Goal: Task Accomplishment & Management: Use online tool/utility

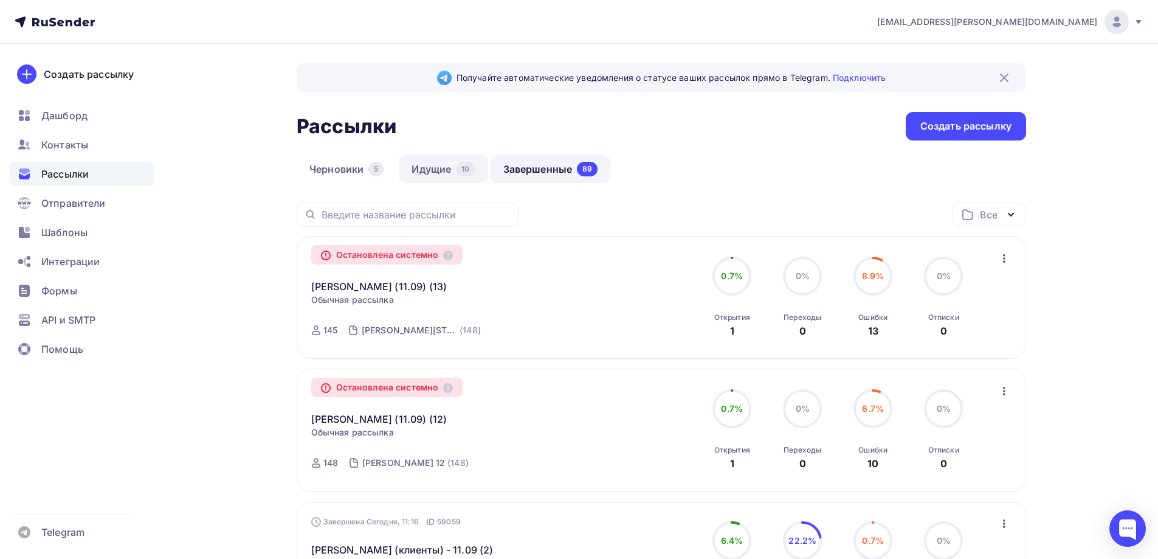
click at [432, 161] on link "Идущие 10" at bounding box center [443, 169] width 89 height 28
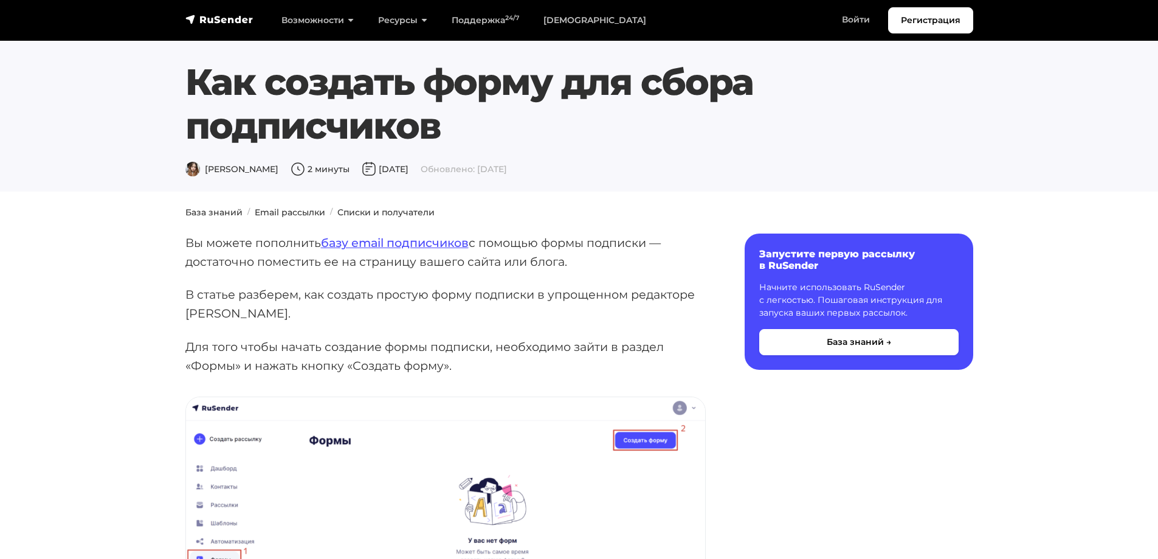
scroll to position [1033, 0]
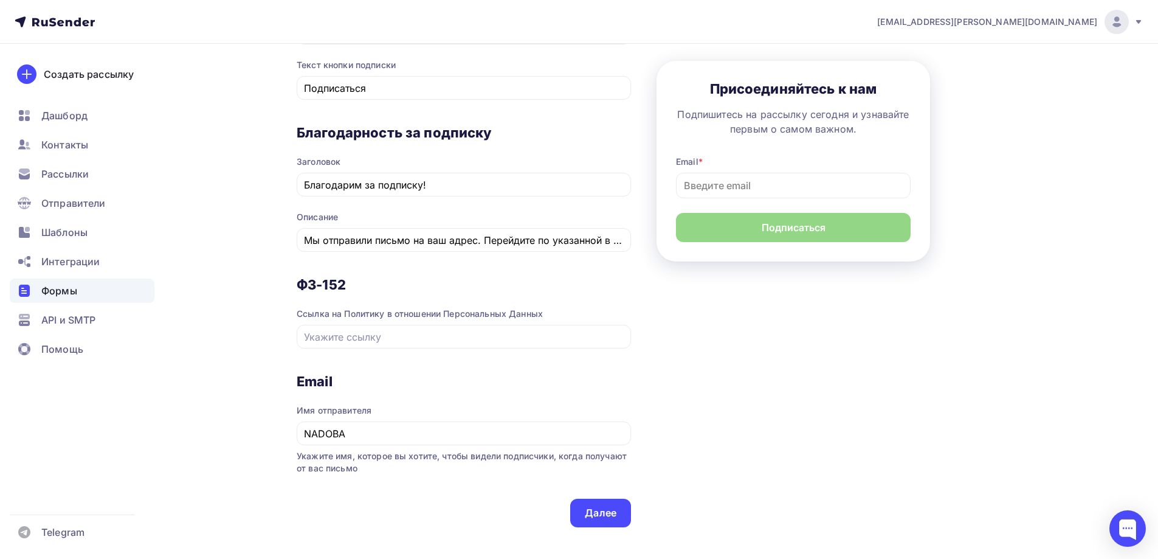
click at [350, 316] on div "Ссылка на Политику в отношении Персональных Данных" at bounding box center [464, 314] width 334 height 12
click at [329, 342] on input "text" at bounding box center [464, 337] width 320 height 15
click at [428, 317] on div "Ссылка на Политику в отношении Персональных Данных" at bounding box center [464, 314] width 334 height 12
click at [436, 331] on input "text" at bounding box center [464, 337] width 320 height 15
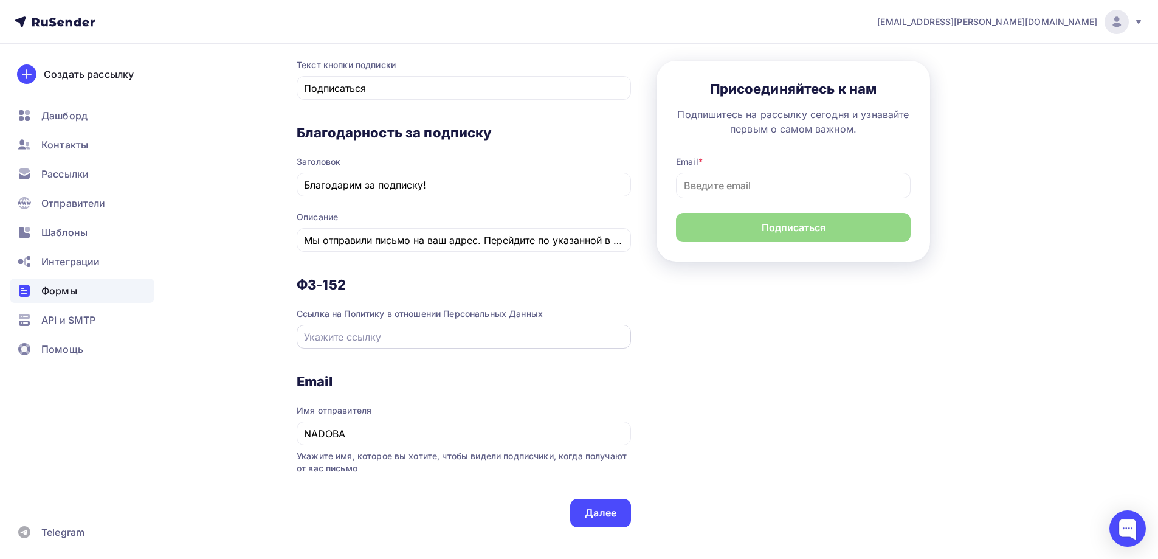
paste input "https://nadoba.ru/policy/"
type input "https://nadoba.ru/policy/"
click at [553, 363] on div "ФЗ-152 Ссылка на Политику в отношении Персональных Данных https://nadoba.ru/pol…" at bounding box center [464, 324] width 334 height 97
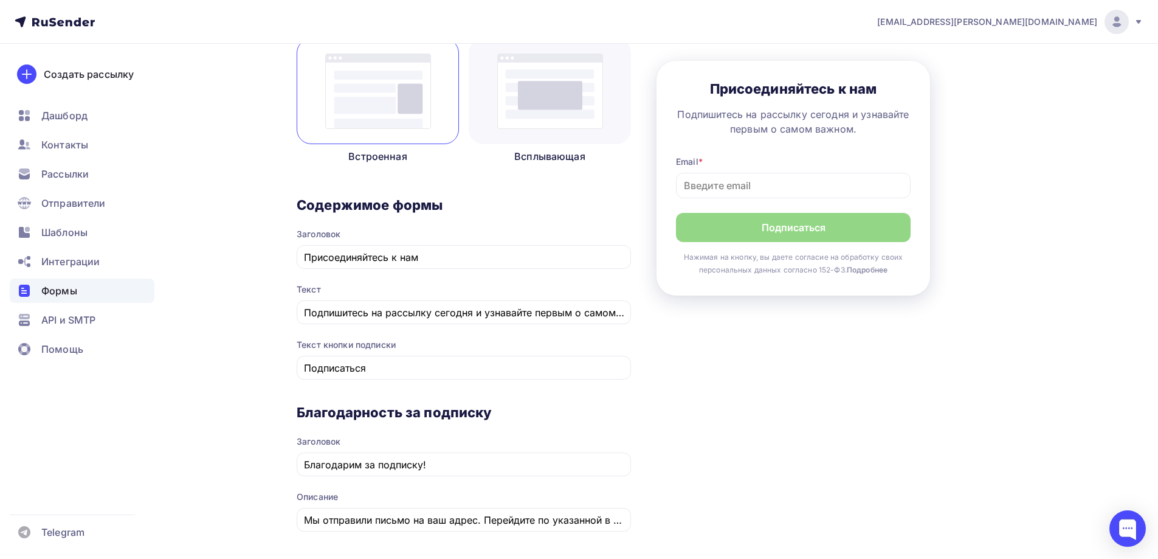
scroll to position [511, 0]
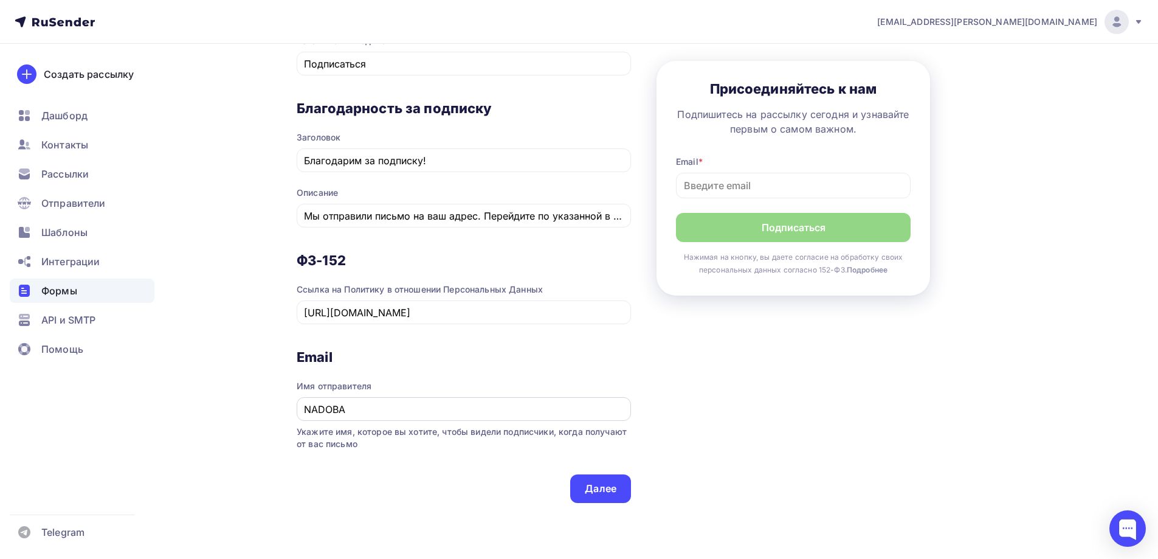
click at [319, 409] on input "NADOBA" at bounding box center [464, 409] width 320 height 15
paste input "А́"
click at [767, 412] on div "1 Контент 2 Поля формы 3 Дизайн Тип формы Выберите способ установки формы Встро…" at bounding box center [662, 76] width 730 height 921
click at [322, 409] on input "NА́ DOBA" at bounding box center [464, 409] width 320 height 15
paste input "Á"
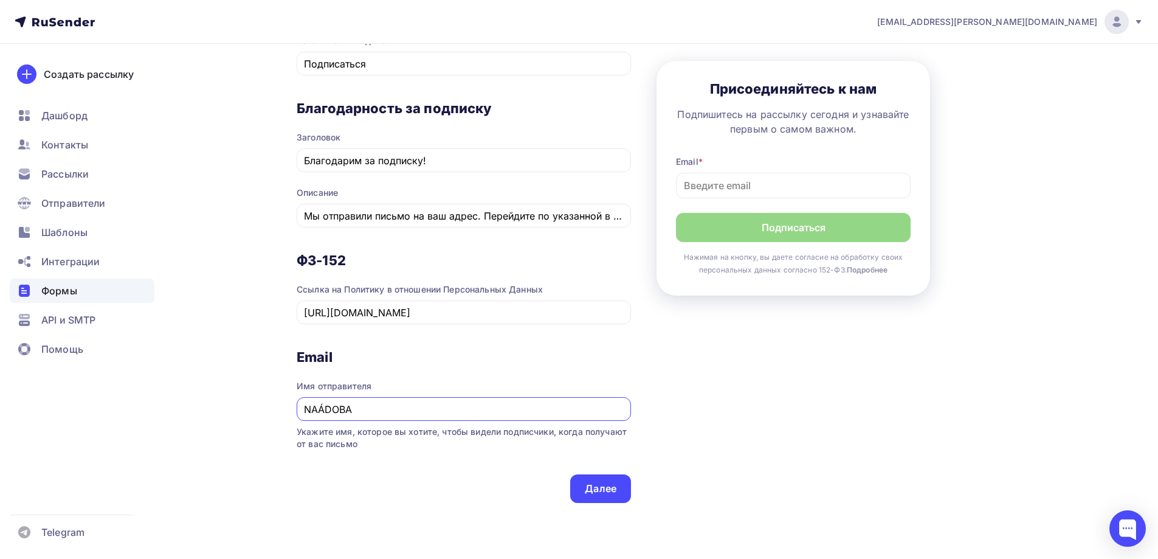
click at [319, 409] on input "NАÁDOBA" at bounding box center [464, 409] width 320 height 15
type input "NÁDOBA"
click at [441, 499] on div "Тип формы Выберите способ установки формы Встроенная Всплывающая Содержимое фор…" at bounding box center [464, 89] width 334 height 828
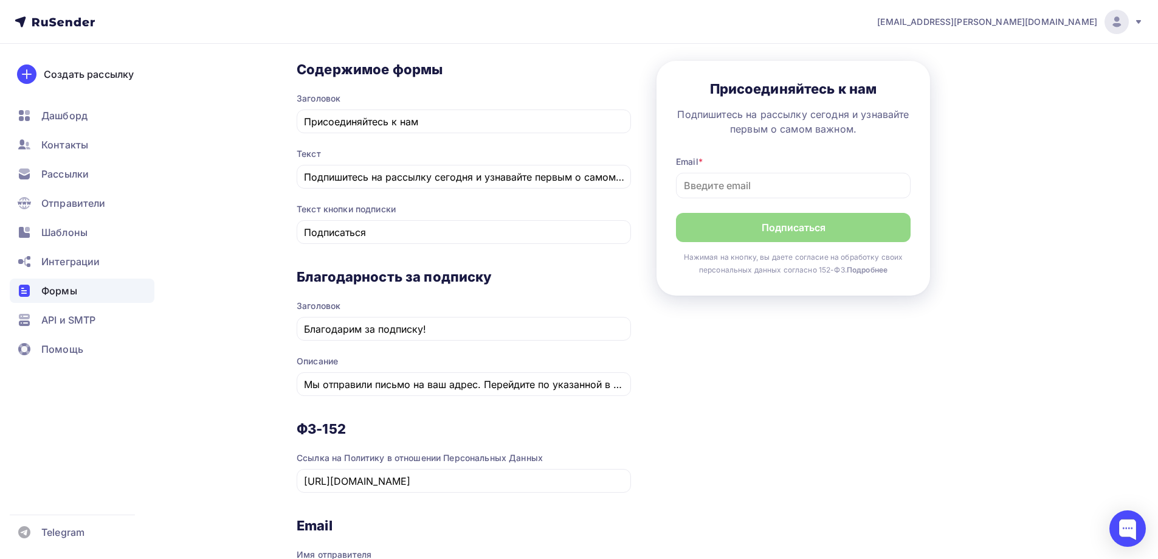
scroll to position [328, 0]
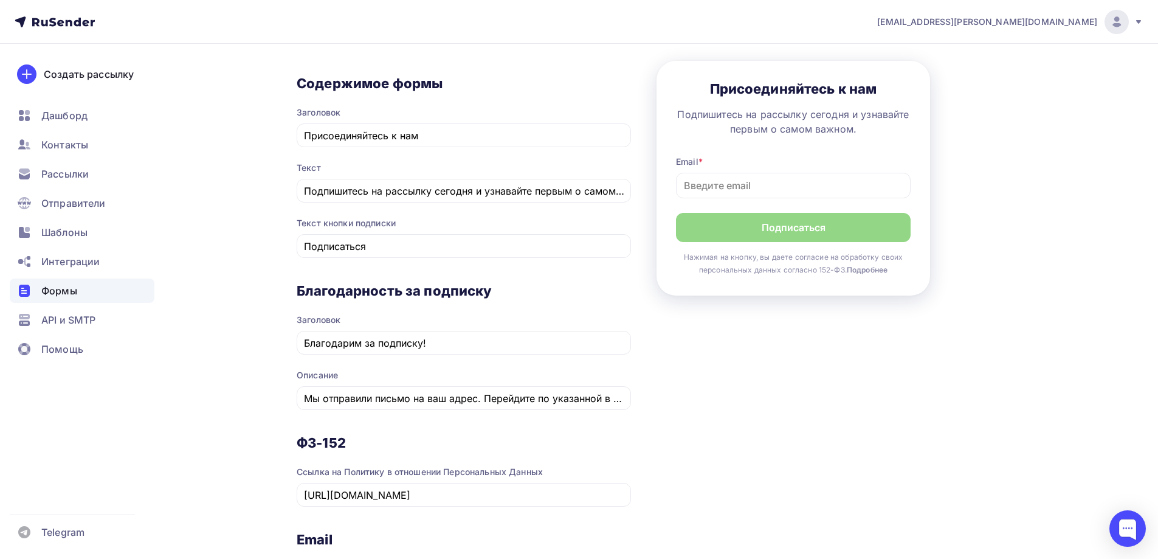
click at [498, 323] on div "Заголовок" at bounding box center [464, 320] width 334 height 12
click at [499, 337] on input "Благодарим за подписку!" at bounding box center [464, 343] width 320 height 15
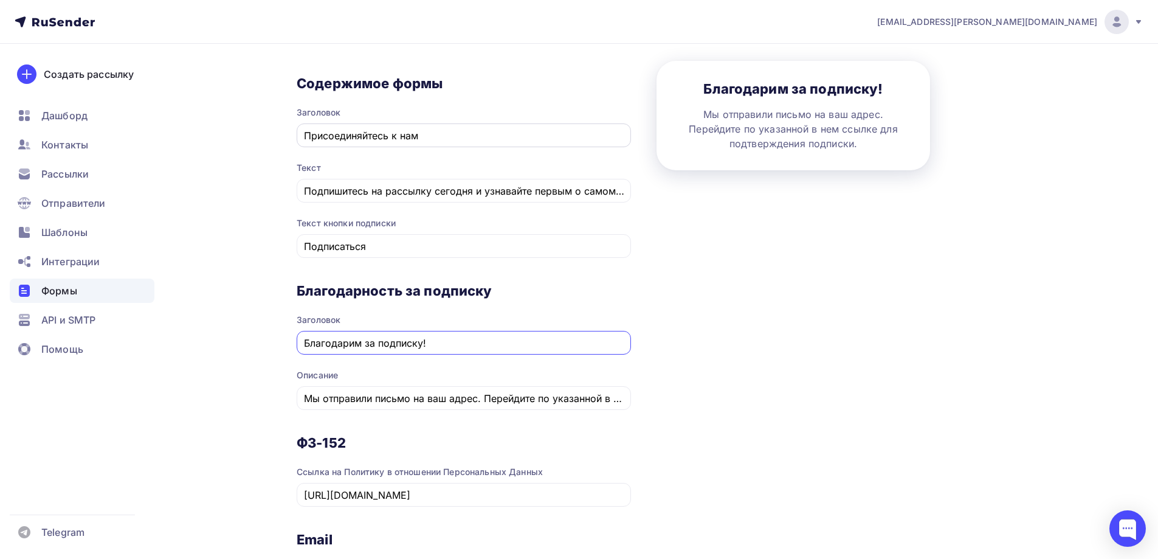
click at [465, 133] on input "Присоединяйтесь к нам" at bounding box center [464, 135] width 320 height 15
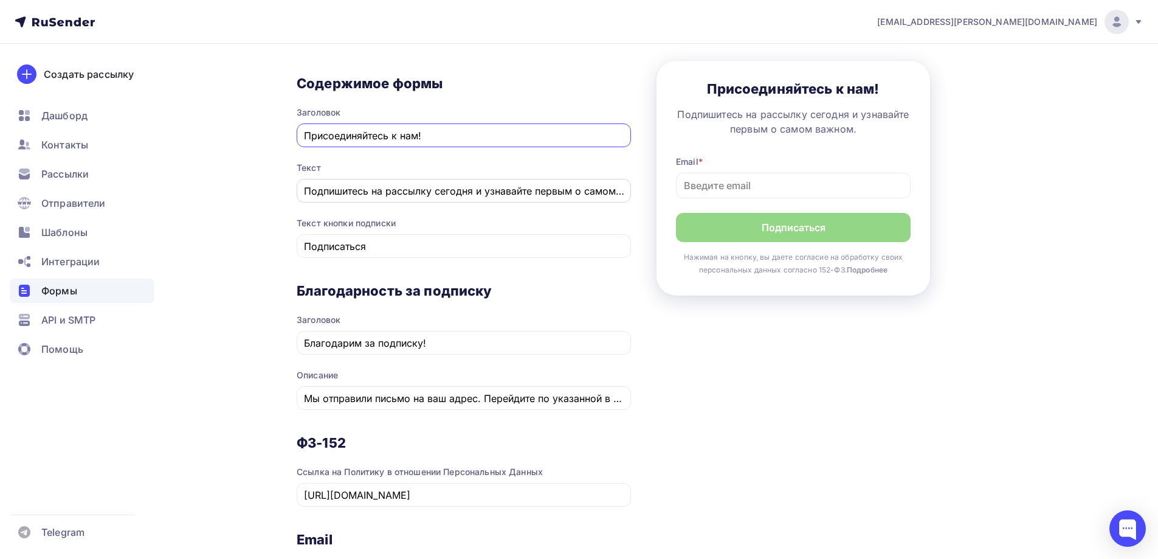
type input "Присоединяйтесь к нам!"
click at [471, 190] on input "Подпишитесь на рассылку сегодня и узнавайте первым о самом важном." at bounding box center [464, 191] width 320 height 15
click at [551, 193] on input "Подпишитесь на рассылку сегодня и узнавайте первым о самом важном." at bounding box center [464, 191] width 320 height 15
drag, startPoint x: 582, startPoint y: 193, endPoint x: 625, endPoint y: 188, distance: 43.4
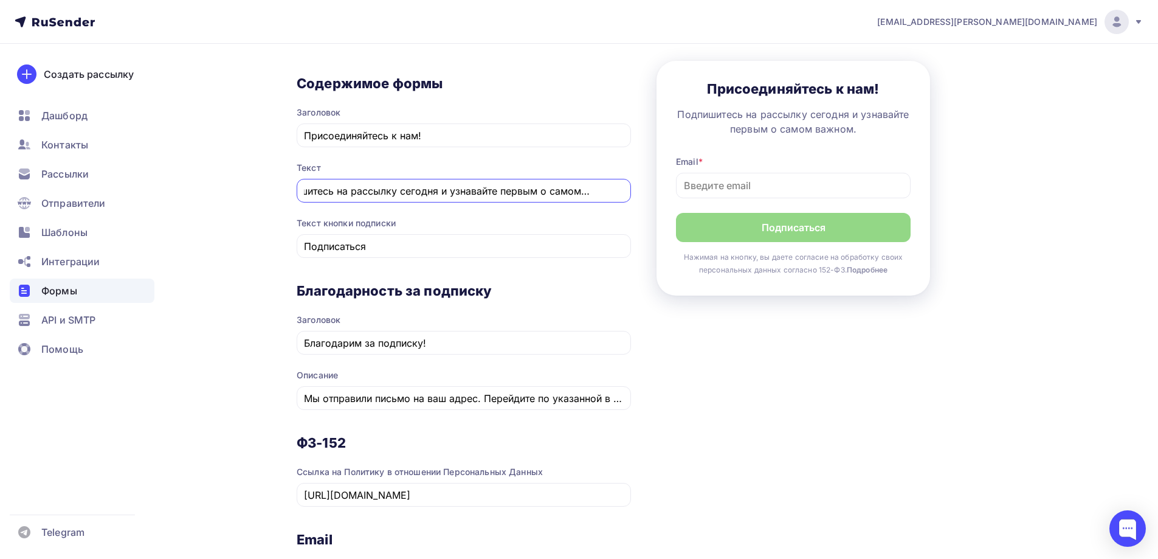
click at [625, 188] on div "Подпишитесь на рассылку сегодня и узнавайте первым о самом важном." at bounding box center [464, 191] width 334 height 24
type input "Подпишитесь на рассылку сегодня и узнавайте первым о самом важном."
click at [414, 249] on input "Подписаться" at bounding box center [464, 246] width 320 height 15
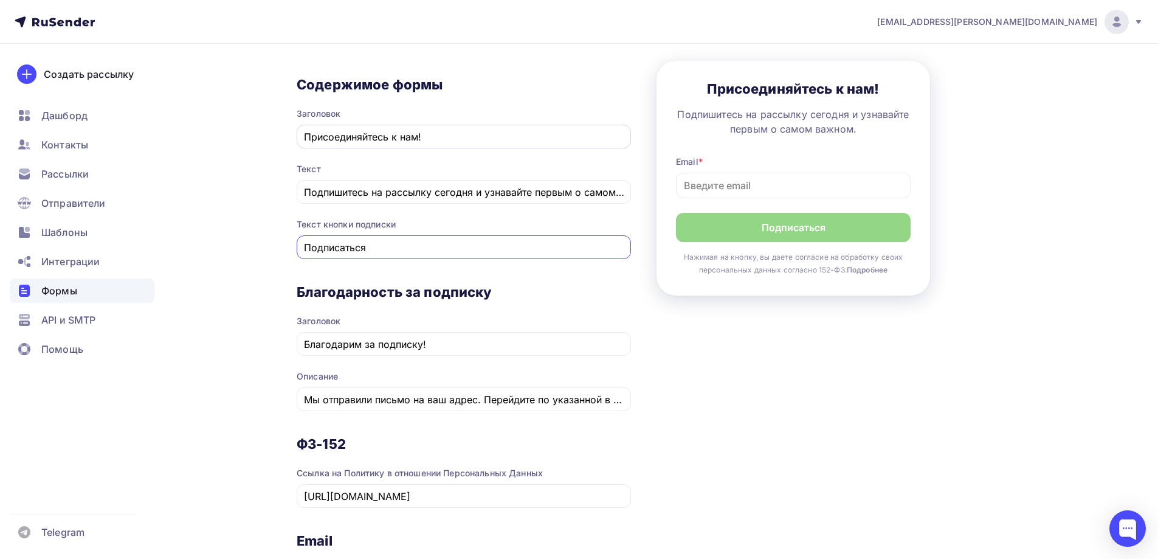
scroll to position [572, 0]
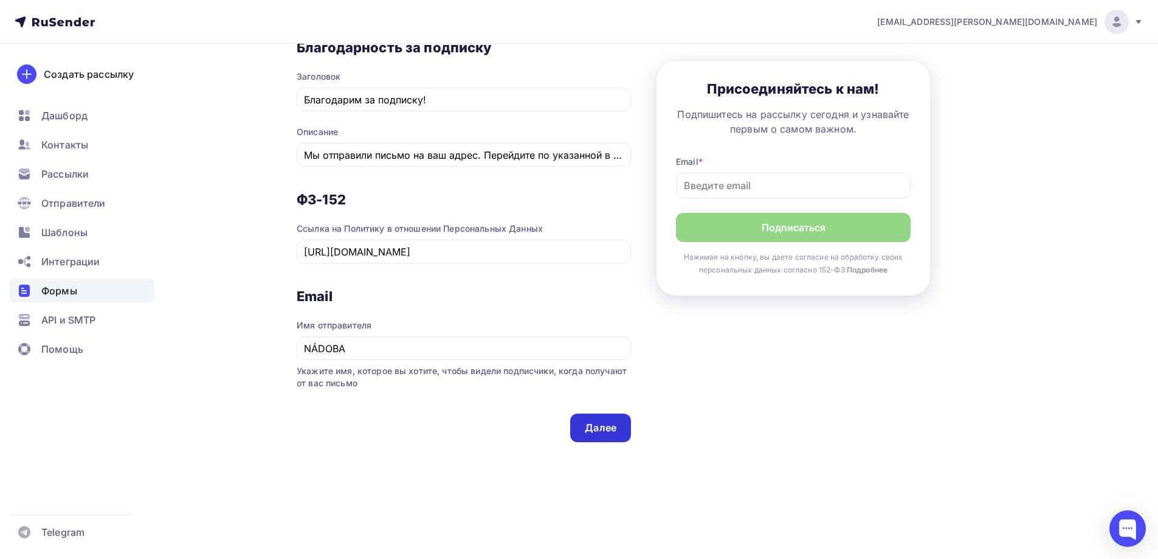
click at [592, 437] on div "Далее" at bounding box center [600, 428] width 61 height 29
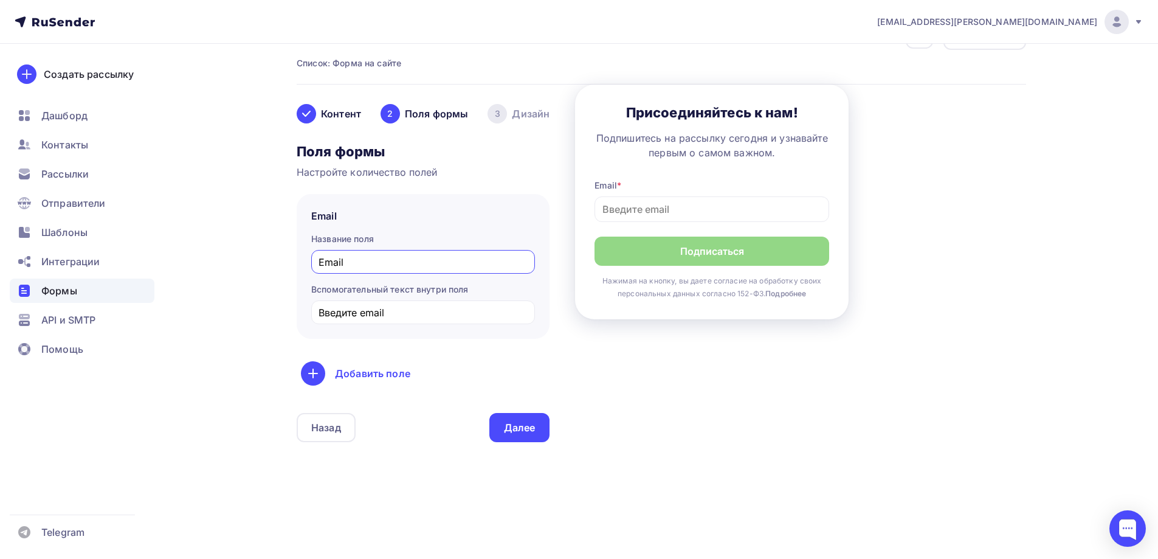
scroll to position [0, 0]
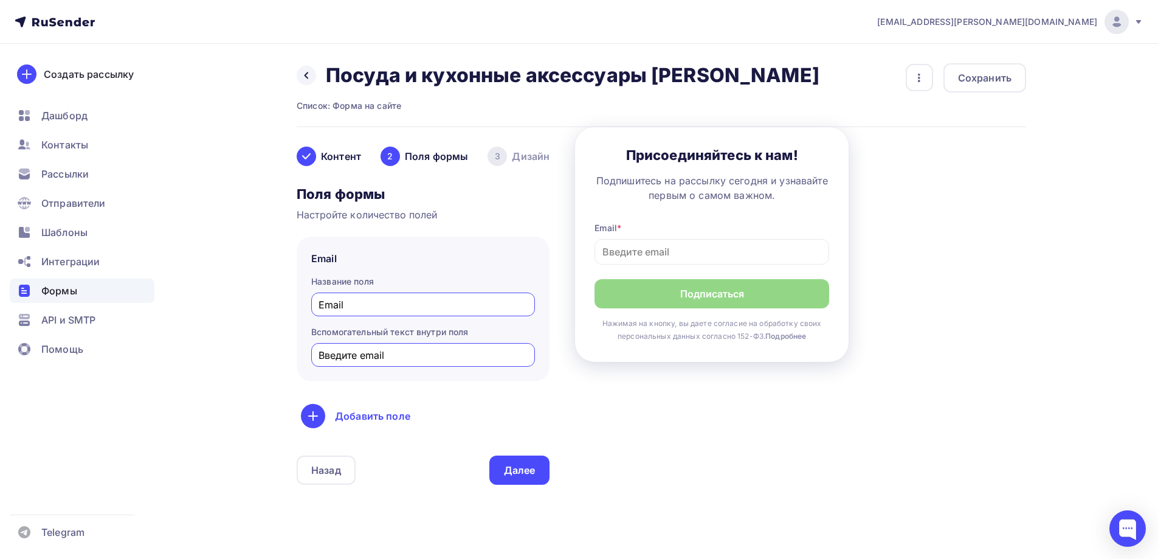
click at [392, 358] on input "Введите email" at bounding box center [424, 355] width 210 height 15
click at [361, 415] on div "Добавить поле" at bounding box center [423, 416] width 244 height 24
click at [674, 421] on div "Контент 2 Поля формы 3 Дизайн Тип формы Выберите способ установки формы Встроен…" at bounding box center [662, 323] width 730 height 392
click at [524, 471] on div "Далее" at bounding box center [520, 470] width 32 height 14
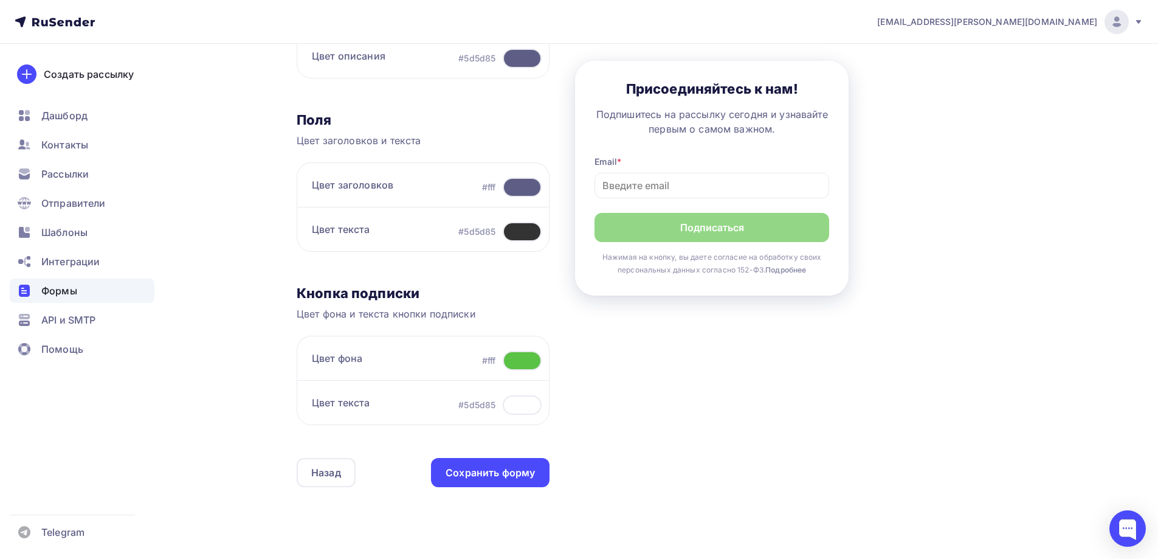
scroll to position [304, 0]
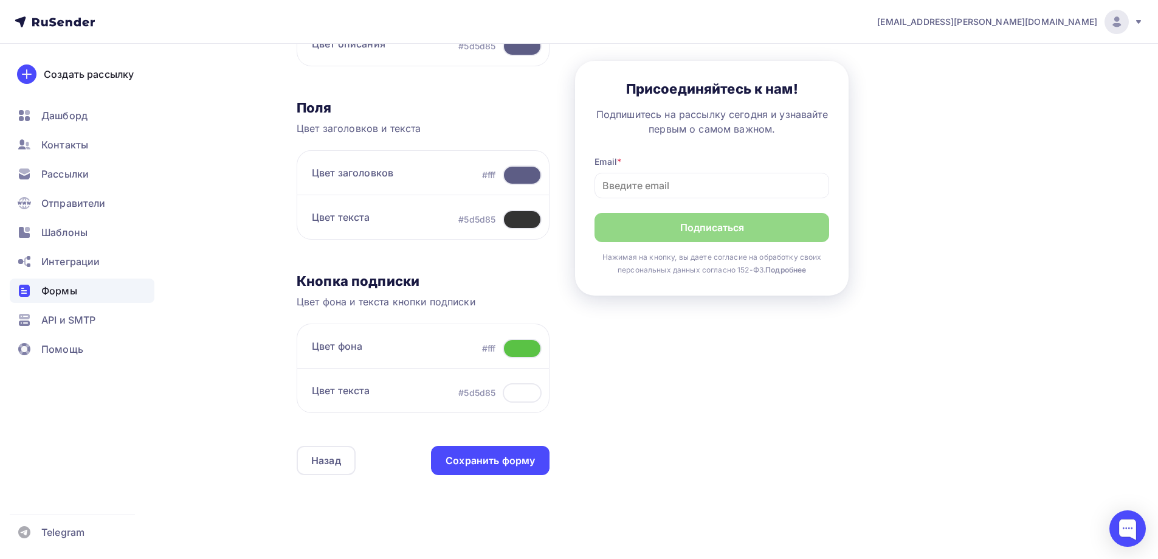
click at [529, 350] on div at bounding box center [522, 348] width 39 height 19
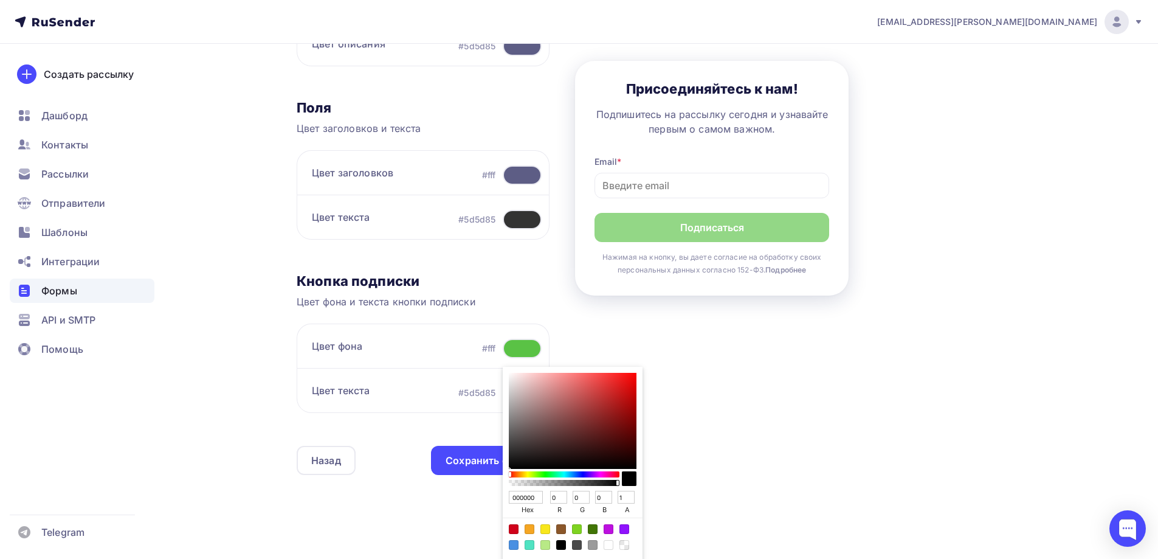
click at [560, 547] on div "Color:#000000" at bounding box center [561, 545] width 10 height 10
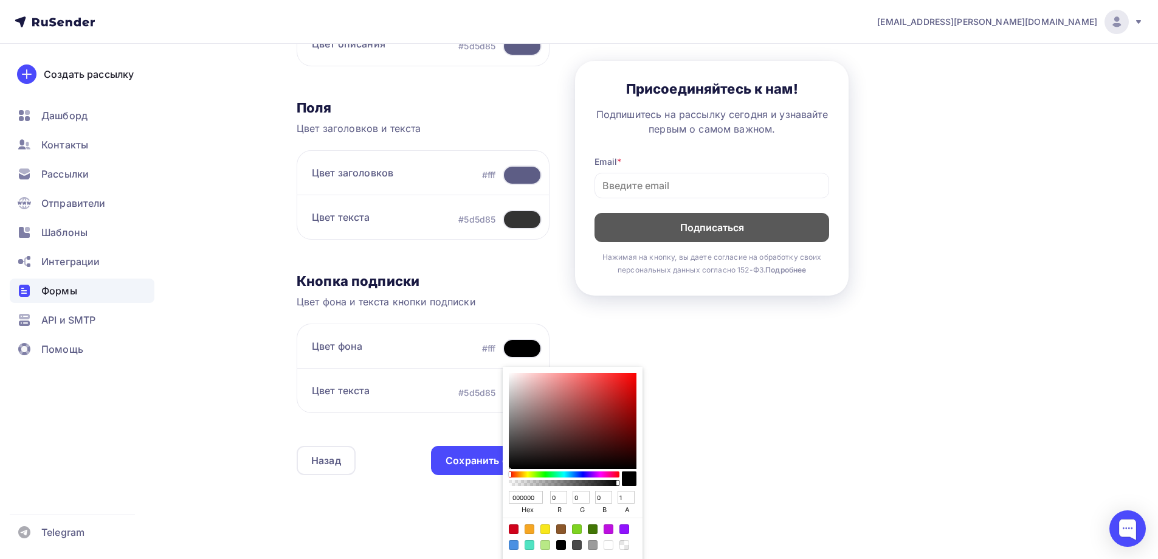
type input "B20404"
type input "178"
type input "4"
type input "B60404"
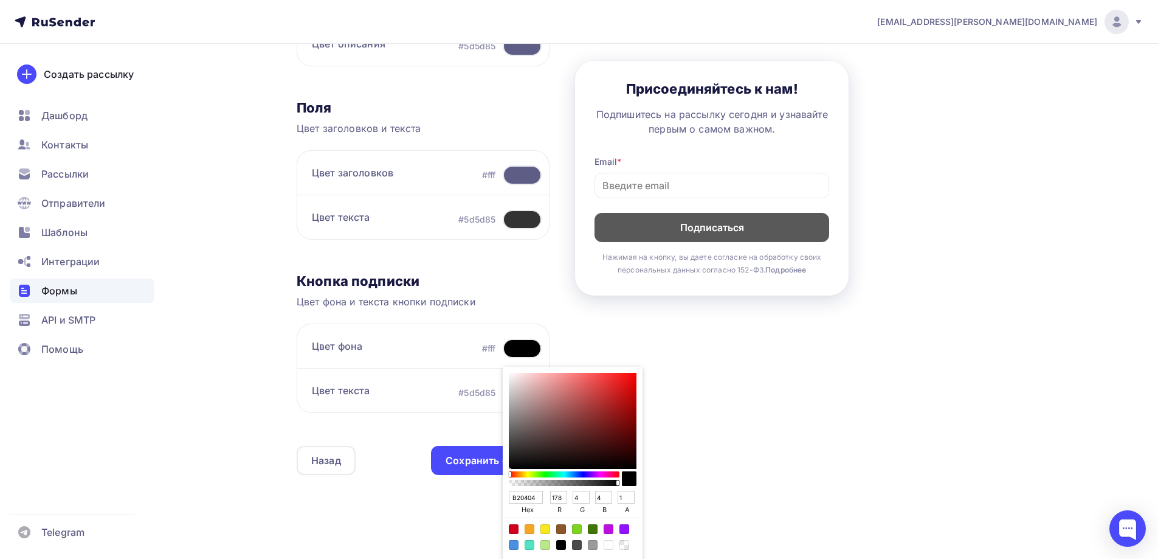
type input "182"
type input "C00404"
type input "192"
type input "CF0505"
type input "207"
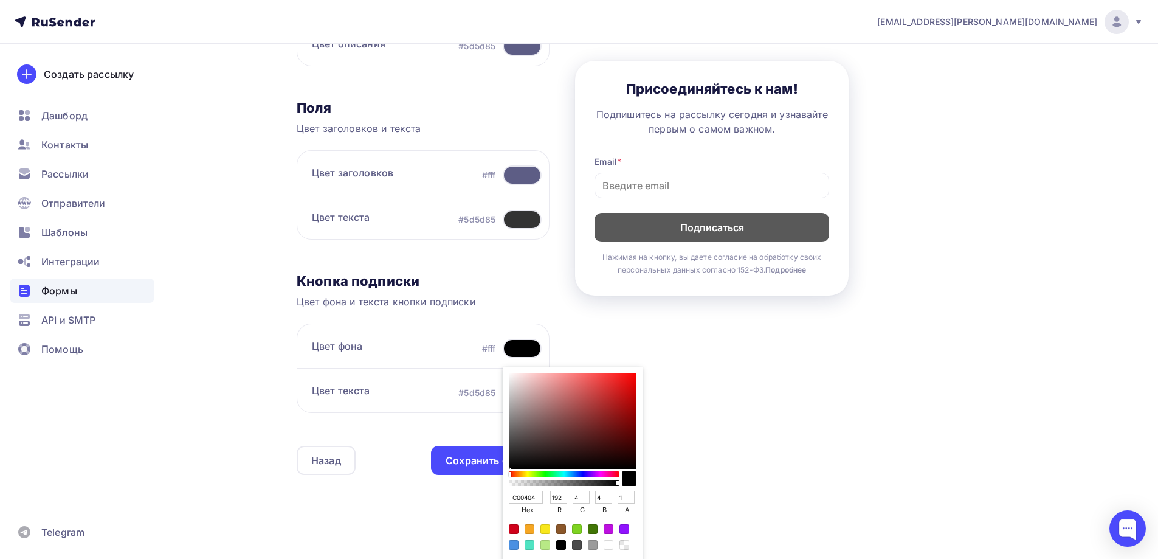
type input "5"
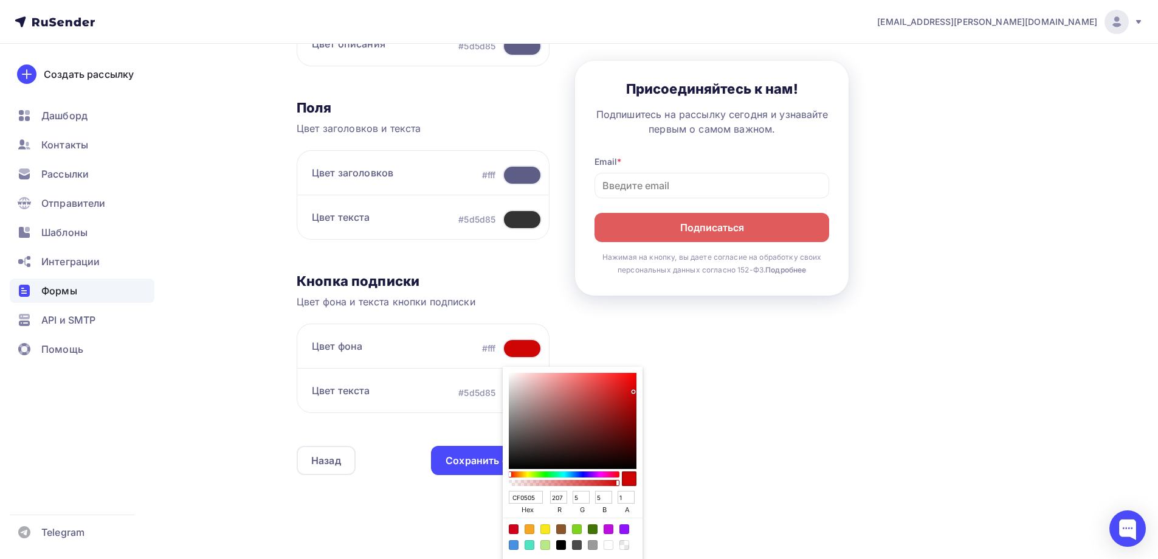
type input "EC0606"
type input "236"
type input "6"
type input "FF0707"
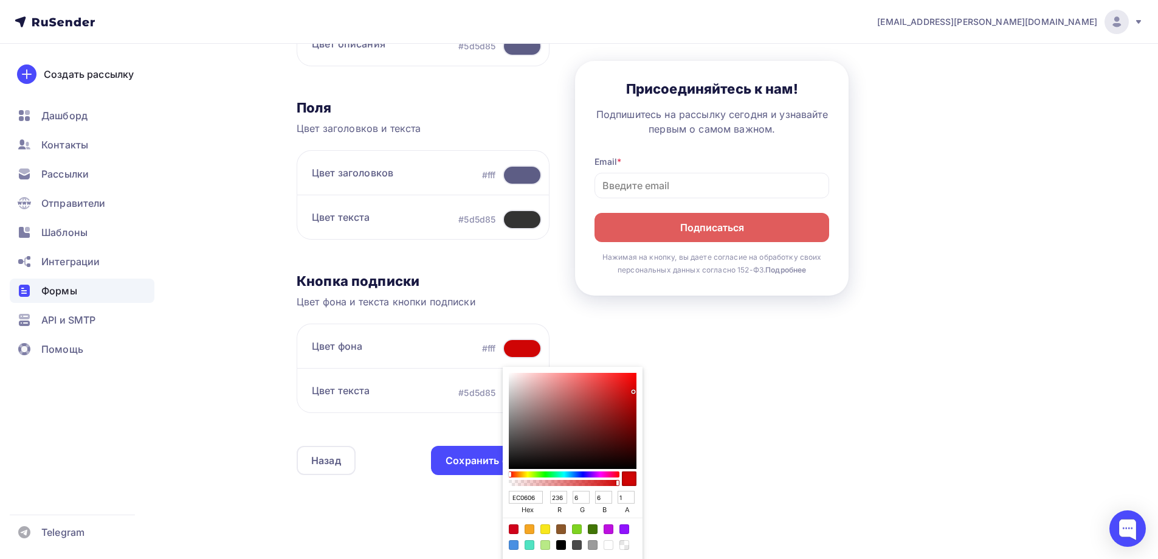
type input "255"
type input "7"
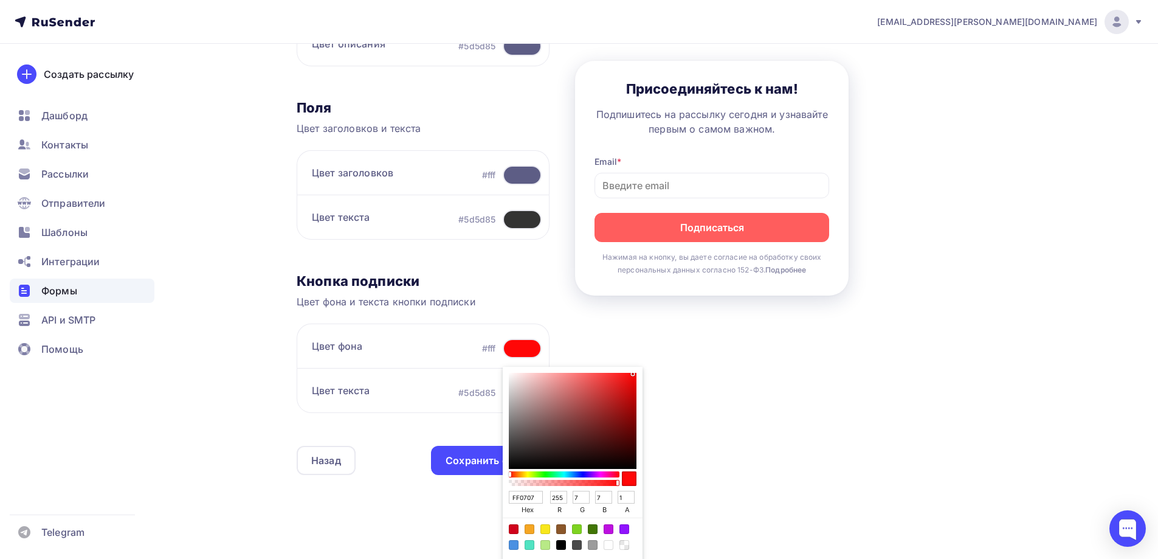
type input "FF0606"
type input "6"
type input "FF0505"
type input "5"
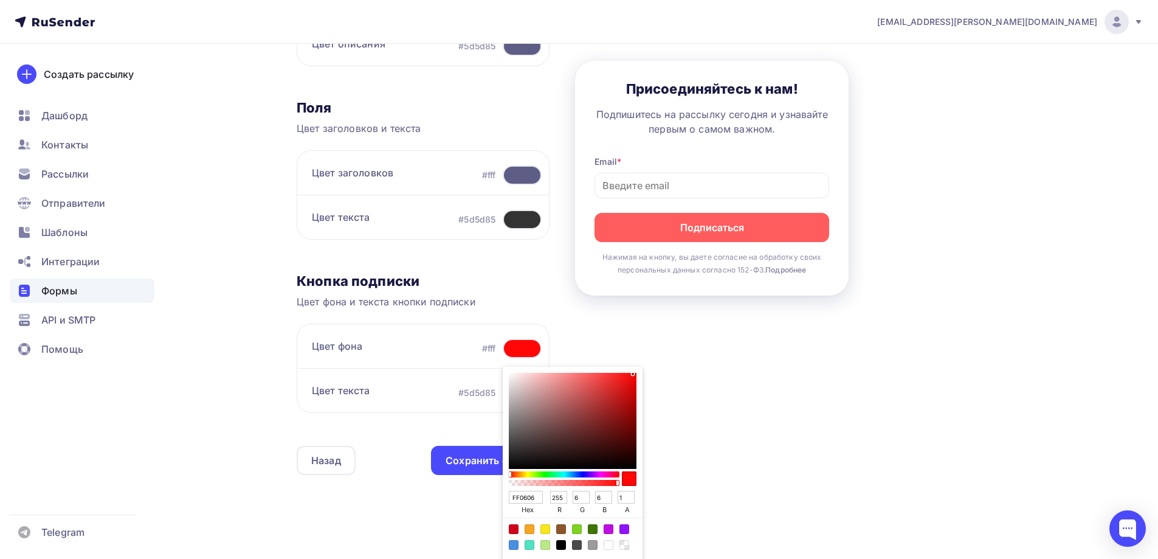
type input "5"
type input "FF0606"
type input "6"
type input "FF1111"
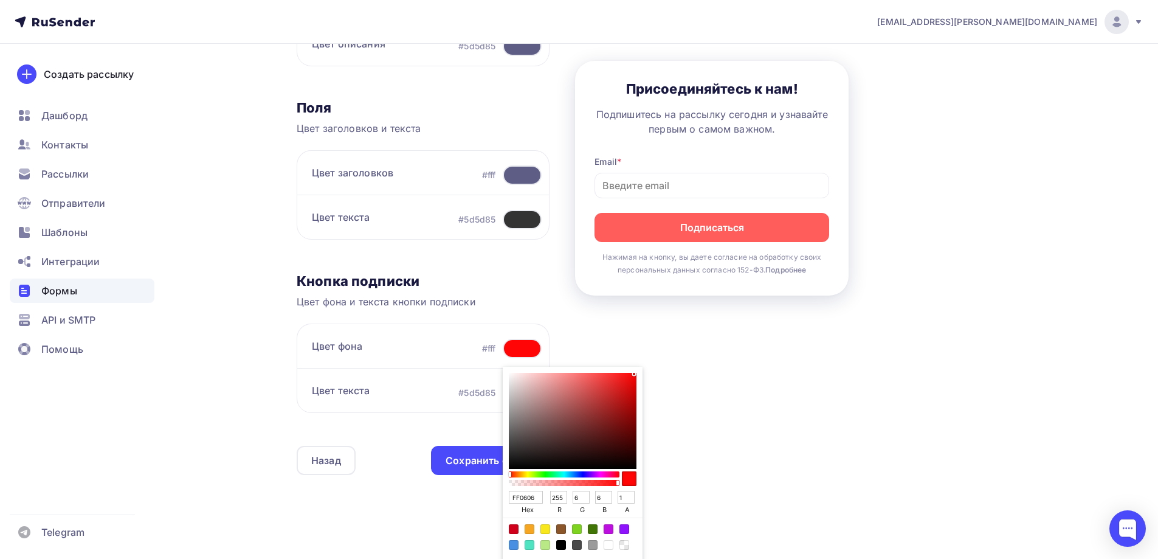
type input "17"
type input "FF2020"
type input "32"
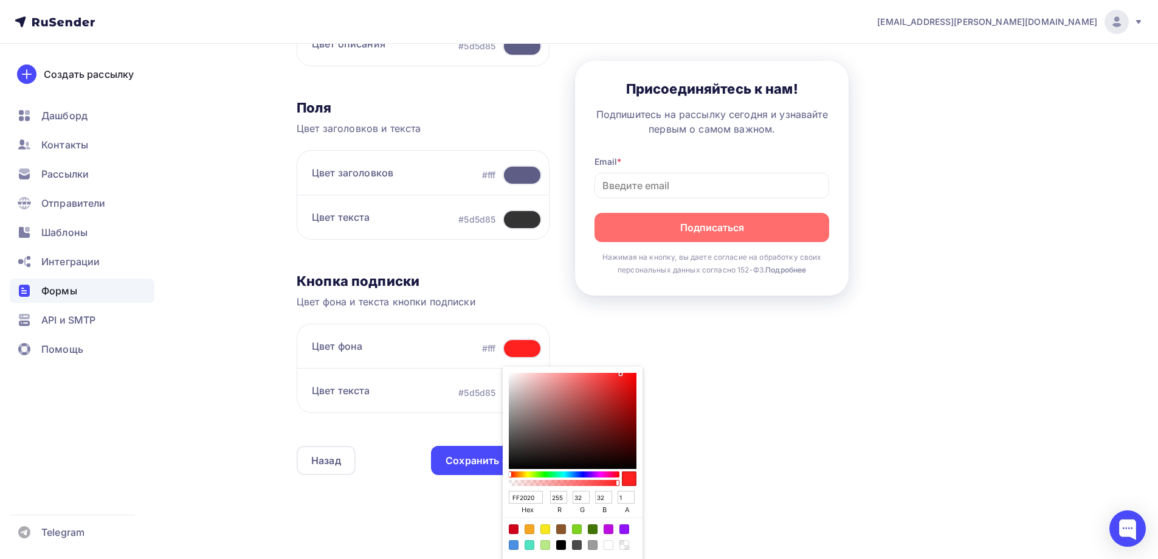
type input "FF3535"
type input "53"
type input "FF4646"
type input "70"
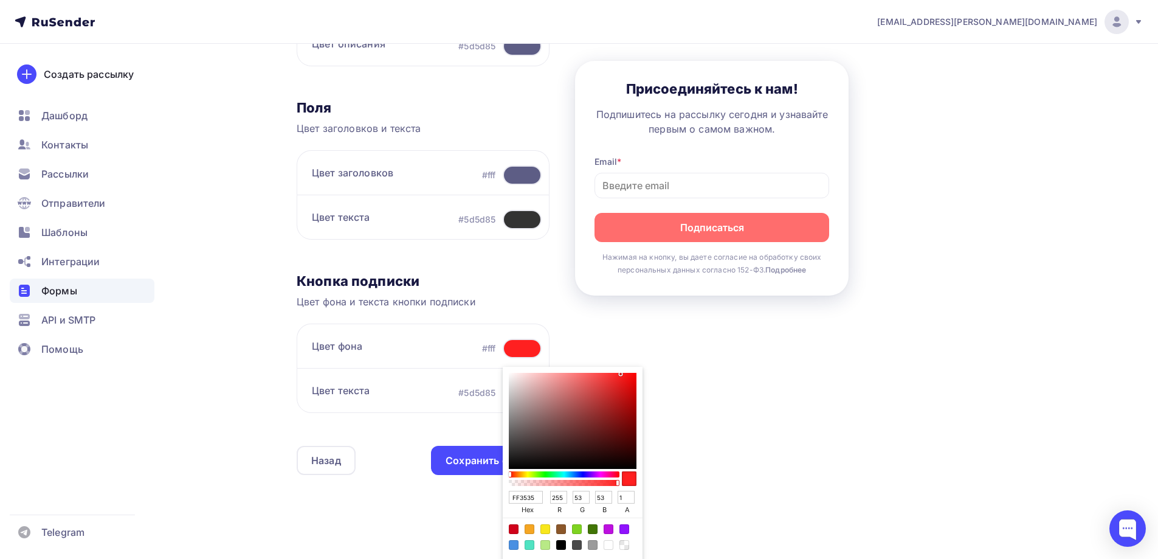
type input "70"
type input "FF4D4D"
type input "77"
type input "FF5151"
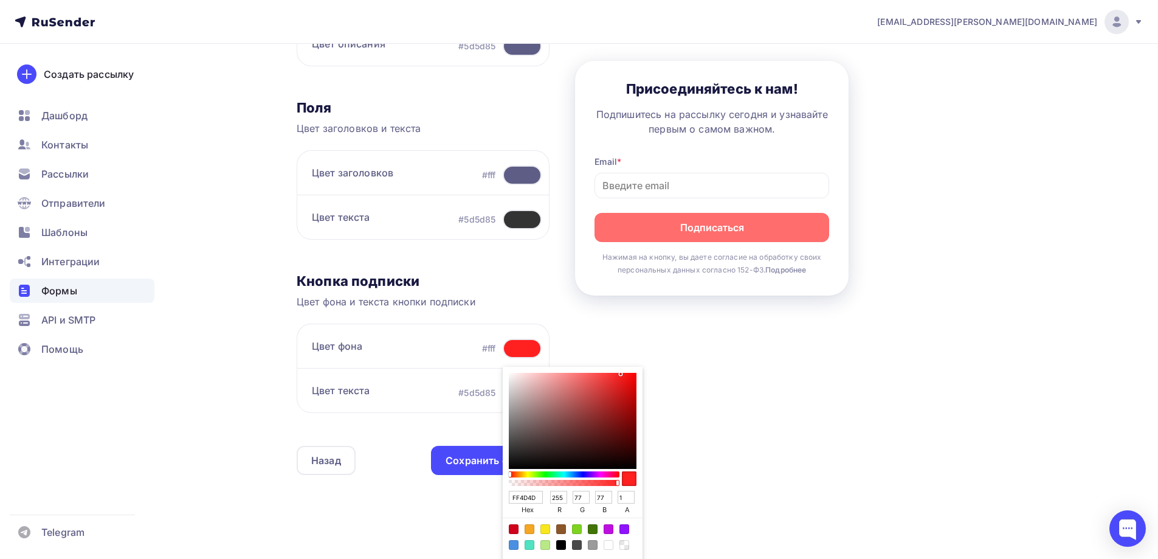
type input "81"
type input "FF5353"
type input "83"
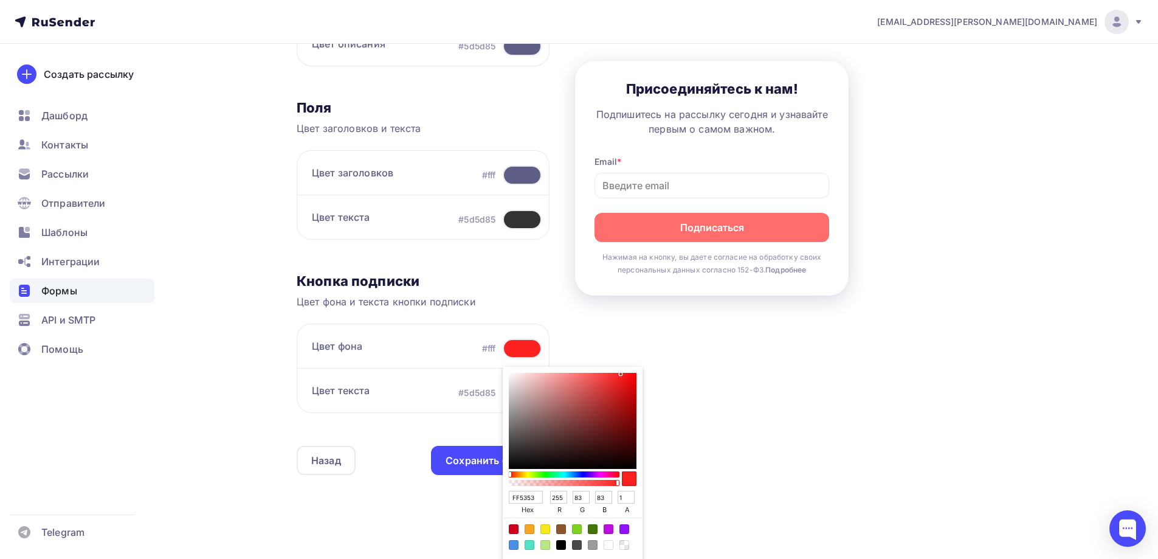
type input "FA5A5A"
type input "250"
type input "90"
type input "F46161"
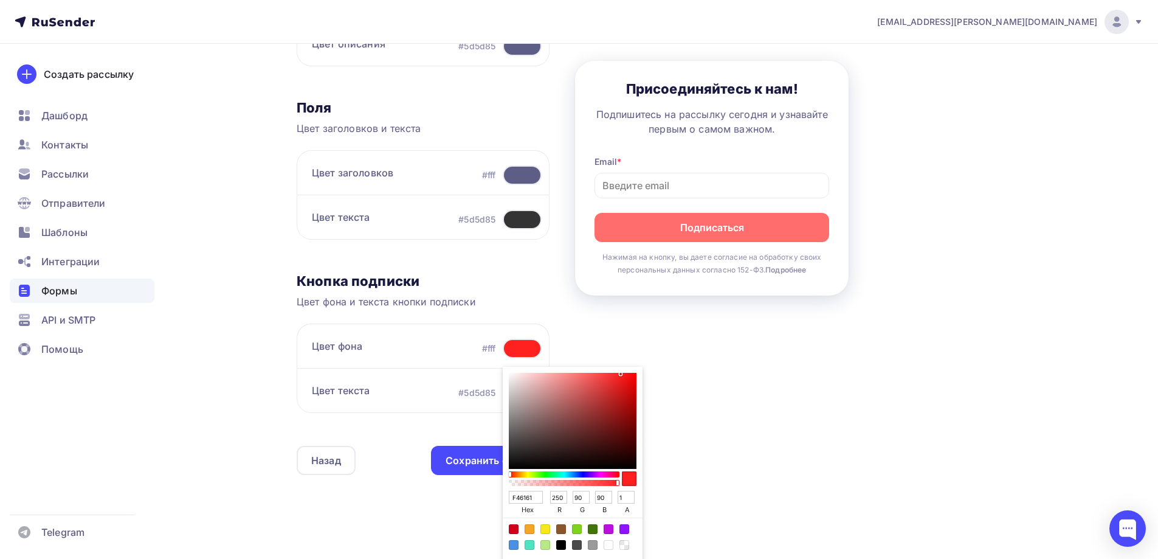
type input "244"
type input "97"
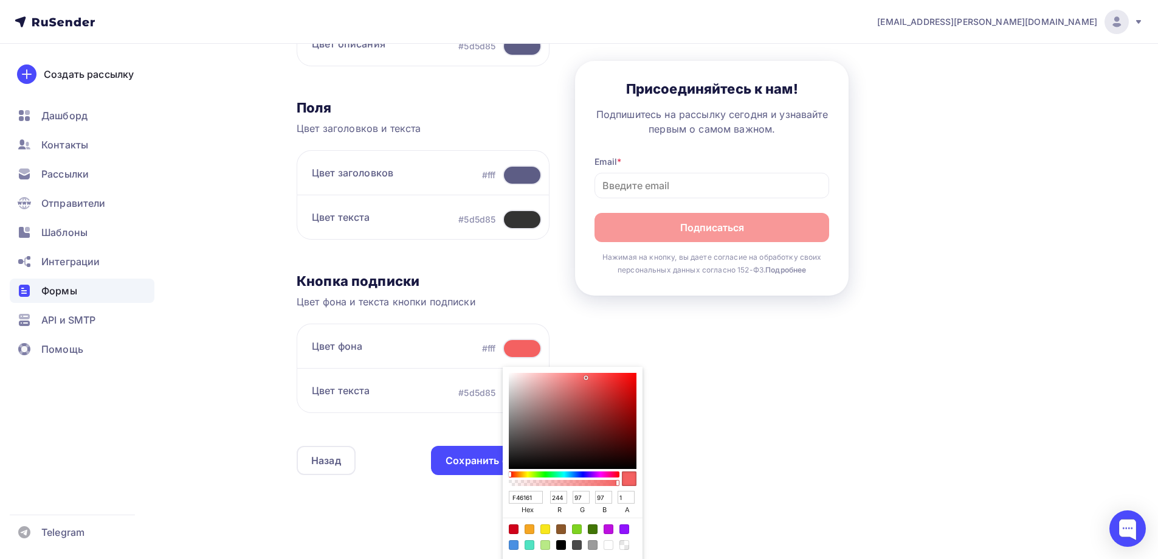
type input "ED6868"
type input "237"
type input "104"
type input "E86D6D"
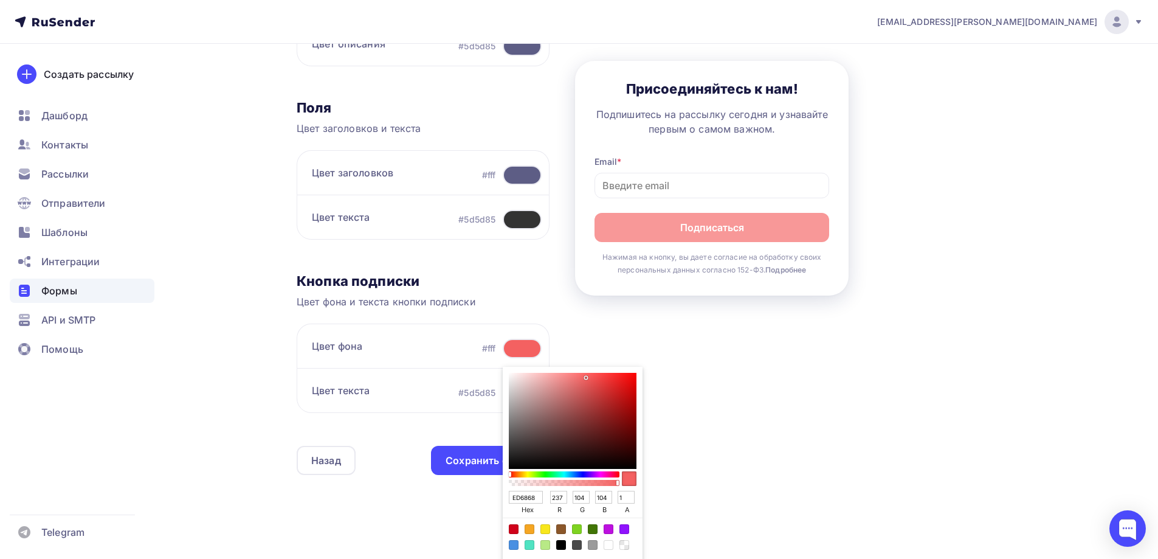
type input "232"
type input "109"
type input "E57171"
type input "229"
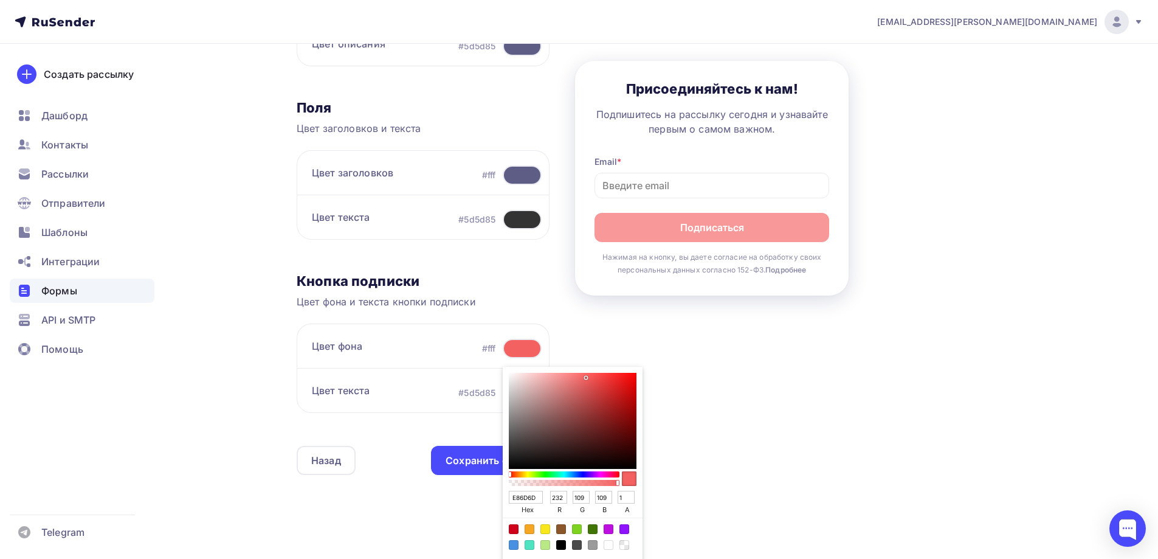
type input "113"
type input "E27575"
type input "226"
type input "117"
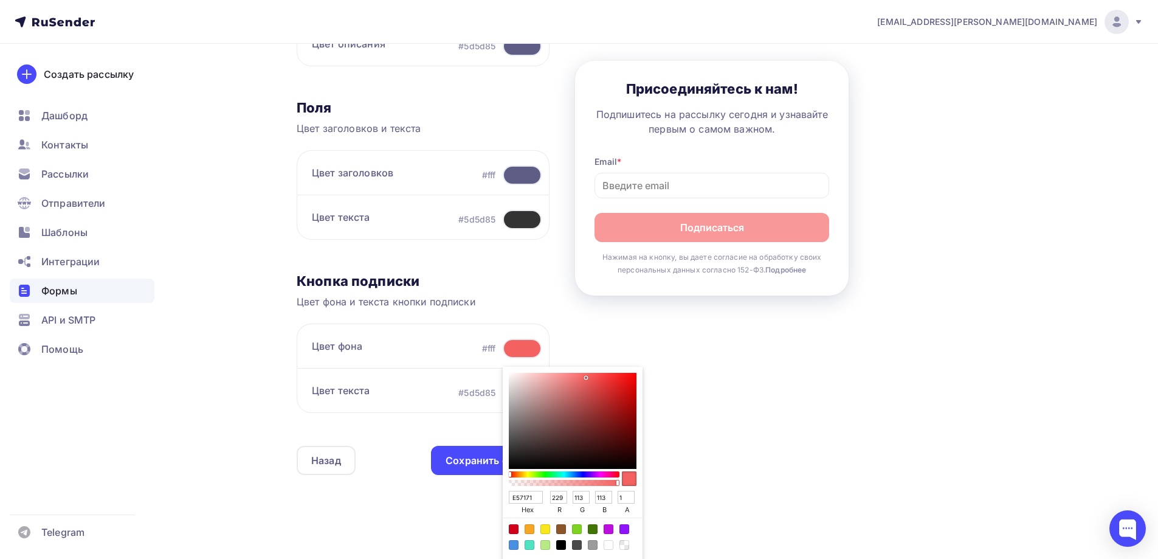
type input "117"
type input "E27878"
type input "120"
type input "E07B7B"
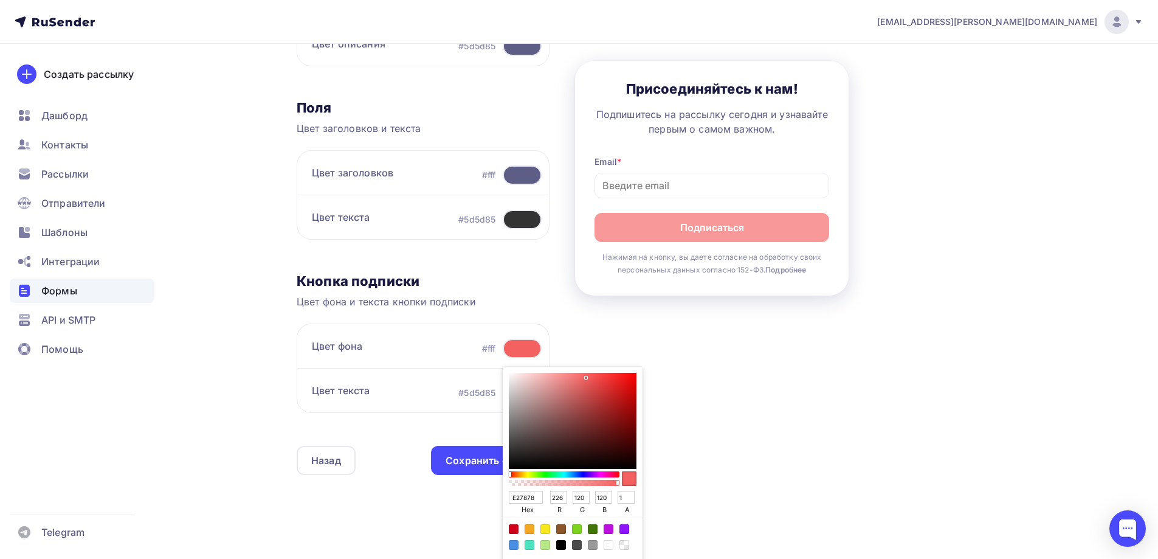
type input "224"
type input "123"
type input "E07C7C"
type input "124"
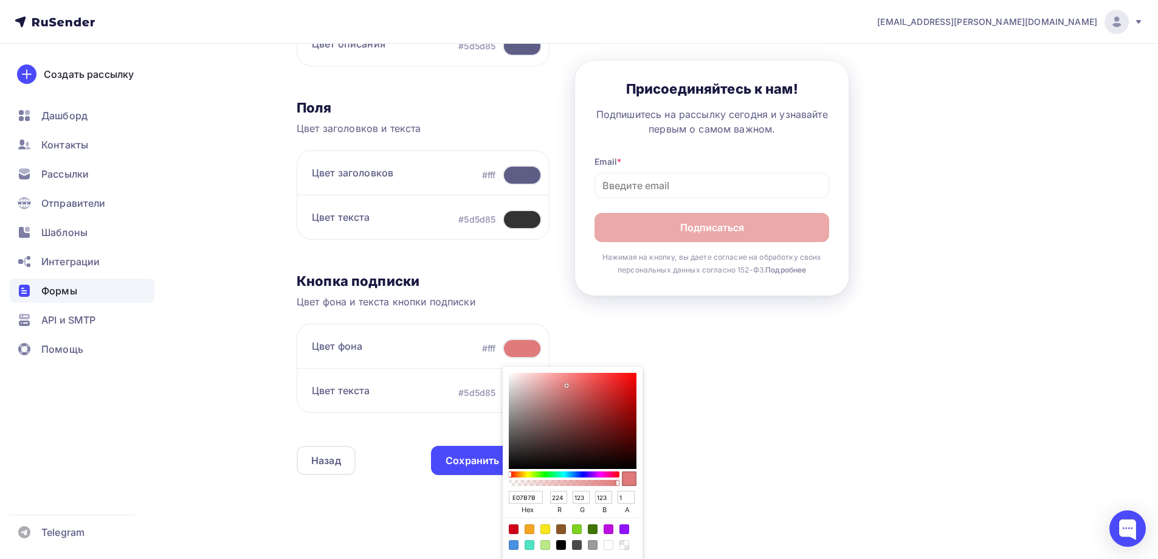
type input "124"
type input "E07E7E"
type input "126"
type input "E08383"
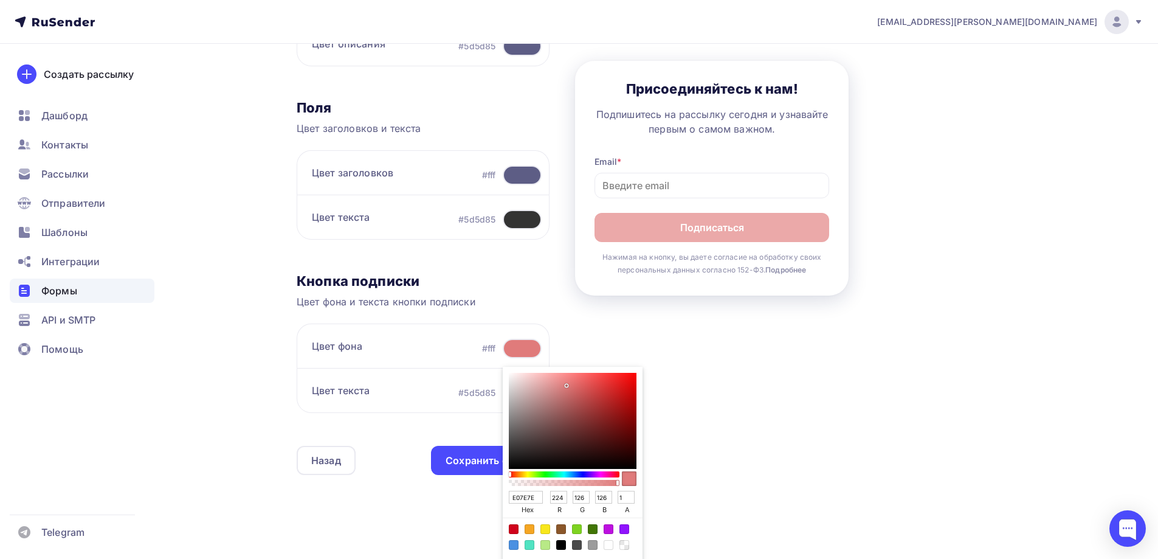
type input "131"
type input "E59292"
type input "229"
type input "146"
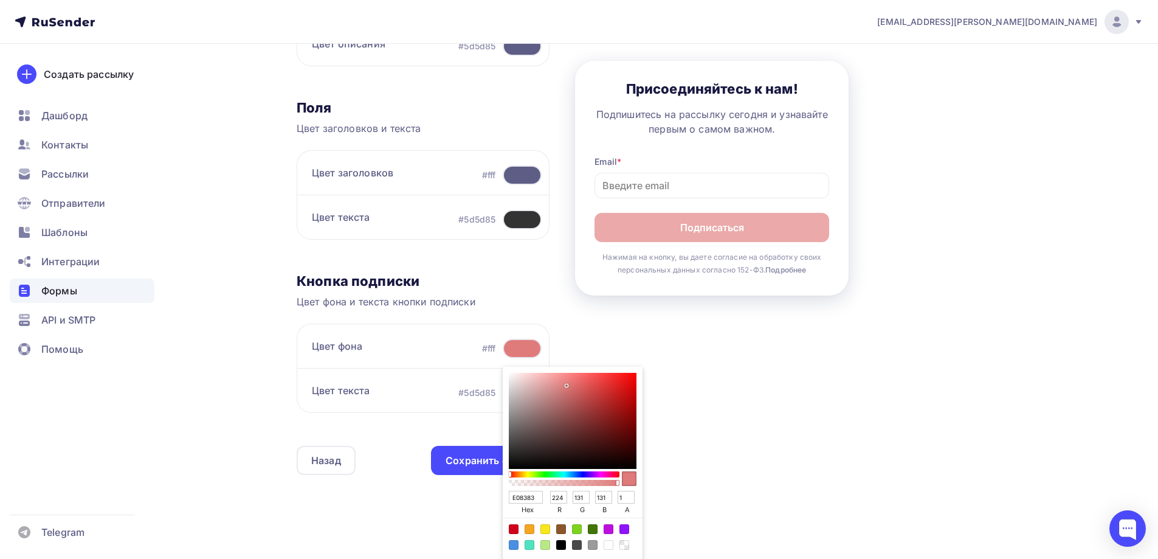
type input "146"
type input "F4ADAD"
type input "244"
type input "173"
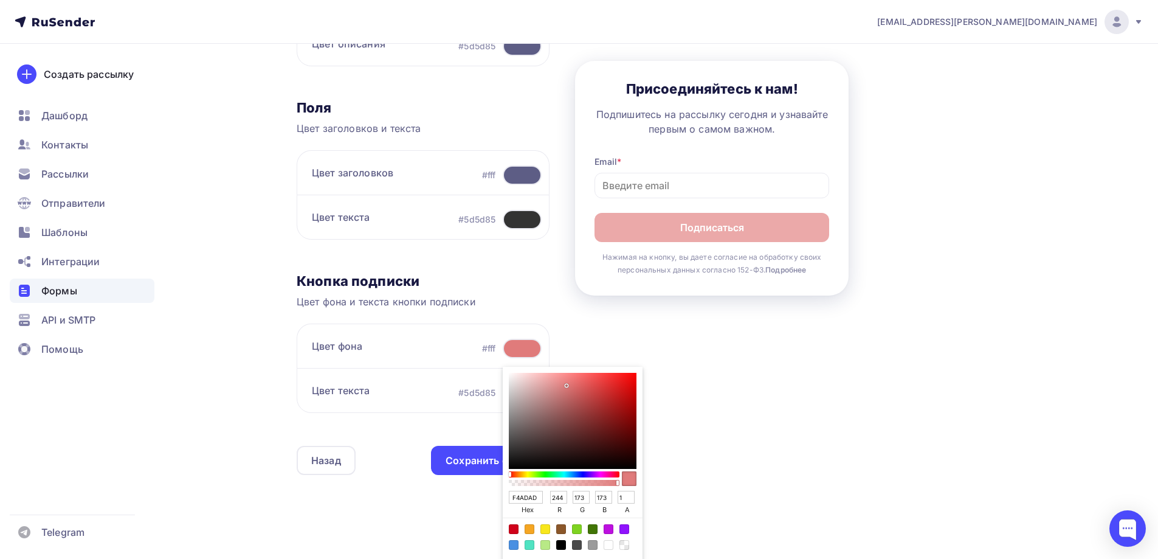
type input "FFC1C1"
type input "255"
type input "193"
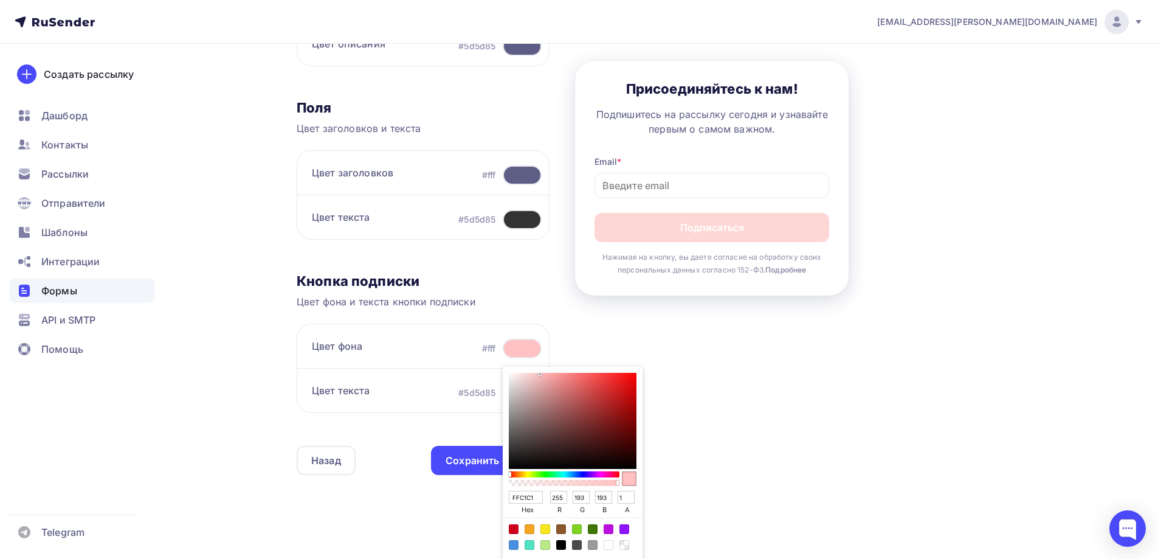
type input "FFCACA"
type input "202"
type input "FFD3D3"
type input "211"
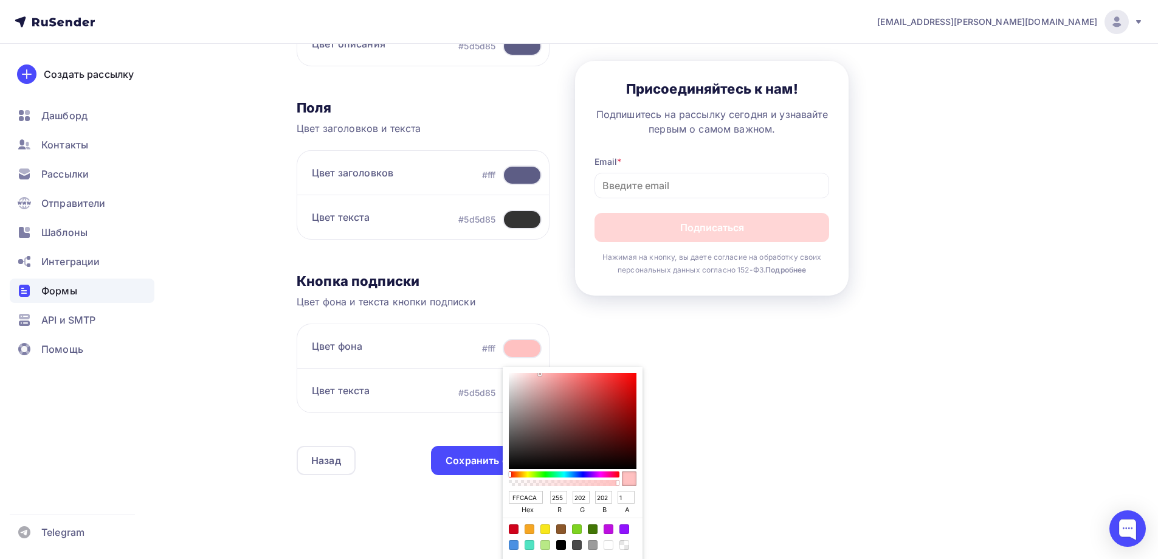
type input "211"
type input "FFCDCD"
type input "205"
type input "FFB2B2"
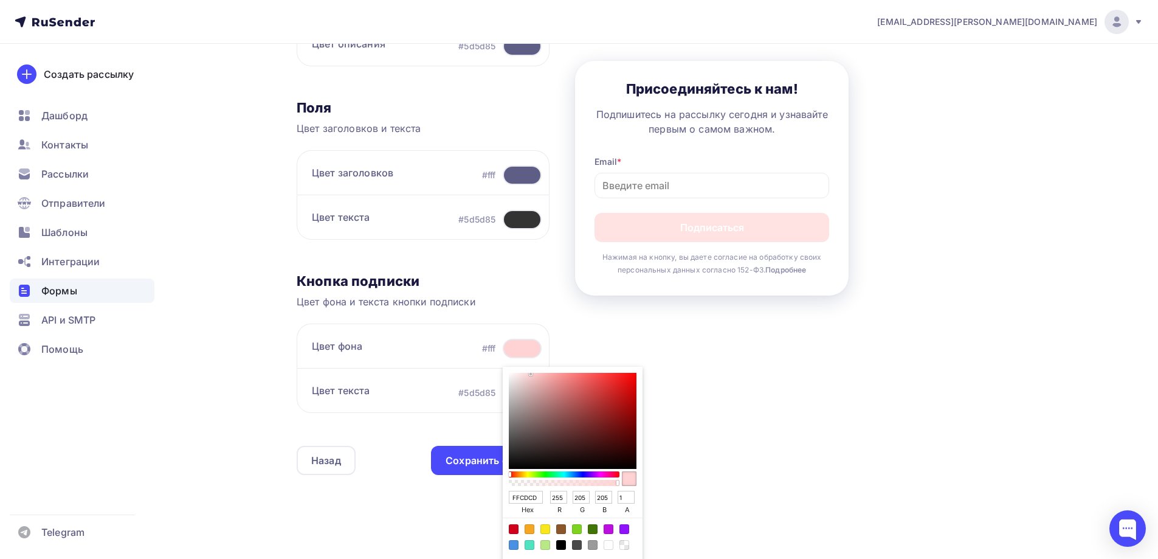
type input "178"
type input "FF7373"
type input "115"
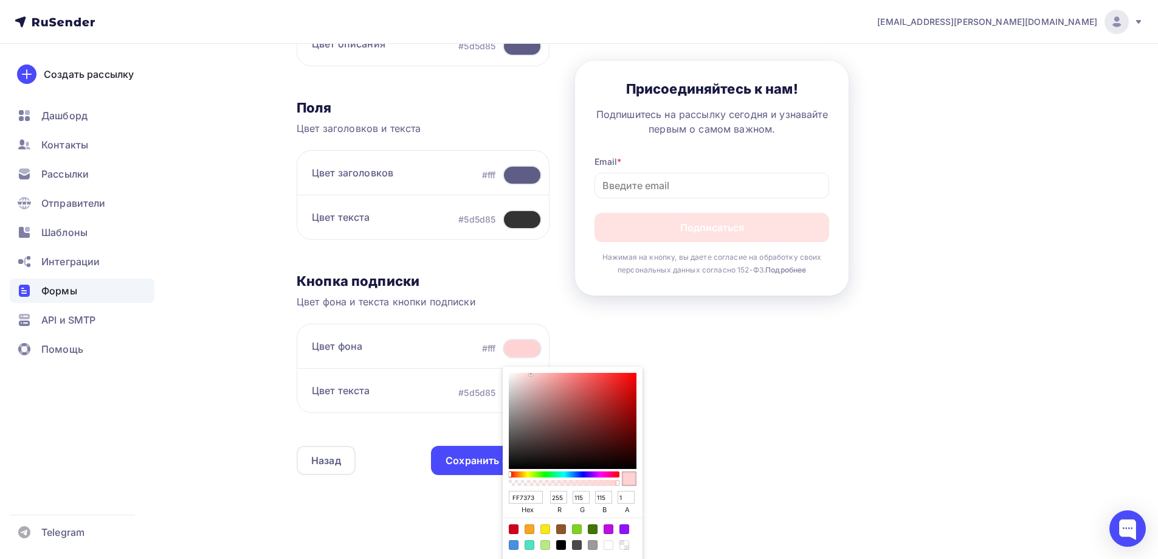
type input "FF1C1C"
type input "28"
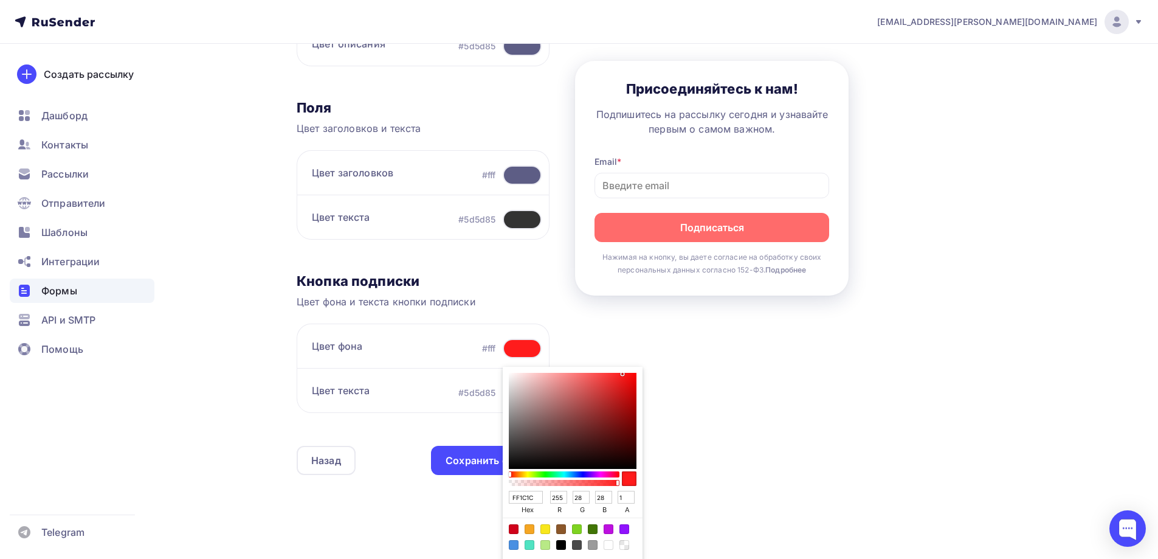
type input "FF0000"
type input "0"
drag, startPoint x: 632, startPoint y: 401, endPoint x: 706, endPoint y: 355, distance: 86.9
click at [706, 355] on div "Контент Поля формы 3 Дизайн Тип формы Выберите способ установки формы Встроенна…" at bounding box center [662, 166] width 730 height 686
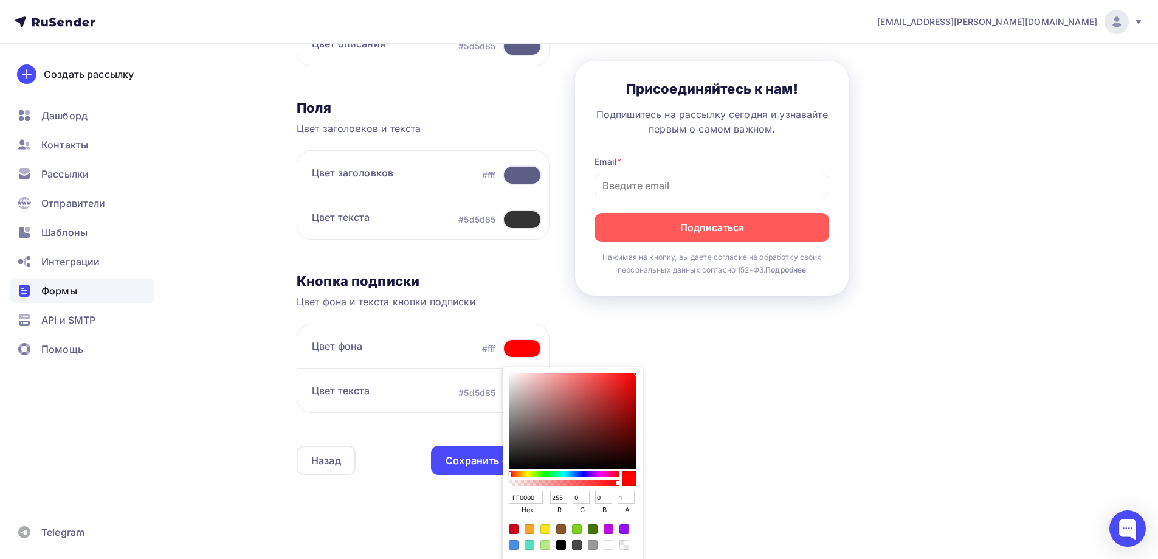
click at [576, 529] on div "Color:#7ED321" at bounding box center [577, 529] width 10 height 10
type input "7ED321"
type input "126"
type input "211"
type input "33"
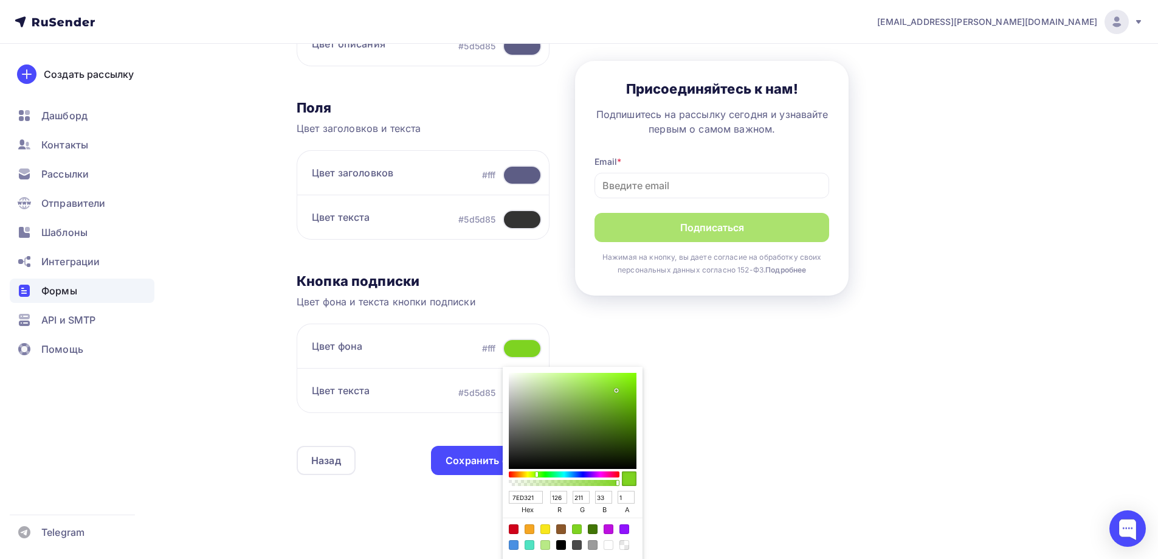
click at [588, 529] on div "Color:#417505" at bounding box center [593, 529] width 10 height 10
type input "417505"
type input "65"
type input "117"
type input "5"
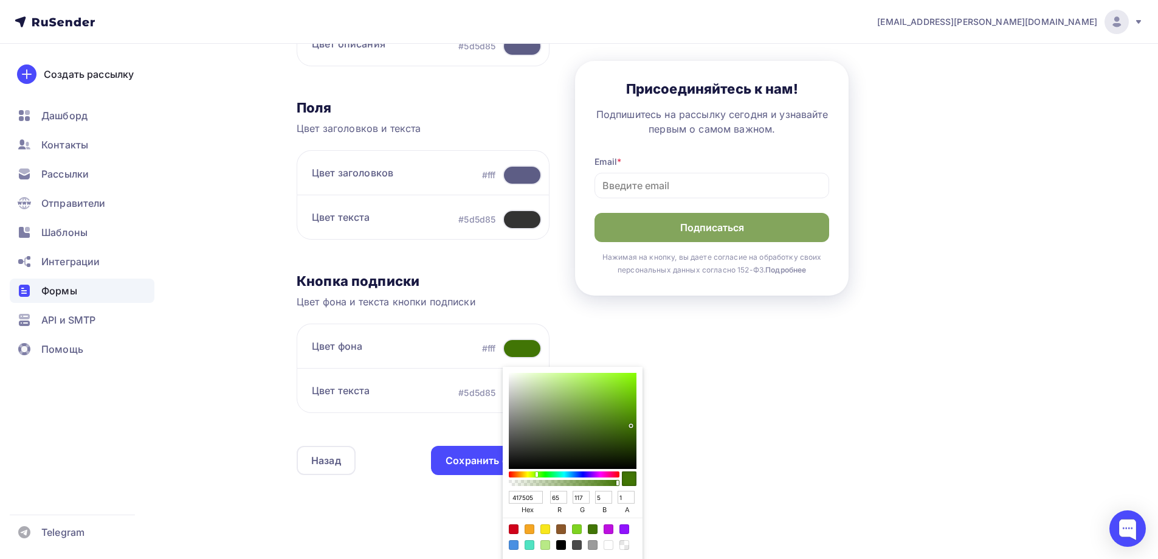
click at [544, 549] on div "Color:#B8E986" at bounding box center [546, 545] width 10 height 10
type input "B8E986"
type input "184"
type input "233"
type input "134"
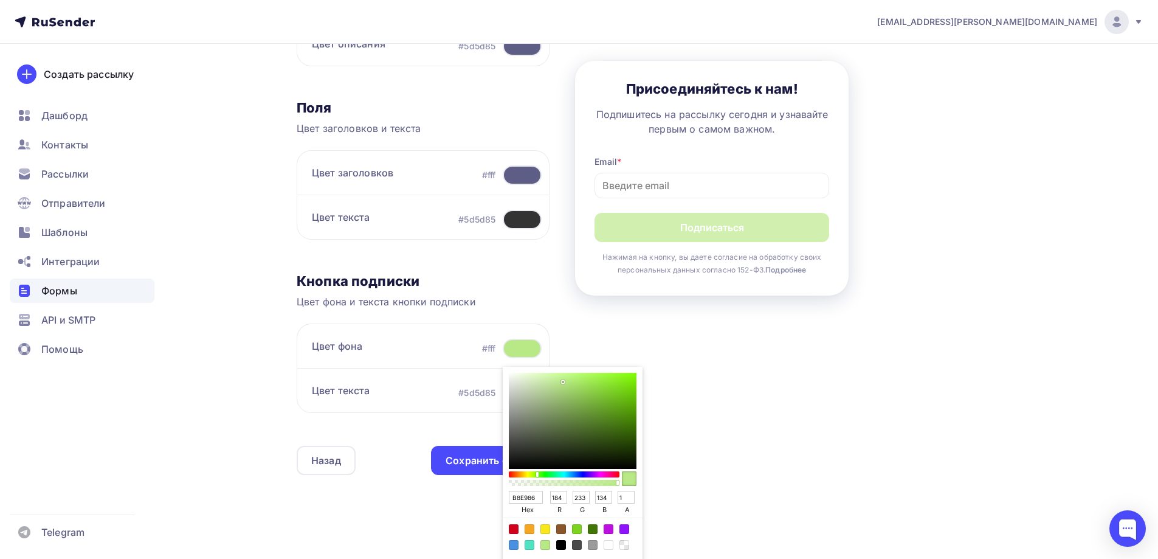
click at [530, 527] on div "Color:#F5A623" at bounding box center [530, 529] width 10 height 10
type input "F5A623"
type input "245"
type input "166"
type input "35"
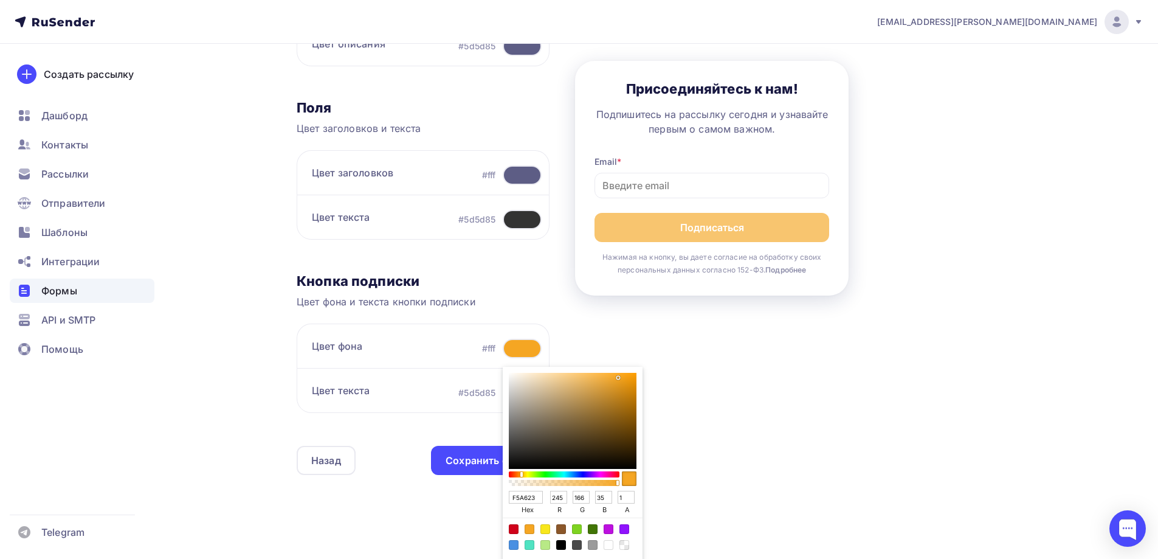
click at [541, 530] on div "Color:#F8E71C" at bounding box center [546, 529] width 10 height 10
type input "F8E71C"
type input "248"
type input "231"
type input "28"
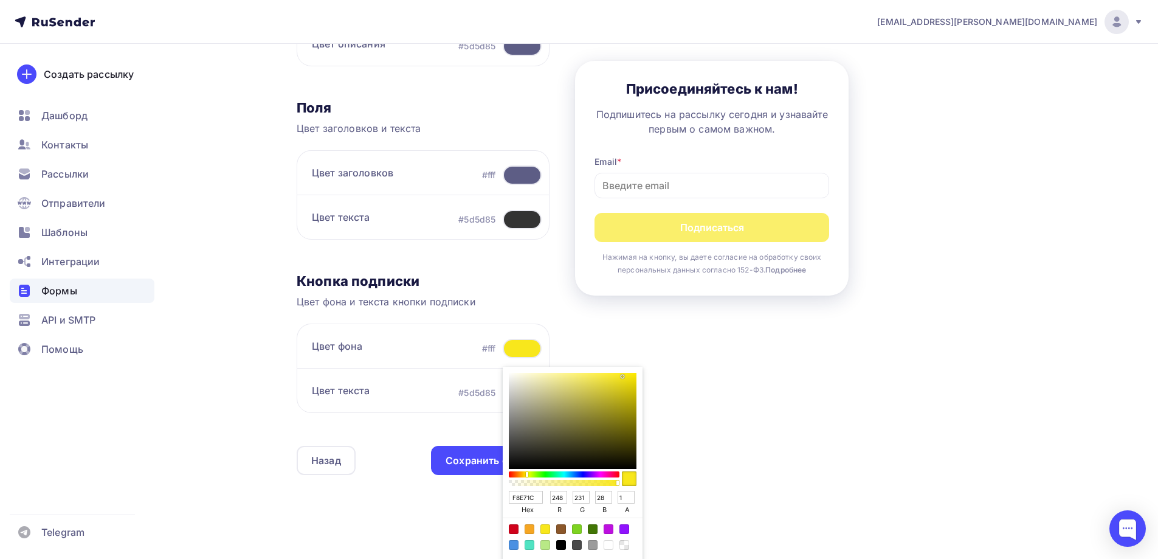
click at [513, 527] on div "Color:#D0021B" at bounding box center [514, 529] width 10 height 10
type input "D0021B"
type input "208"
type input "2"
type input "27"
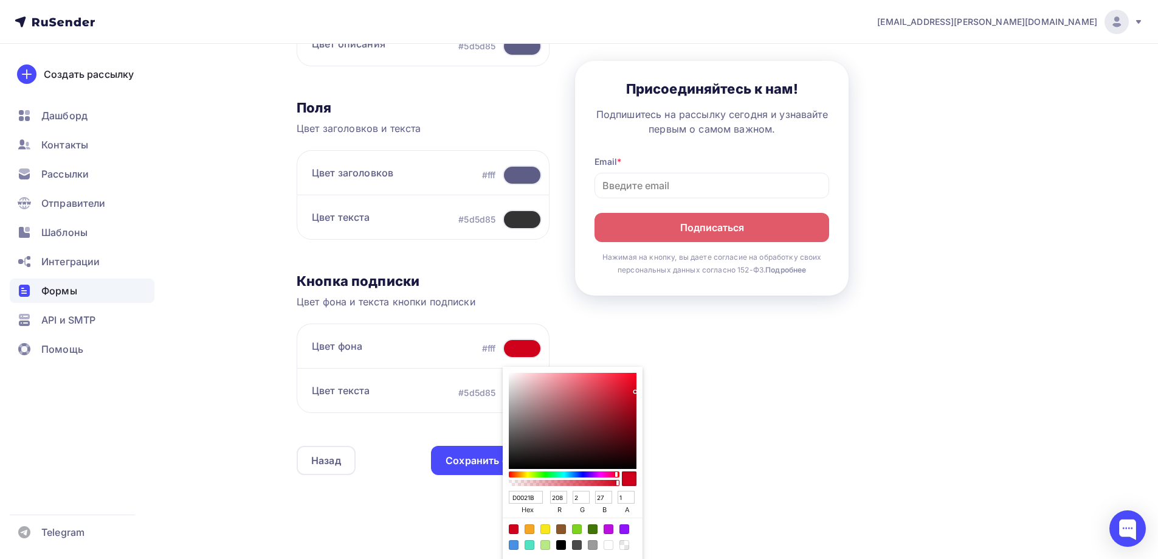
click at [592, 544] on div "Color:#9B9B9B" at bounding box center [593, 545] width 10 height 10
type input "9B9B9B"
type input "155"
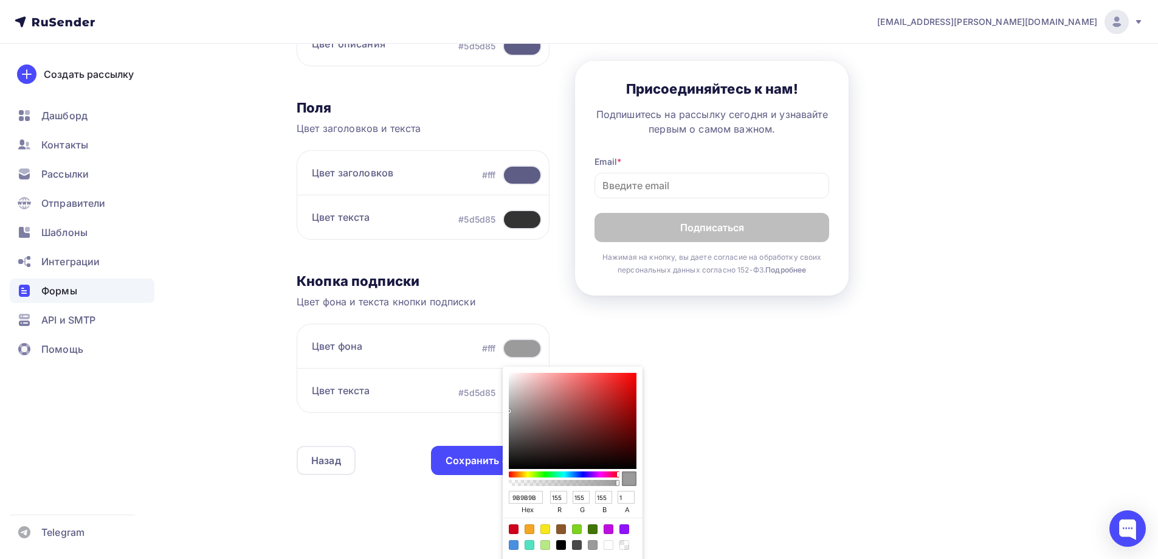
click at [566, 544] on div "A color preset, pick one to set as current color" at bounding box center [573, 537] width 140 height 38
click at [562, 541] on div "Color:#000000" at bounding box center [561, 545] width 10 height 10
type input "000000"
type input "0"
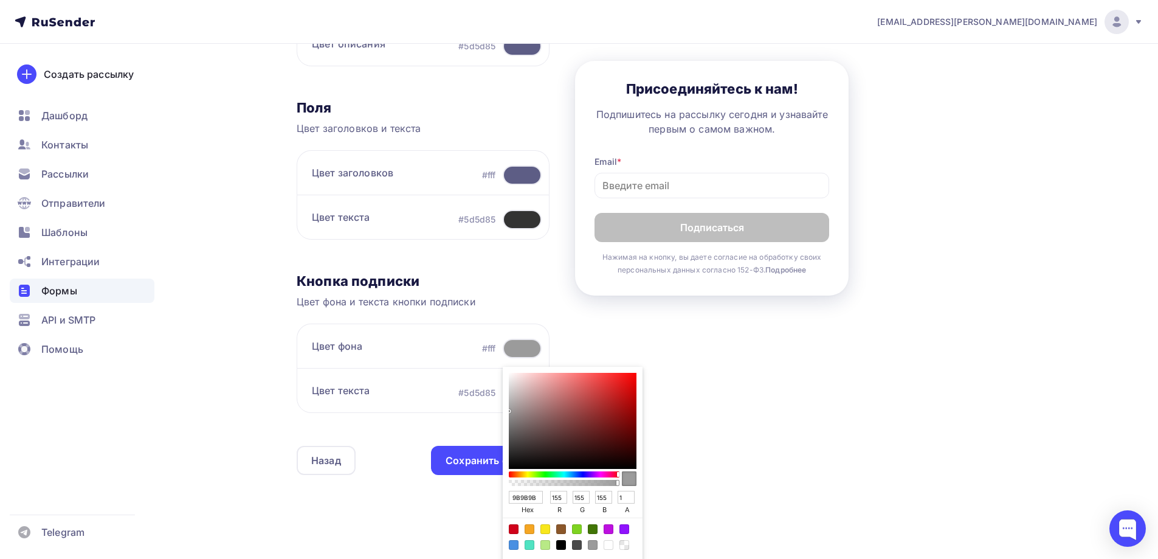
type input "0"
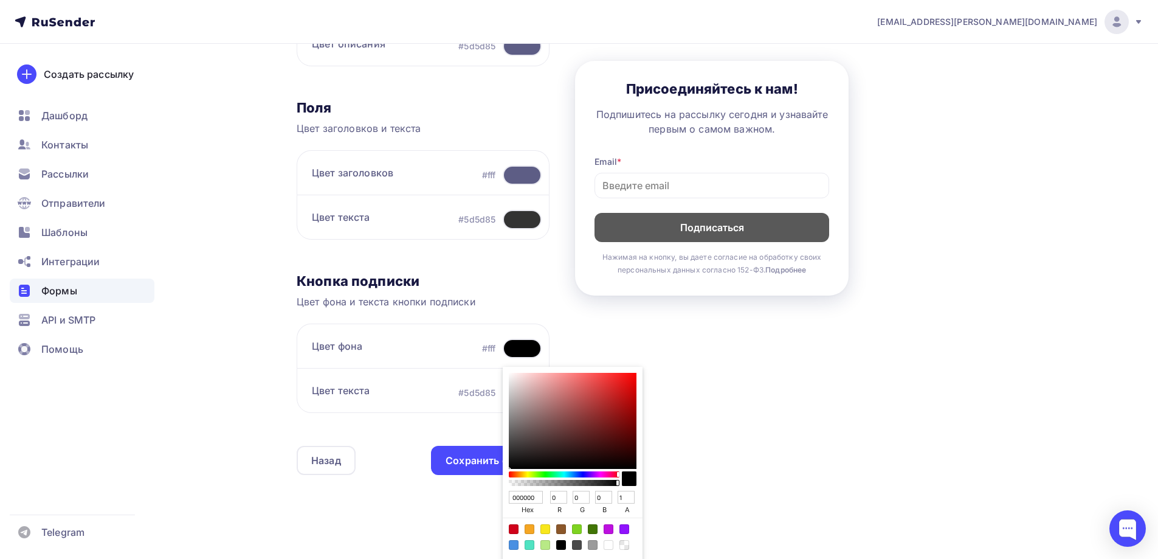
click at [577, 527] on div "Color:#7ED321" at bounding box center [577, 529] width 10 height 10
type input "7ED321"
type input "126"
type input "211"
type input "33"
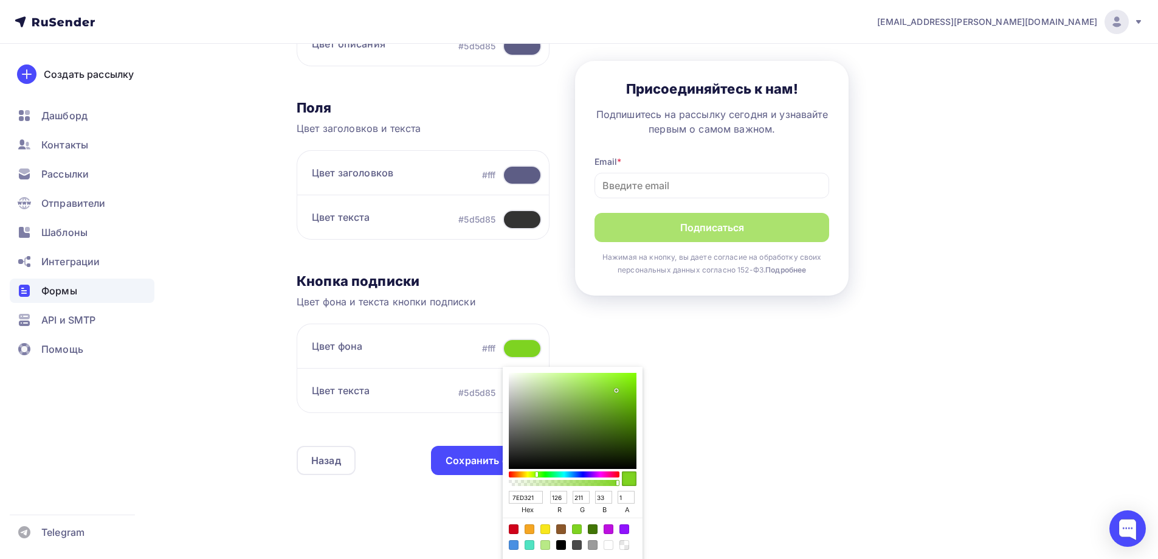
type input "81D327"
type input "129"
type input "39"
type input "83D727"
type input "131"
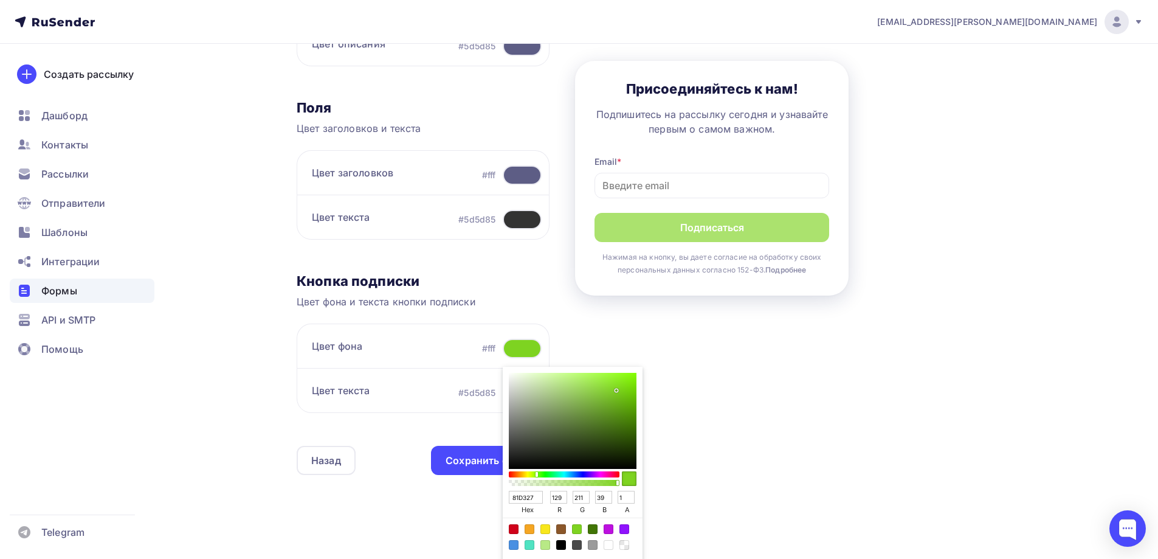
type input "215"
type input "85DB25"
type input "133"
type input "219"
type input "37"
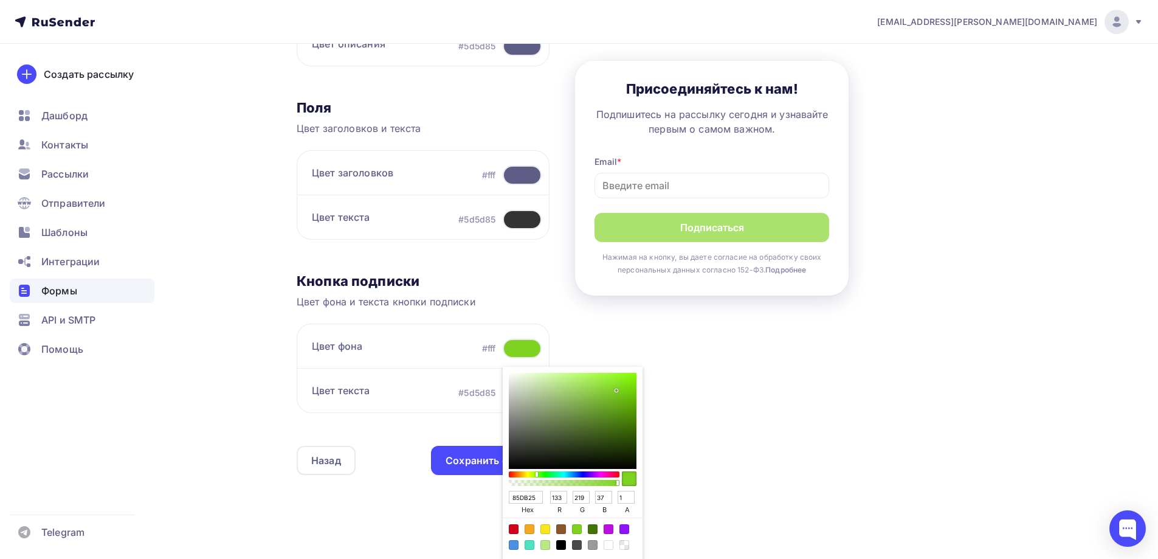
type input "87E024"
type input "135"
type input "224"
type input "36"
type input "88E421"
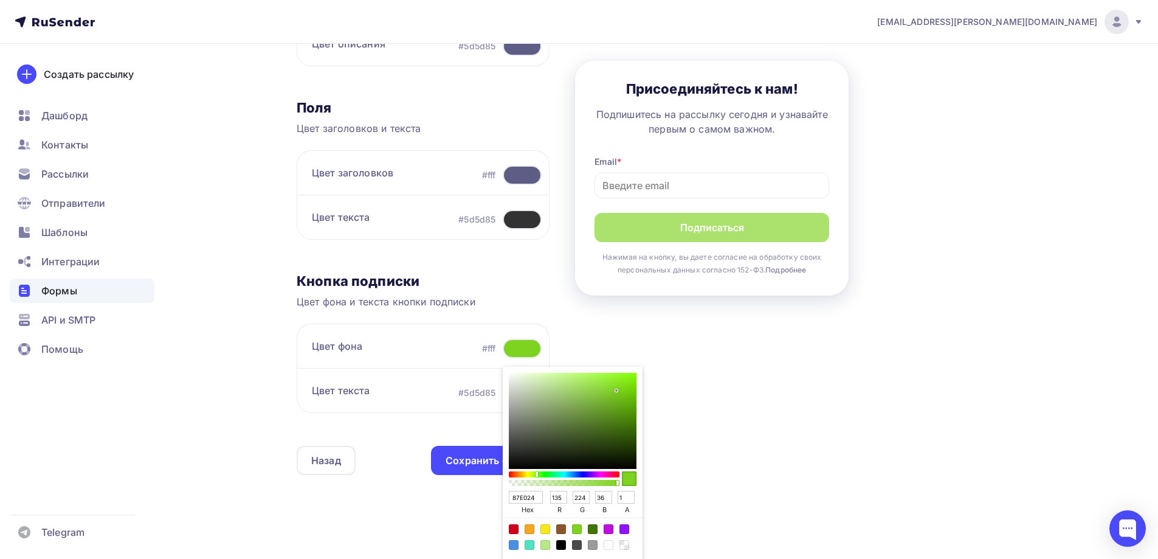
type input "136"
type input "228"
type input "33"
type input "88E71F"
type input "231"
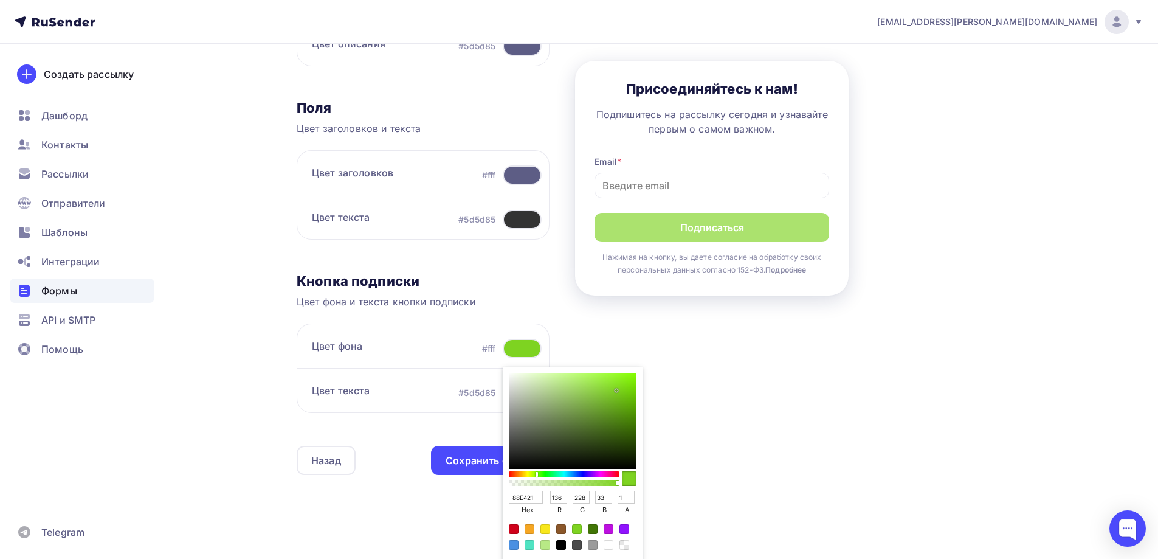
type input "31"
type input "88EC1B"
type input "236"
type input "27"
type input "86EF14"
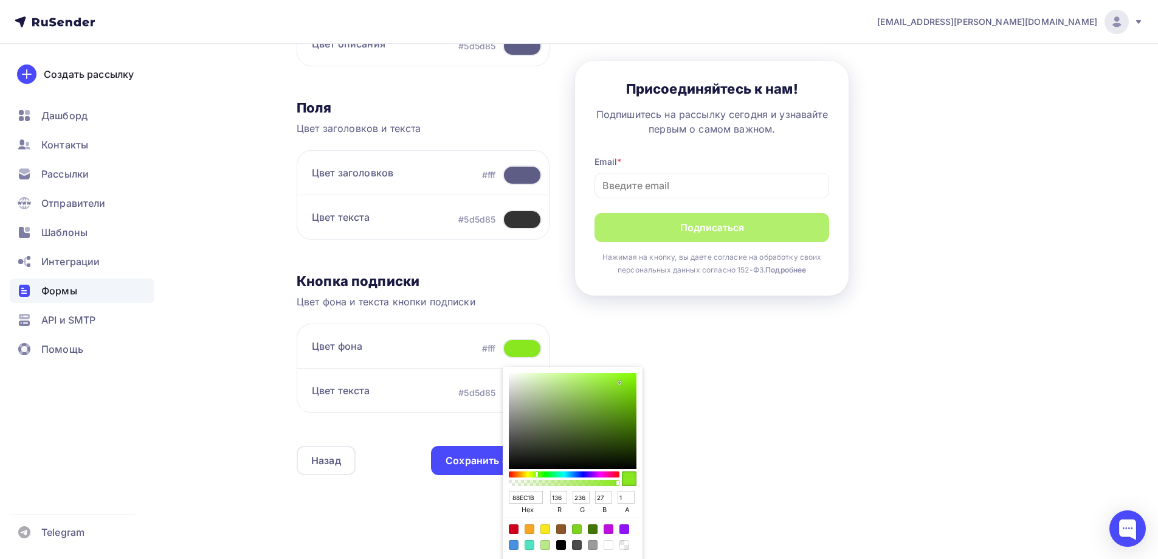
type input "134"
type input "239"
type input "20"
type input "85F20F"
type input "133"
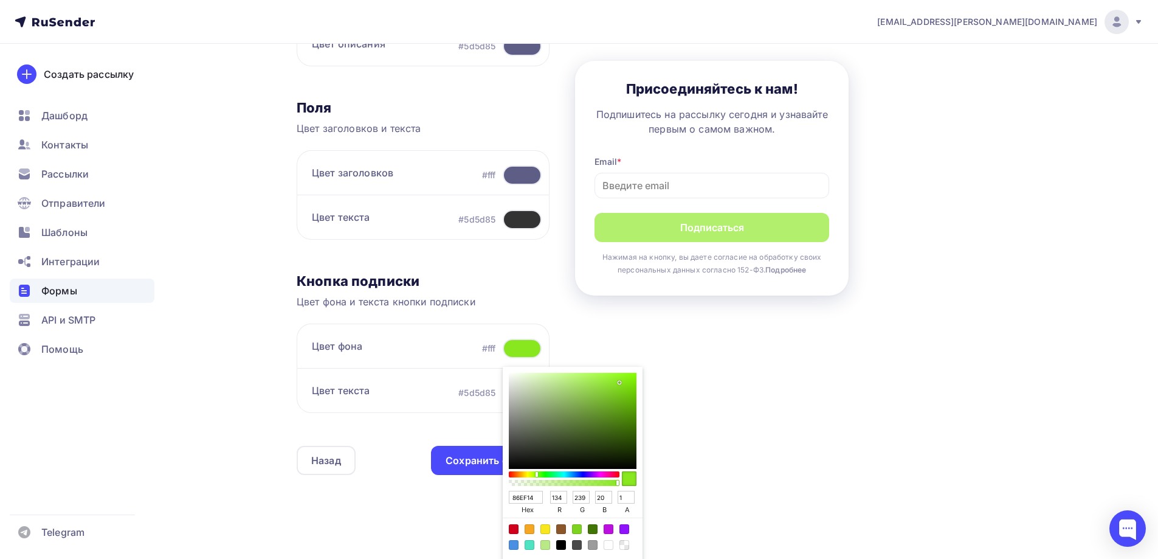
type input "242"
type input "15"
type input "85F40E"
type input "244"
type input "14"
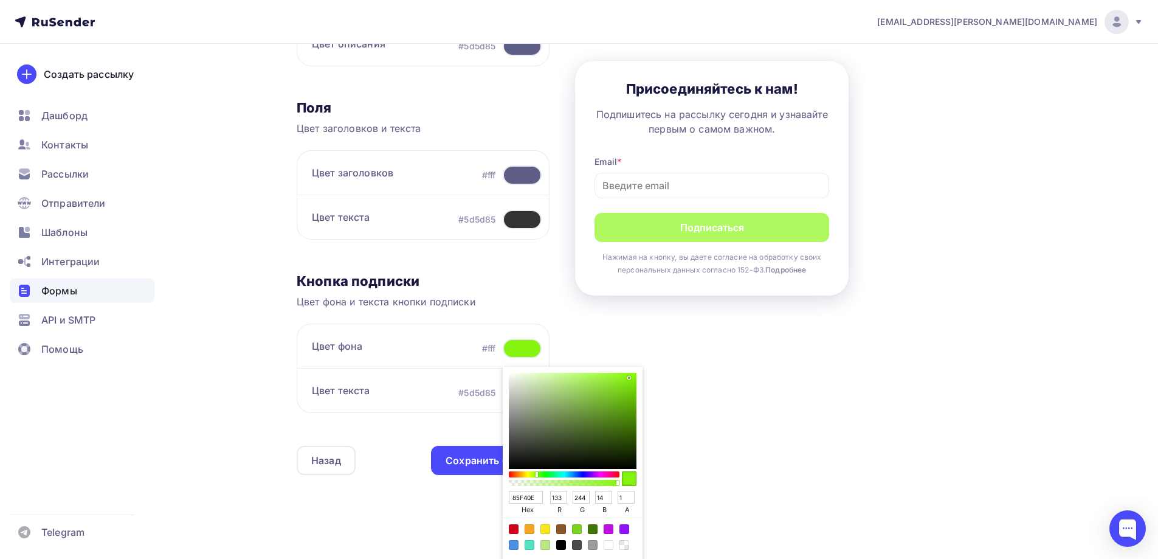
type input "82F00C"
type input "130"
click at [616, 386] on div "Sketch color picker" at bounding box center [573, 421] width 128 height 96
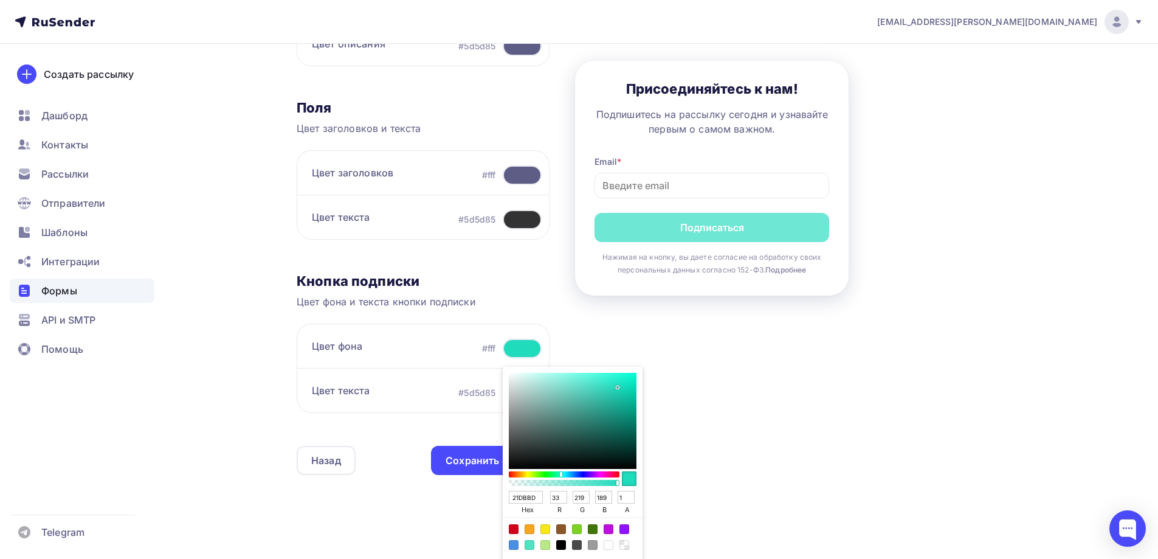
drag, startPoint x: 552, startPoint y: 472, endPoint x: 539, endPoint y: 549, distance: 78.3
click at [560, 473] on div "Sketch color picker" at bounding box center [564, 474] width 108 height 6
click at [516, 547] on div "Color:#4A90E2" at bounding box center [514, 545] width 10 height 10
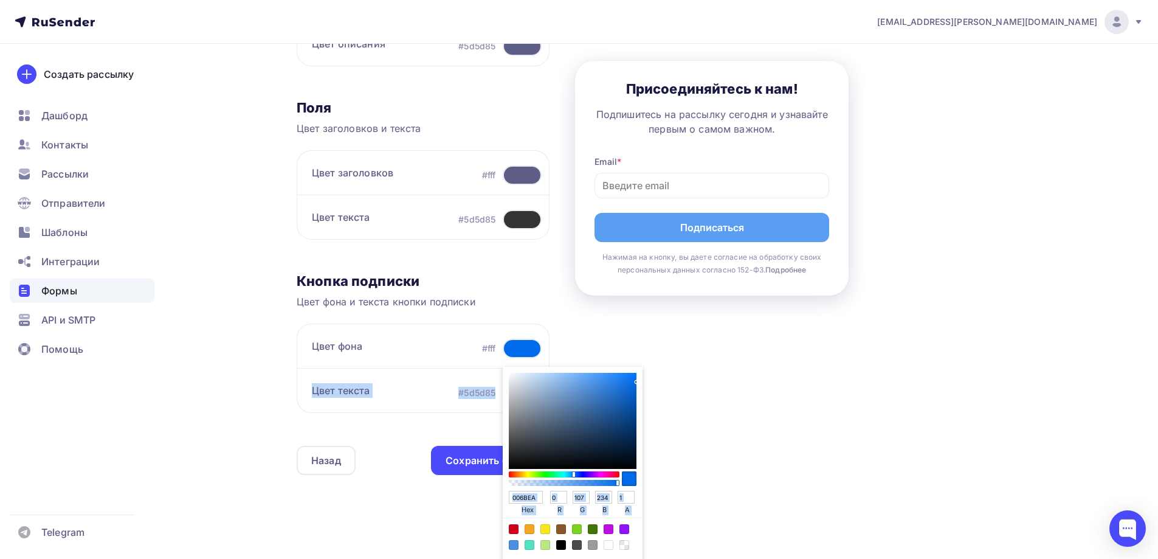
drag, startPoint x: 594, startPoint y: 381, endPoint x: 645, endPoint y: 381, distance: 51.7
click at [645, 381] on div "Контент Поля формы 3 Дизайн Тип формы Выберите способ установки формы Встроенна…" at bounding box center [662, 166] width 730 height 686
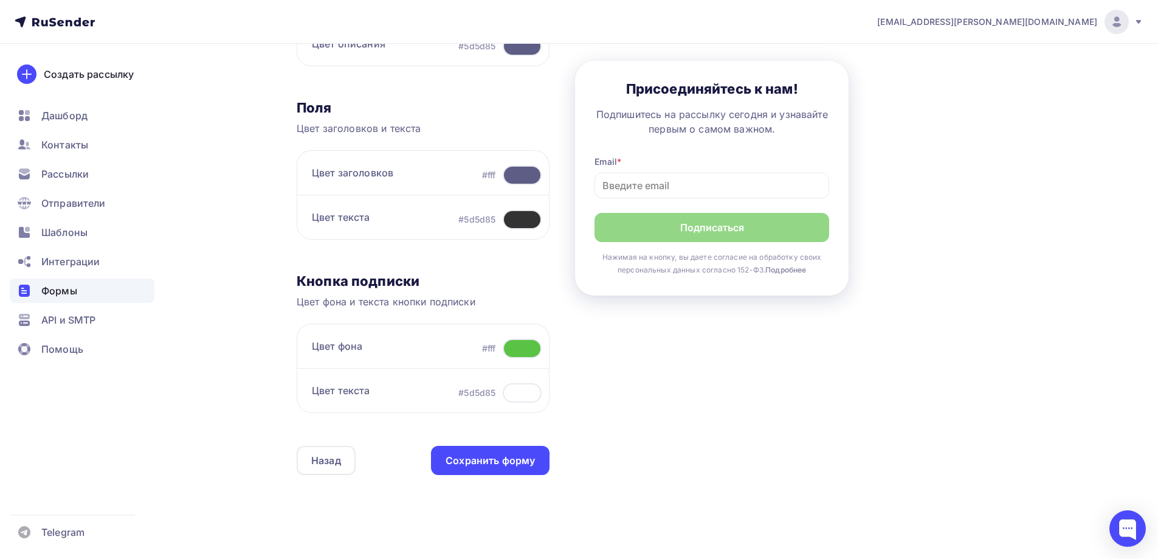
click at [867, 459] on div "Контент Поля формы 3 Дизайн Тип формы Выберите способ установки формы Встроенна…" at bounding box center [662, 166] width 730 height 686
click at [510, 351] on div at bounding box center [522, 348] width 39 height 19
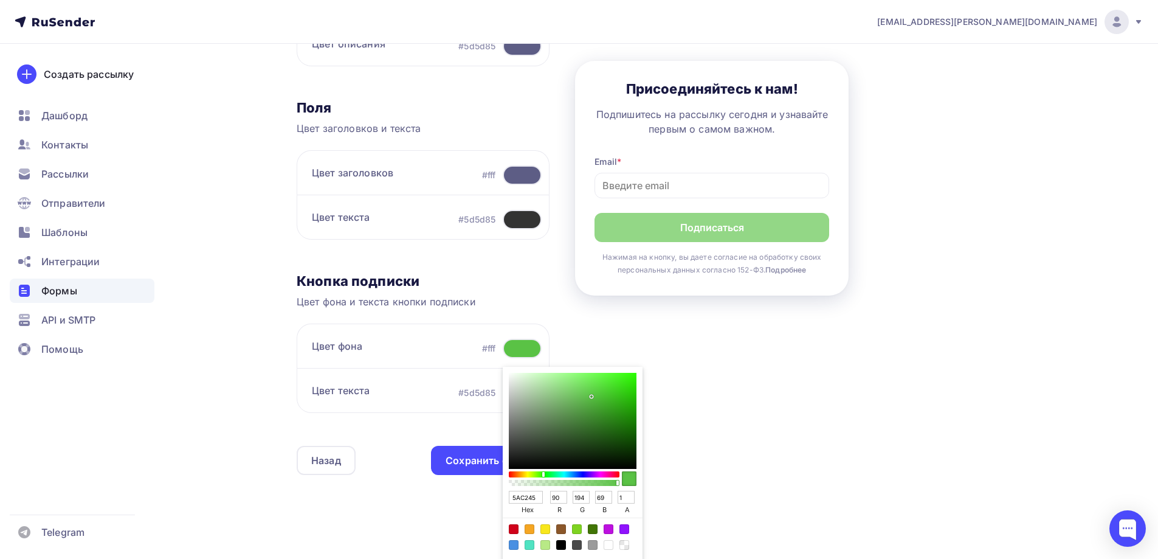
click at [514, 544] on div "Color:#4A90E2" at bounding box center [514, 545] width 10 height 10
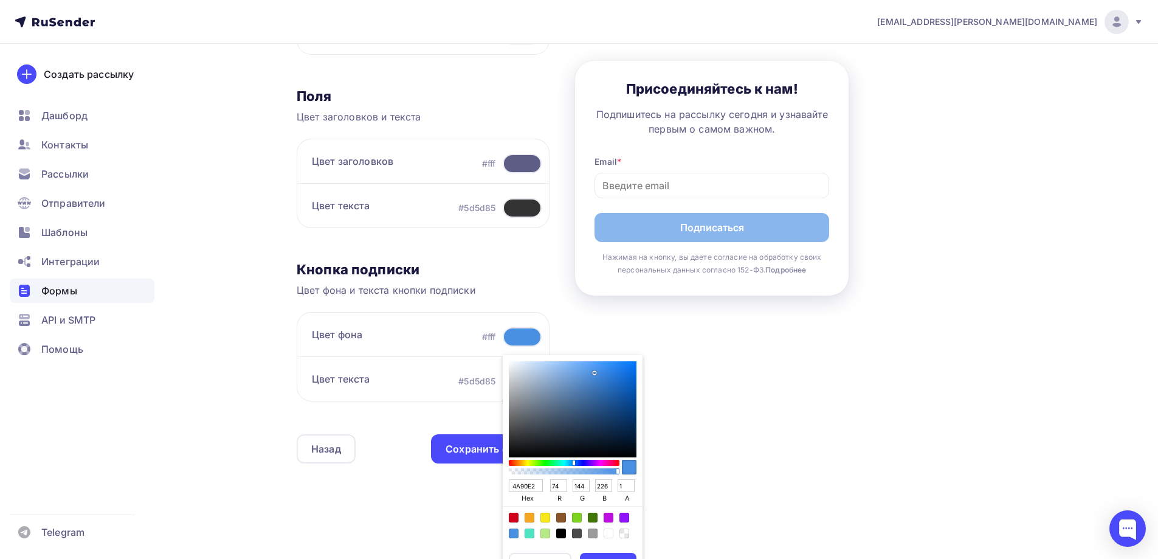
scroll to position [337, 0]
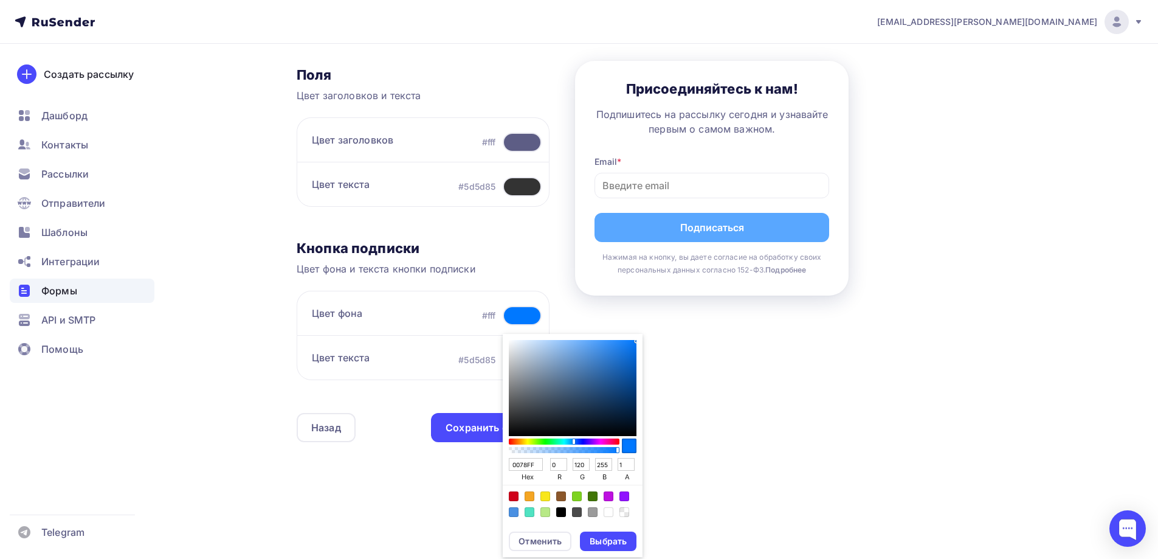
drag, startPoint x: 597, startPoint y: 365, endPoint x: 639, endPoint y: 339, distance: 50.3
click at [639, 339] on div "0078FF hex 0 r 120 g 255 b 1 a" at bounding box center [573, 428] width 140 height 189
click at [620, 540] on div "Выбрать" at bounding box center [608, 541] width 37 height 12
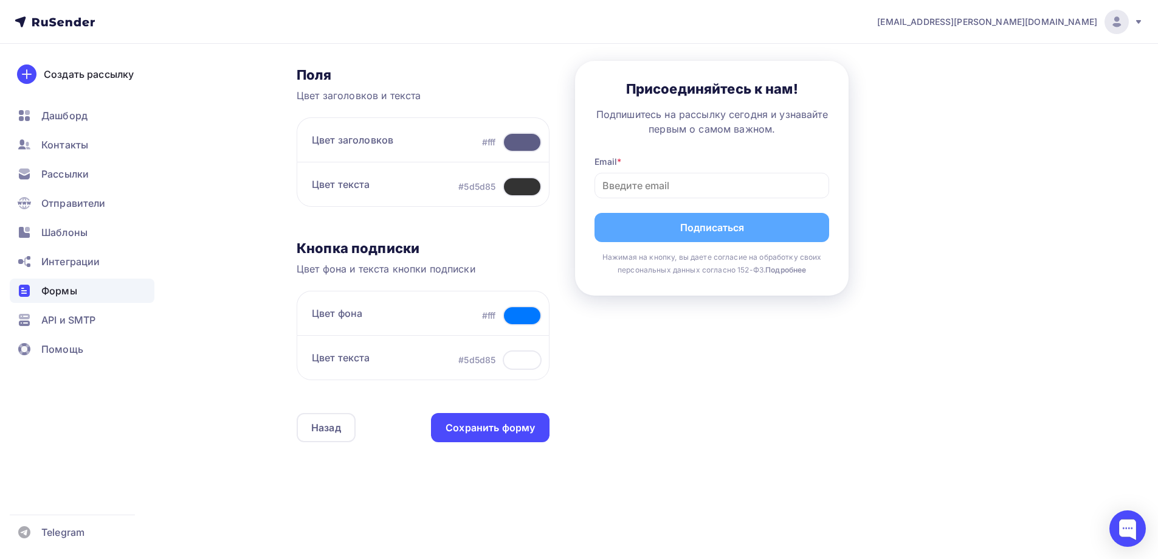
click at [537, 308] on div at bounding box center [522, 315] width 39 height 19
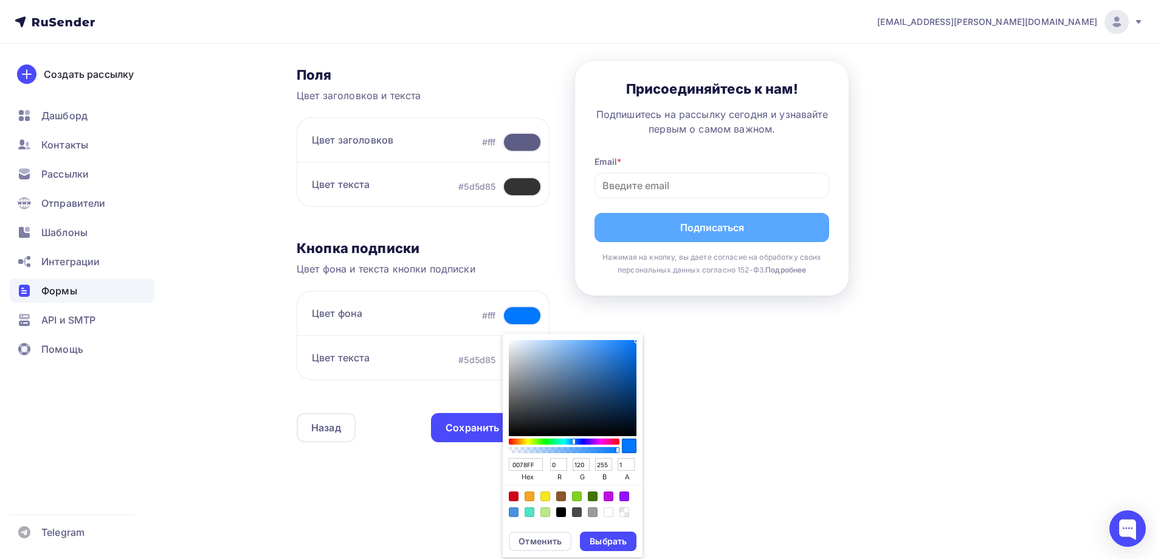
click at [577, 494] on div "Color:#7ED321" at bounding box center [577, 496] width 10 height 10
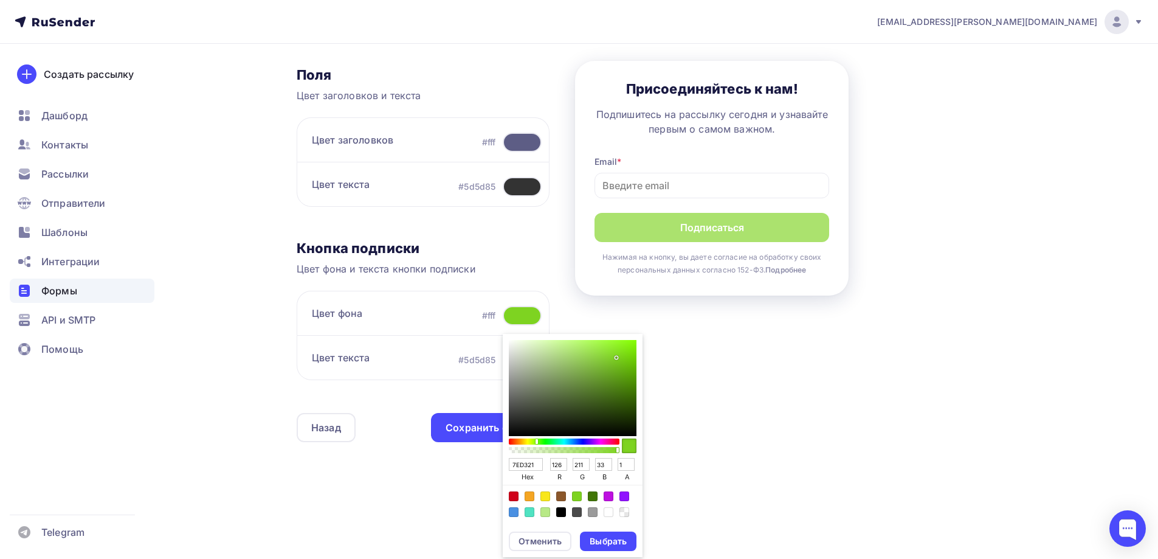
click at [512, 496] on div "Color:#D0021B" at bounding box center [514, 496] width 10 height 10
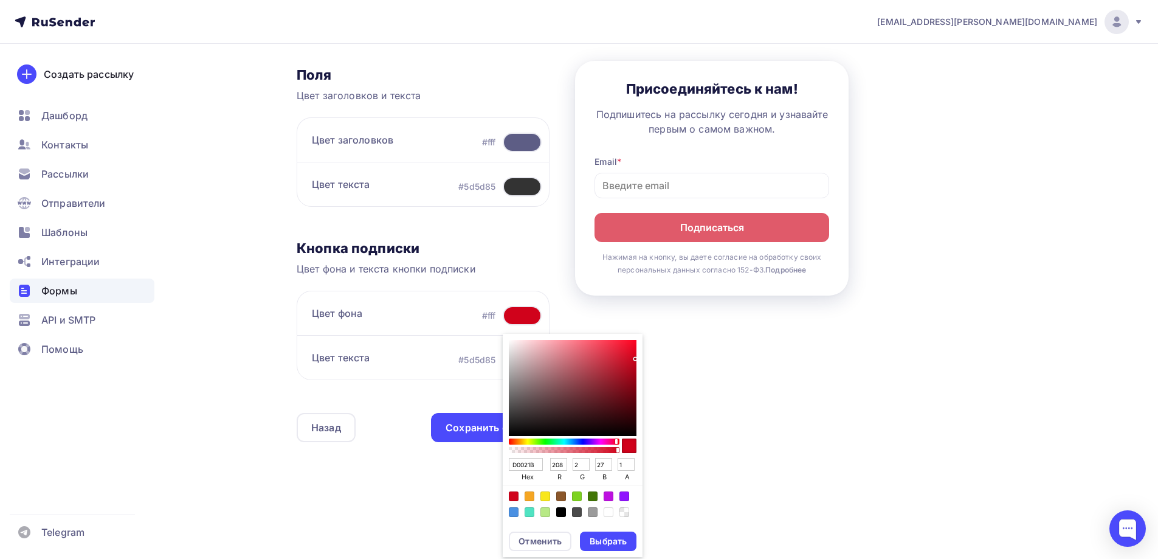
click at [563, 511] on div "Color:#000000" at bounding box center [561, 512] width 10 height 10
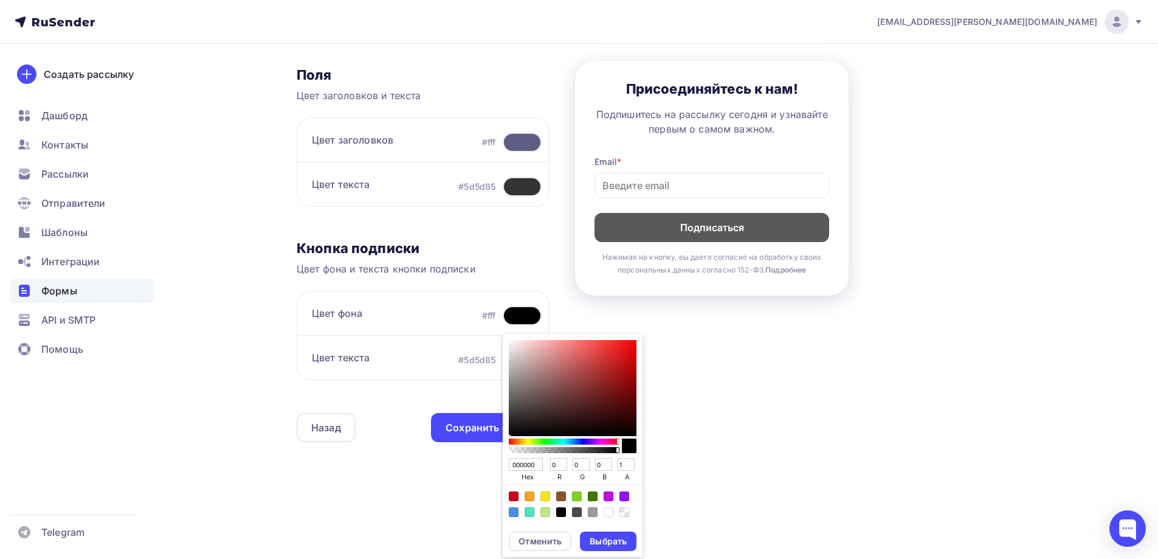
click at [513, 510] on div "Color:#4A90E2" at bounding box center [514, 512] width 10 height 10
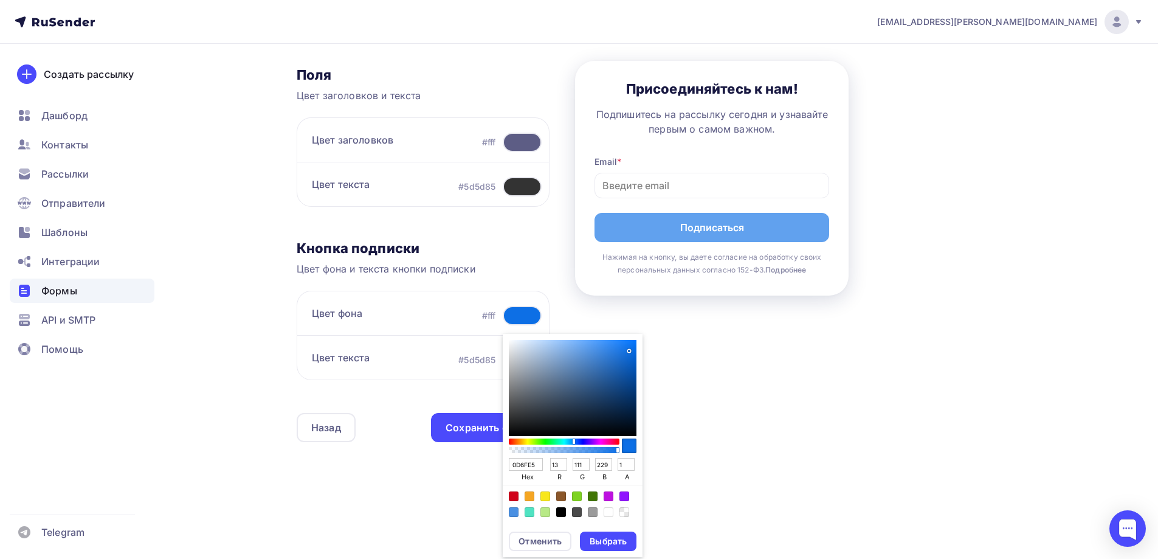
drag, startPoint x: 619, startPoint y: 351, endPoint x: 621, endPoint y: 376, distance: 25.7
click at [628, 350] on div "Sketch color picker" at bounding box center [573, 388] width 128 height 96
click at [625, 491] on div "Color:#9013FE" at bounding box center [625, 496] width 10 height 10
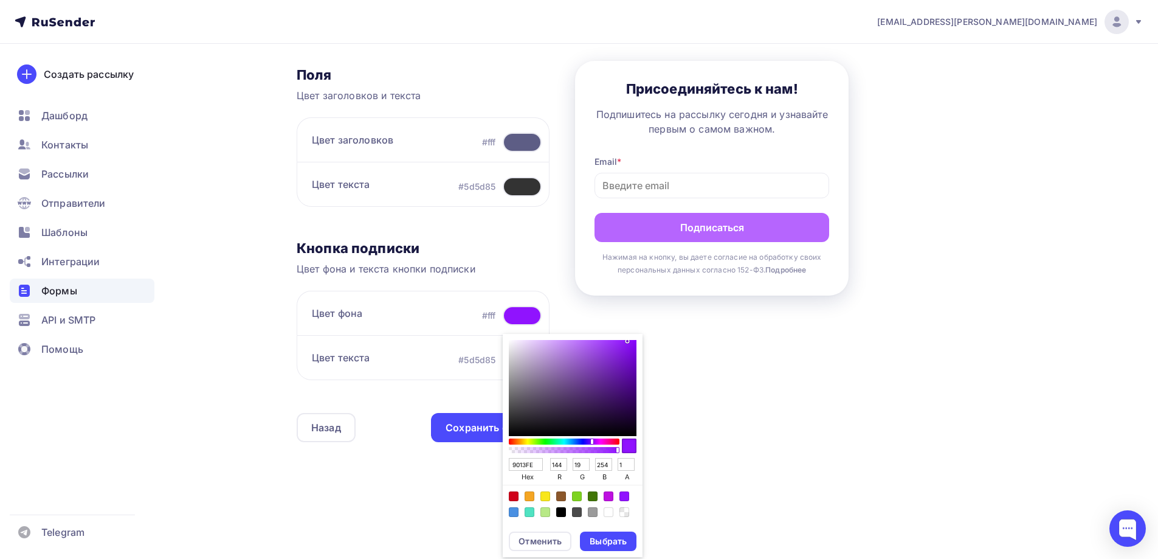
click at [604, 494] on div "Color:#BD10E0" at bounding box center [609, 496] width 10 height 10
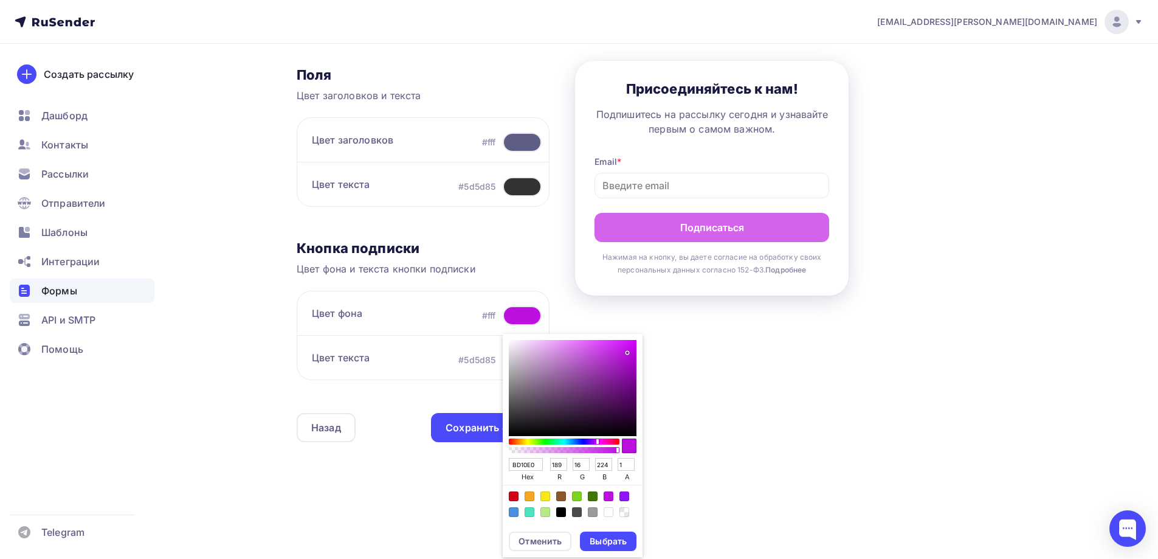
click at [597, 494] on div "A color preset, pick one to set as current color" at bounding box center [573, 504] width 140 height 38
click at [592, 494] on div "Color:#417505" at bounding box center [593, 496] width 10 height 10
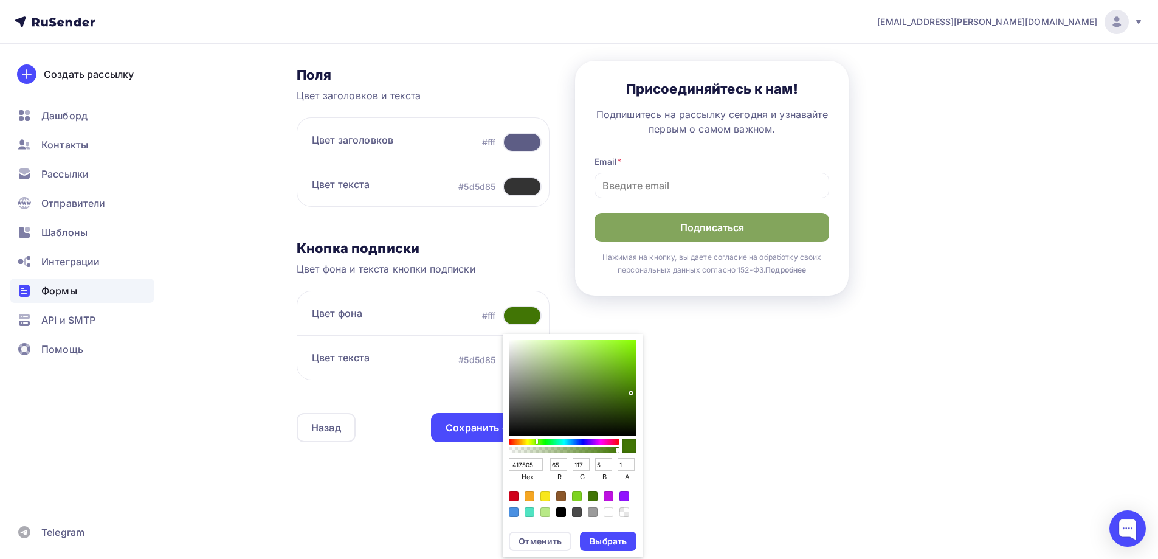
click at [573, 496] on div "Color:#7ED321" at bounding box center [577, 496] width 10 height 10
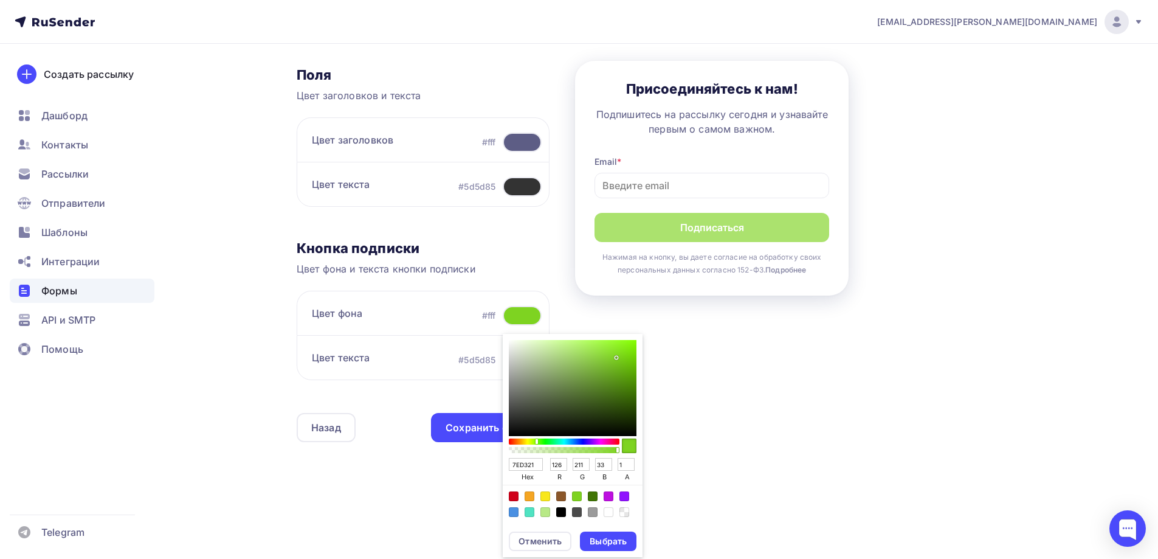
click at [516, 495] on div "Color:#D0021B" at bounding box center [514, 496] width 10 height 10
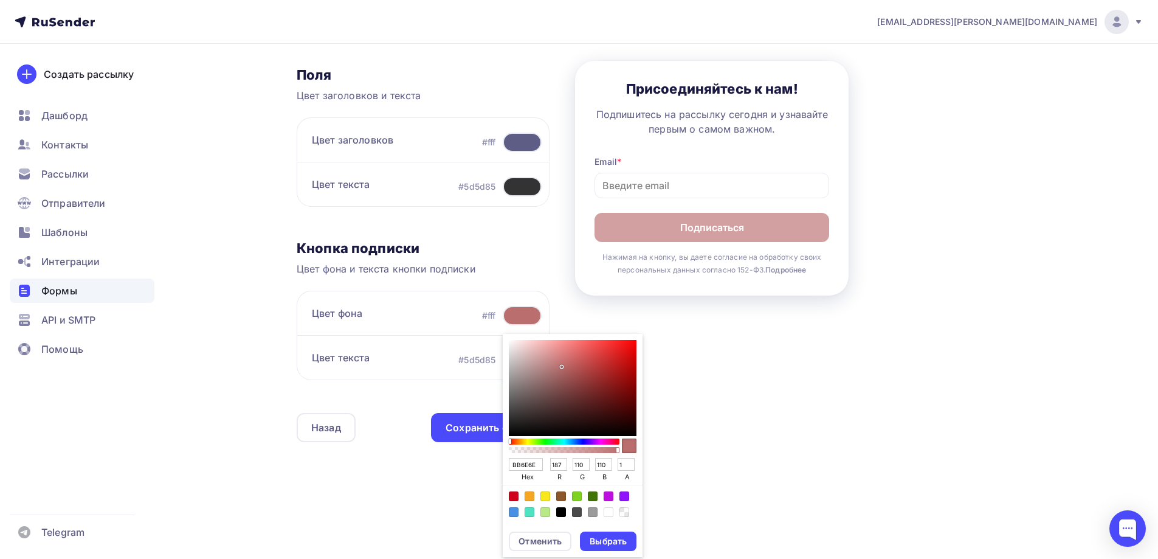
drag, startPoint x: 623, startPoint y: 355, endPoint x: 561, endPoint y: 365, distance: 63.0
click at [561, 365] on div "Sketch color picker" at bounding box center [573, 388] width 128 height 96
click at [514, 509] on div "Color:#4A90E2" at bounding box center [514, 512] width 10 height 10
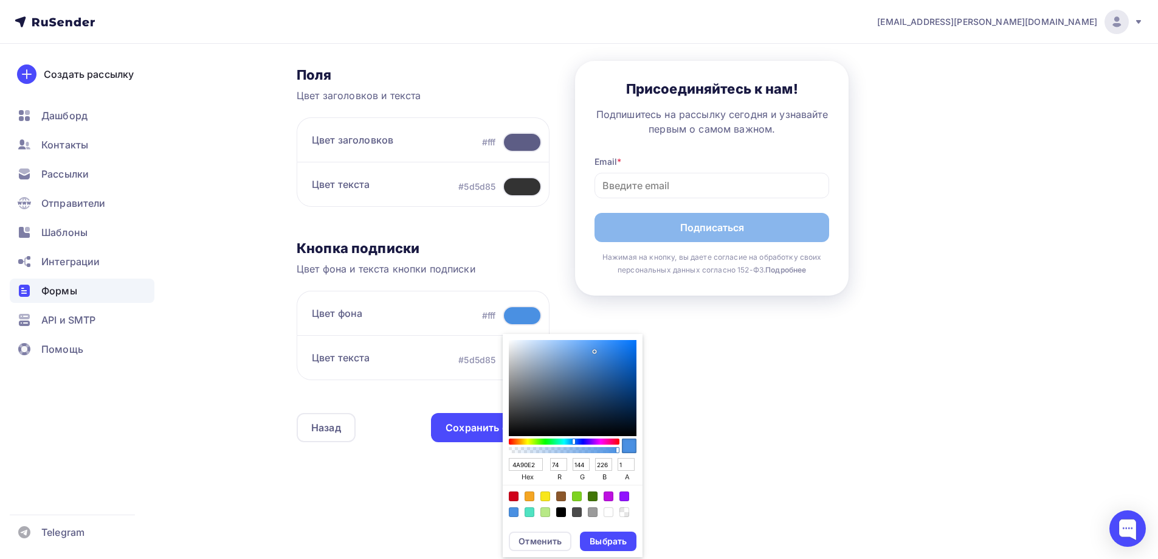
click at [590, 515] on div "Color:#9B9B9B" at bounding box center [593, 512] width 10 height 10
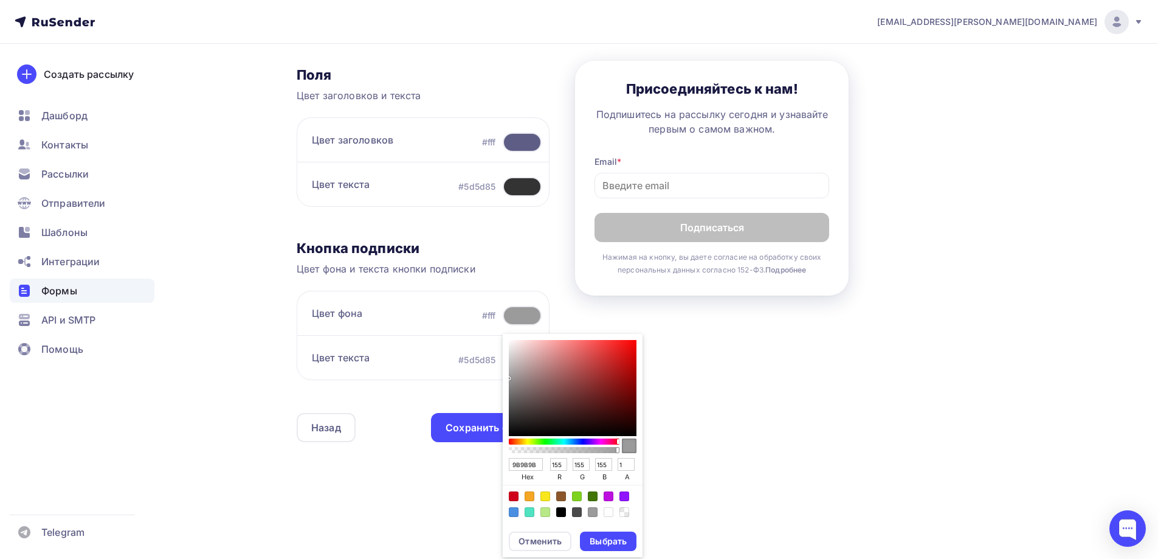
click at [578, 511] on div "Color:#4A4A4A" at bounding box center [577, 512] width 10 height 10
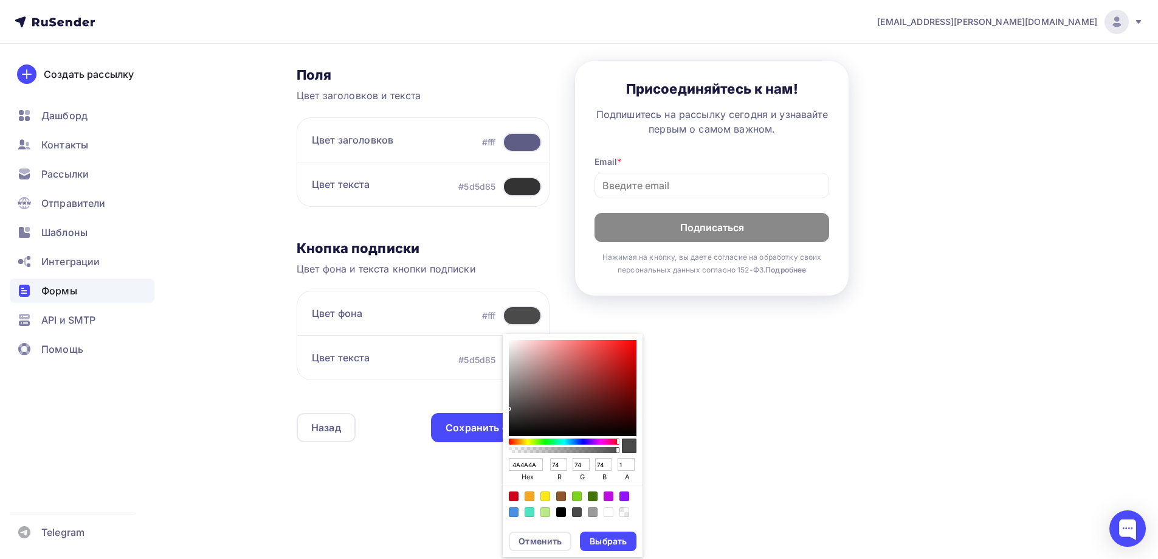
click at [561, 511] on div "Color:#000000" at bounding box center [561, 512] width 10 height 10
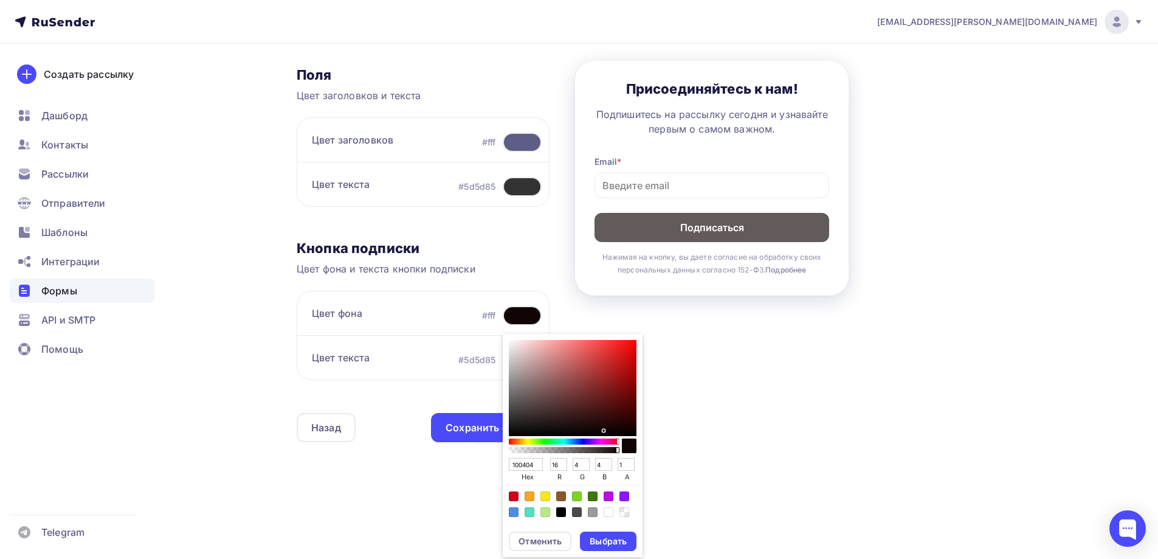
drag, startPoint x: 529, startPoint y: 429, endPoint x: 603, endPoint y: 430, distance: 73.6
click at [603, 430] on div "Sketch color picker" at bounding box center [573, 388] width 128 height 96
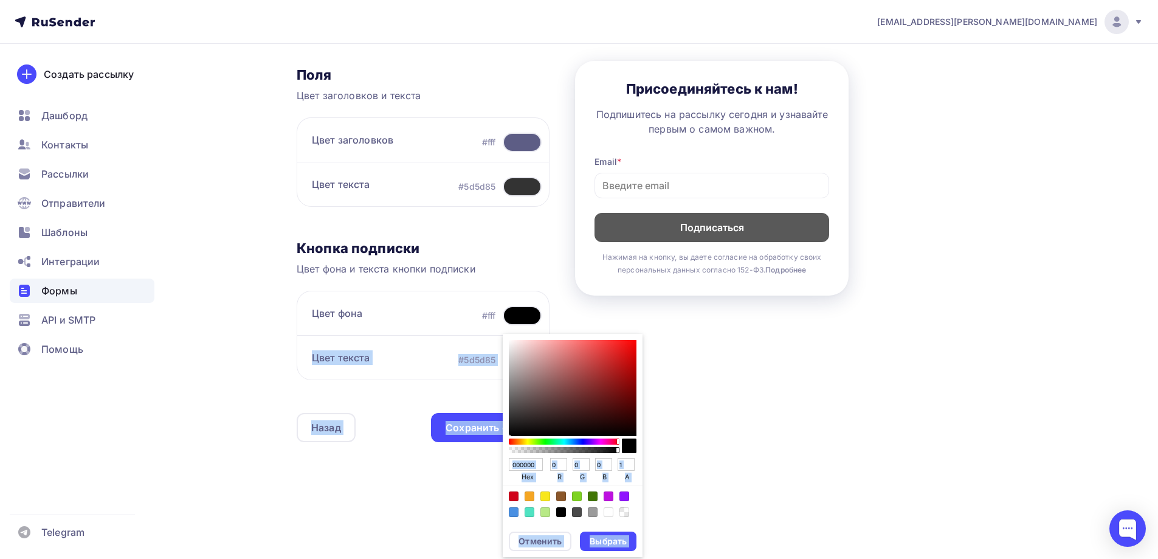
drag, startPoint x: 603, startPoint y: 429, endPoint x: 650, endPoint y: 455, distance: 53.6
click at [650, 455] on div "Контент Поля формы 3 Дизайн Тип формы Выберите способ установки формы Встроенна…" at bounding box center [662, 133] width 730 height 686
click at [671, 448] on div "Контент Поля формы 3 Дизайн Тип формы Выберите способ установки формы Встроенна…" at bounding box center [662, 133] width 730 height 686
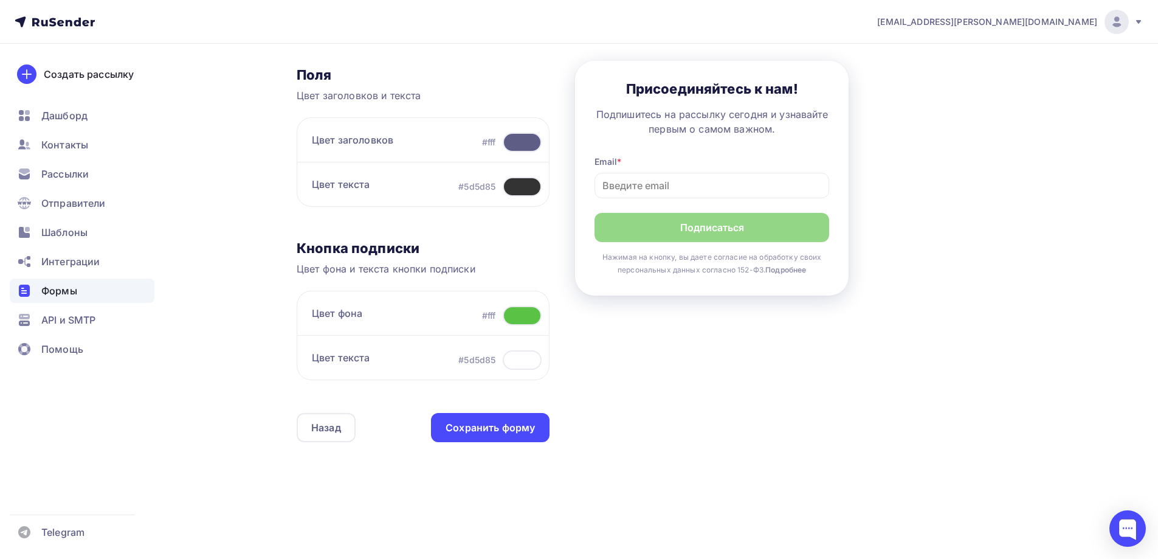
click at [527, 317] on div at bounding box center [522, 315] width 39 height 19
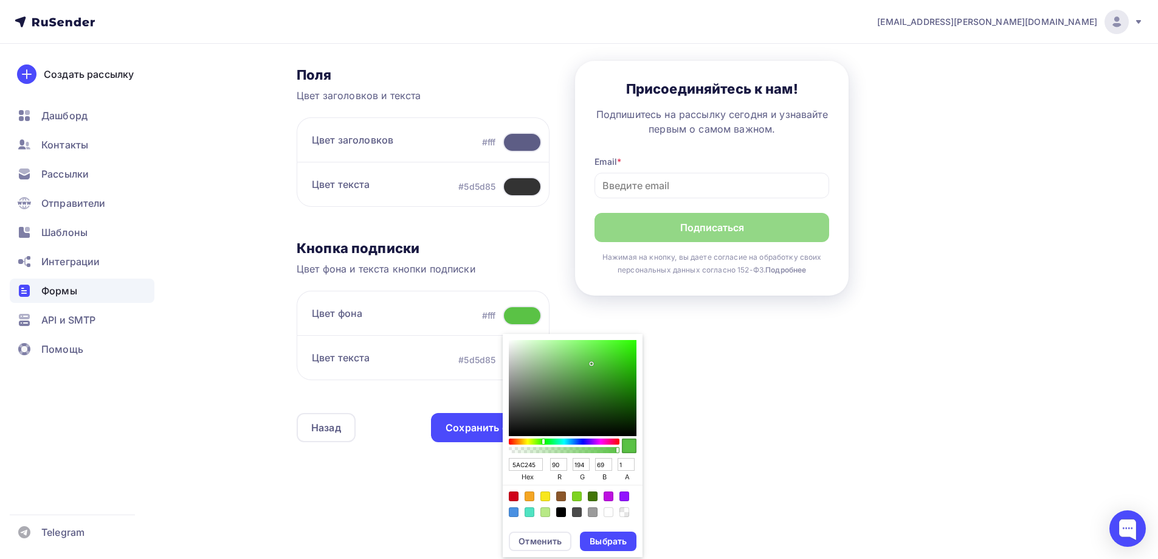
click at [559, 514] on div "Color:#000000" at bounding box center [561, 512] width 10 height 10
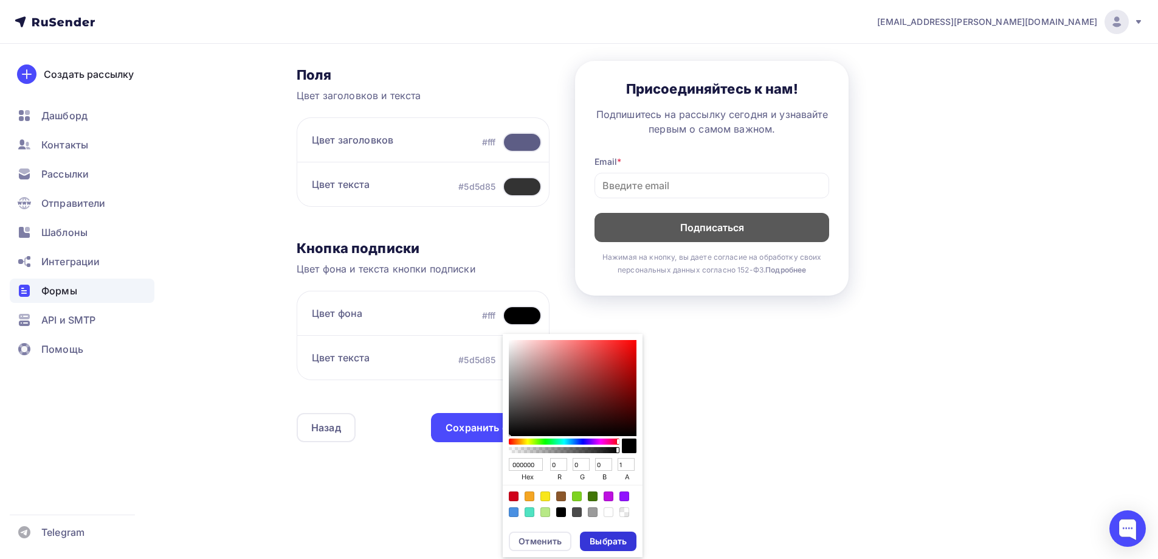
click at [610, 544] on div "Выбрать" at bounding box center [608, 541] width 37 height 12
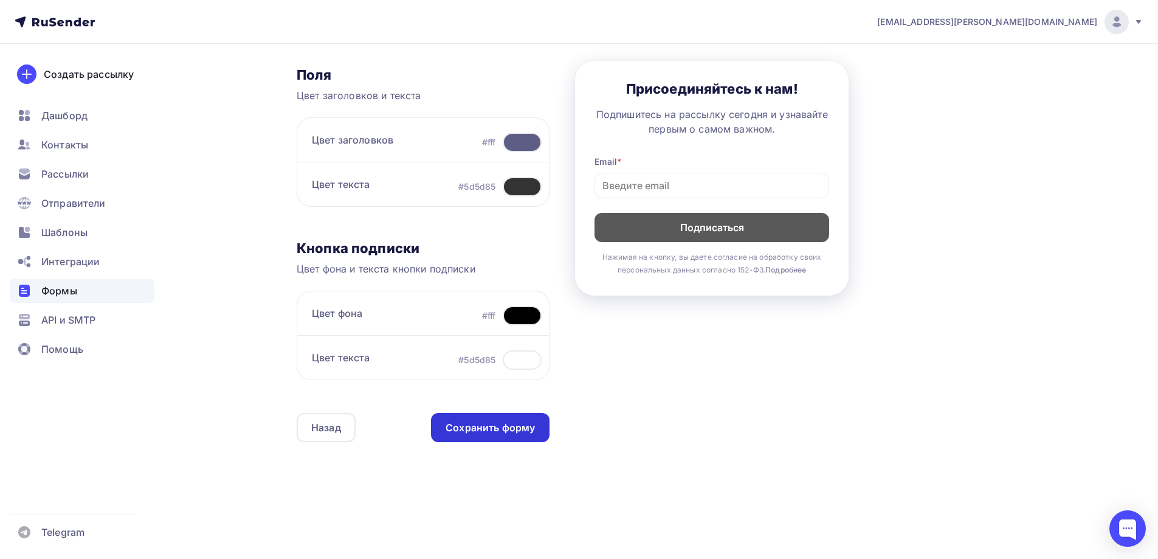
click at [510, 432] on div "Сохранить форму" at bounding box center [490, 428] width 89 height 14
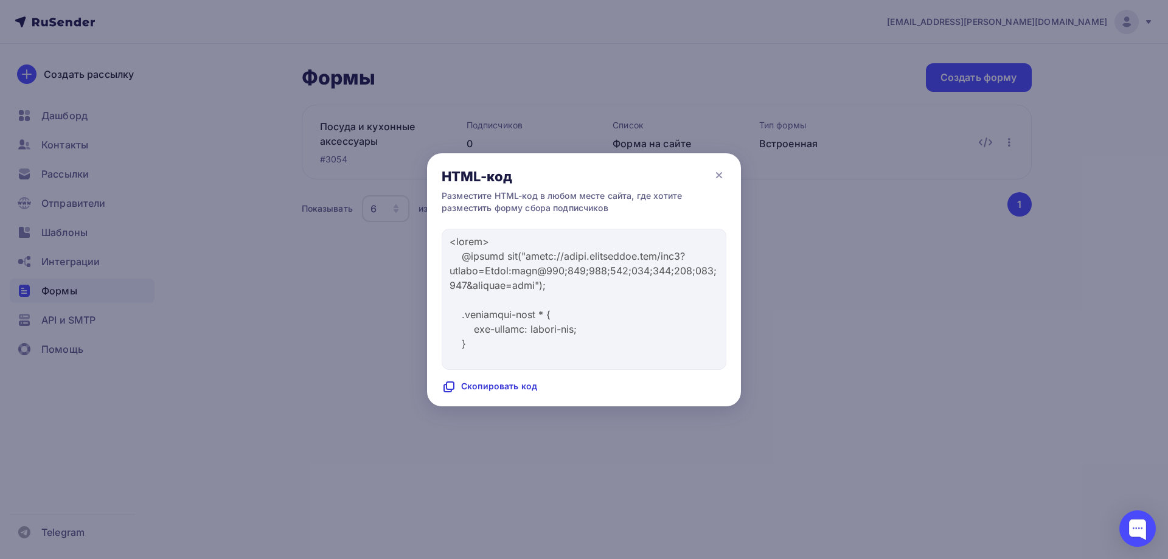
click at [493, 388] on div "Скопировать код" at bounding box center [488, 386] width 95 height 15
click at [490, 390] on div "Код скопирован" at bounding box center [486, 386] width 91 height 15
click at [289, 241] on div at bounding box center [584, 279] width 1168 height 559
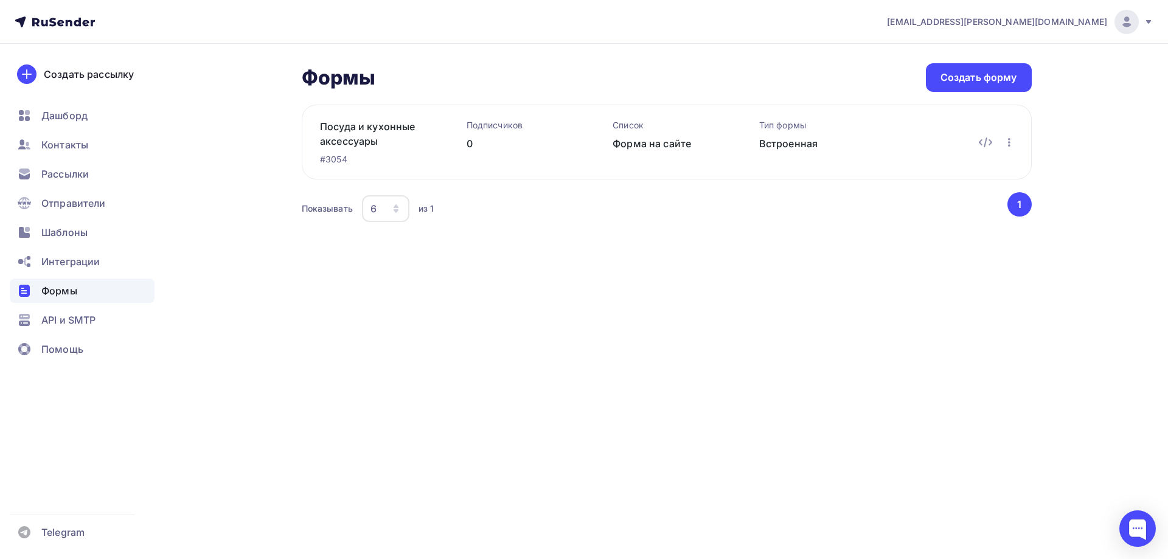
click at [531, 367] on div "a.gorbach@nadoba.eu Аккаунт Тарифы Выйти Создать рассылку Дашборд Контакты Расс…" at bounding box center [584, 279] width 1168 height 559
click at [496, 263] on div "Формы Формы Создать форму Посуда и кухонные аксессуары Nadoba #3054 Подписчиков…" at bounding box center [584, 159] width 997 height 230
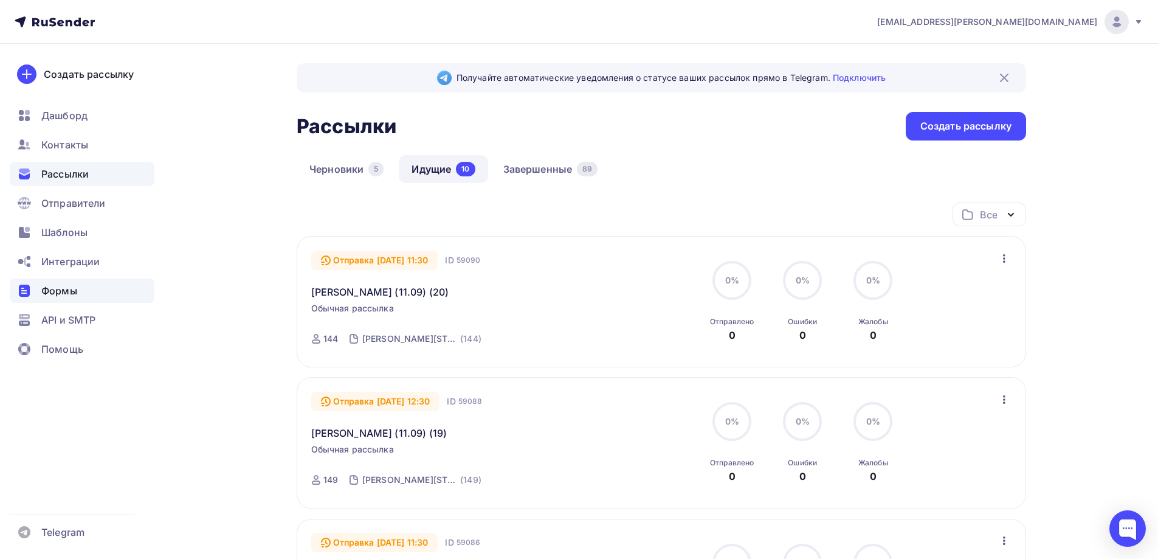
click at [77, 285] on span "Формы" at bounding box center [59, 290] width 36 height 15
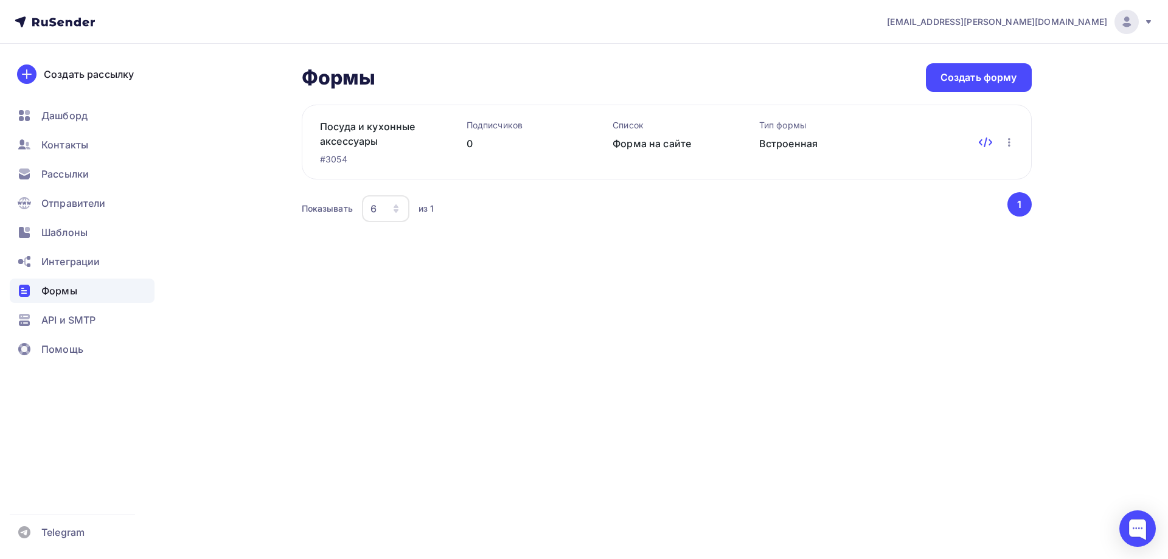
click at [981, 144] on icon at bounding box center [980, 143] width 2 height 2
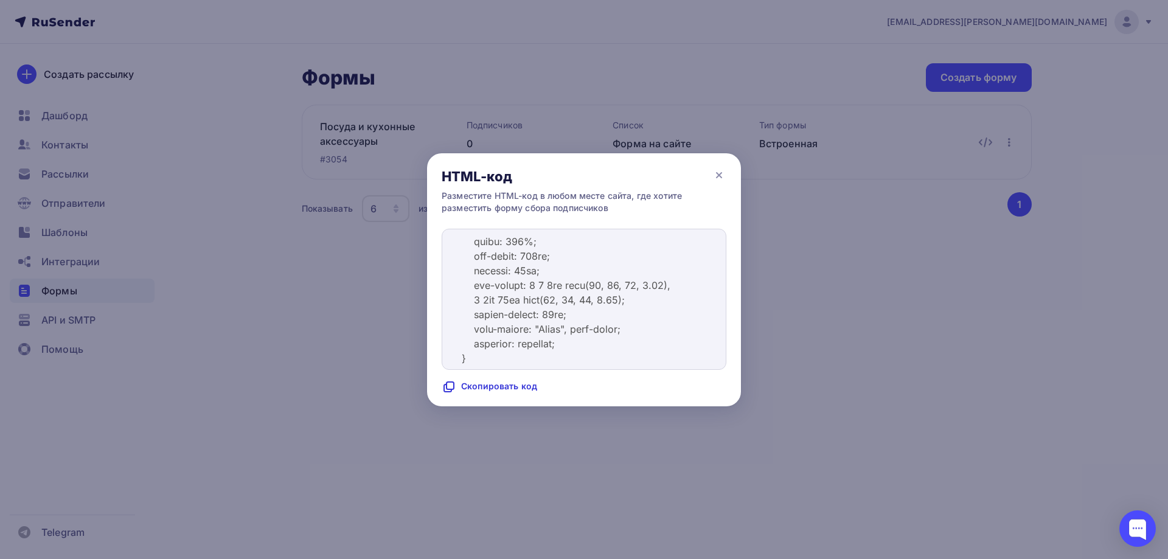
scroll to position [851, 0]
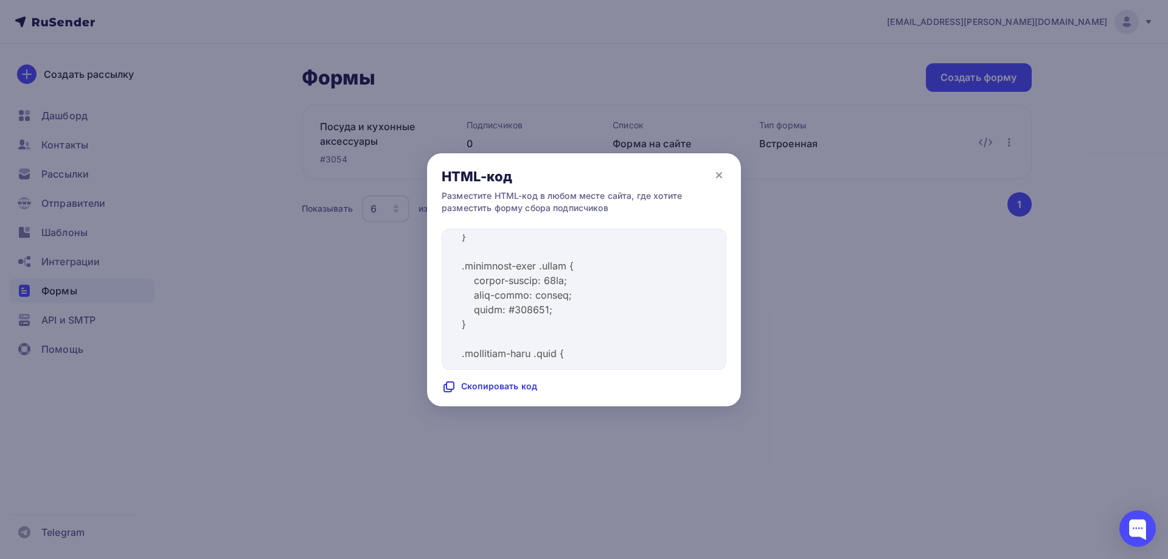
click at [800, 229] on div at bounding box center [584, 279] width 1168 height 559
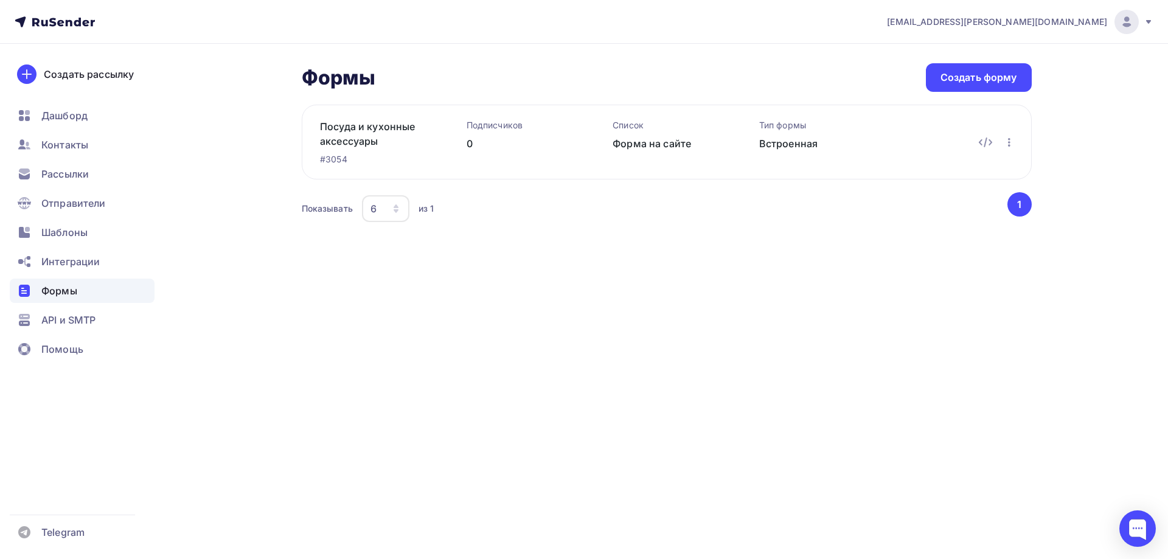
click at [571, 309] on div "a.gorbach@nadoba.eu Аккаунт Тарифы Выйти Создать рассылку Дашборд Контакты Расс…" at bounding box center [584, 279] width 1168 height 559
click at [72, 174] on span "Рассылки" at bounding box center [64, 174] width 47 height 15
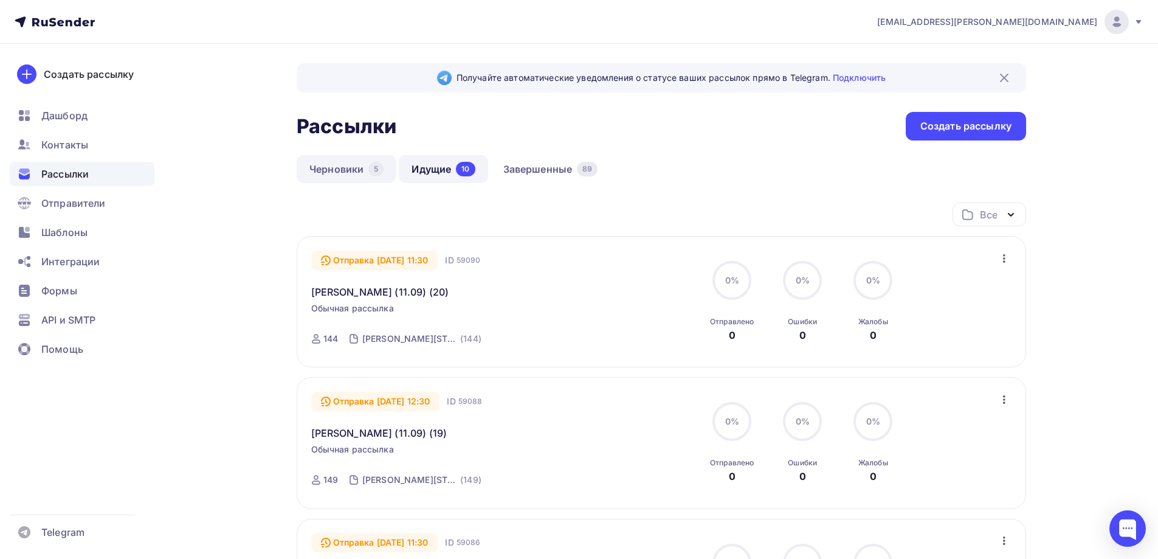
click at [310, 167] on link "Черновики 5" at bounding box center [347, 169] width 100 height 28
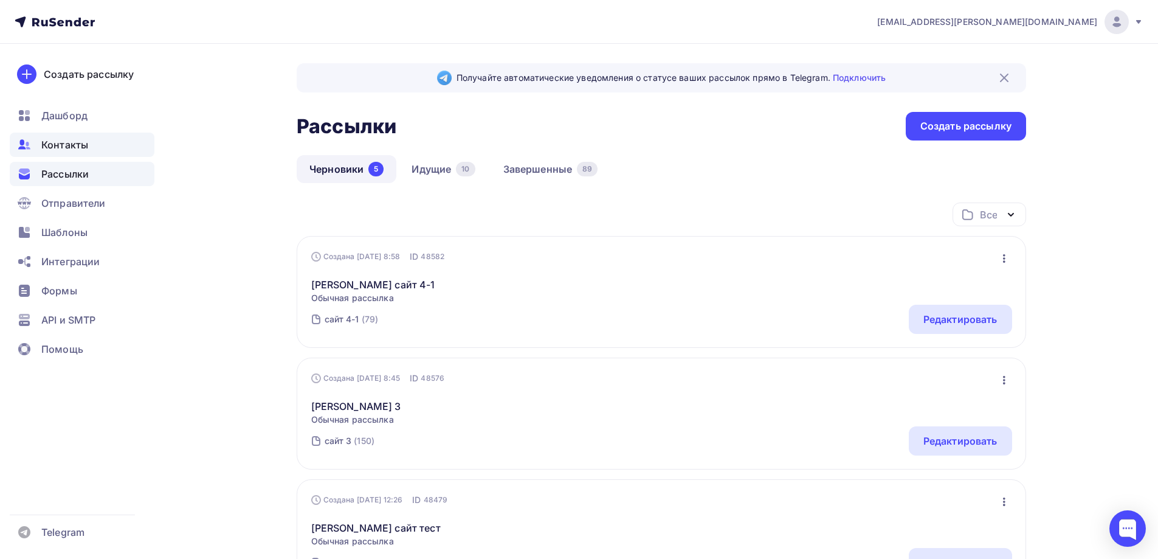
click at [82, 154] on div "Контакты" at bounding box center [82, 145] width 145 height 24
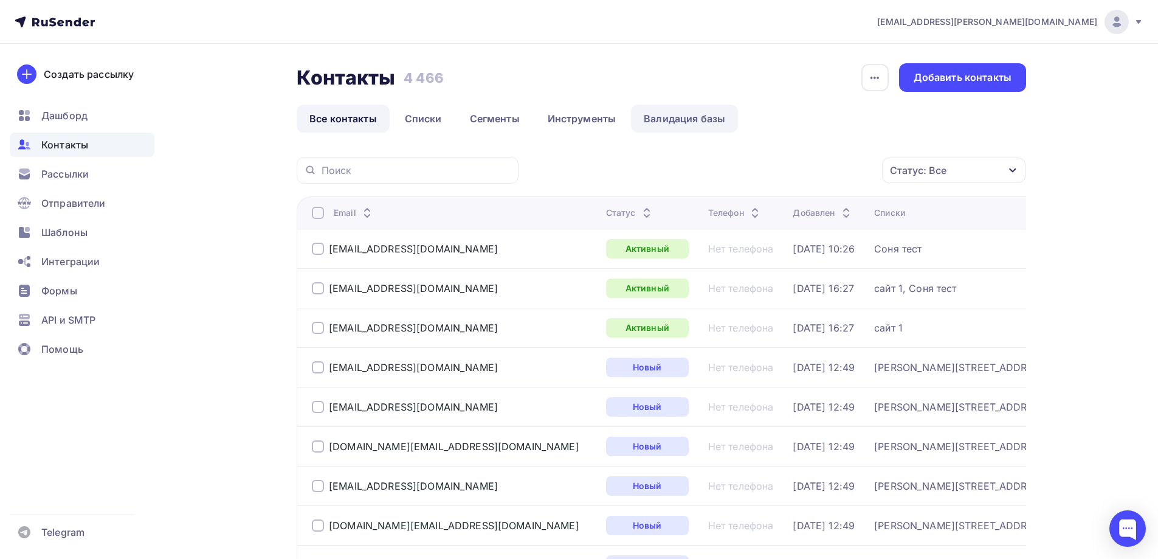
click at [673, 123] on link "Валидация базы" at bounding box center [684, 119] width 107 height 28
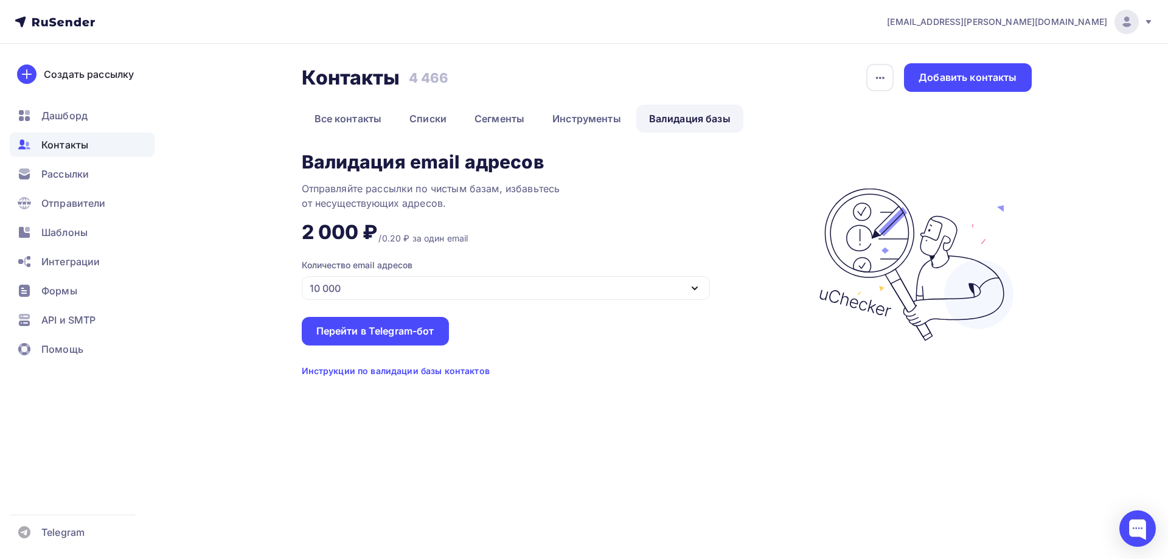
click at [535, 207] on div "Отправляйте рассылки по чистым базам, избавьтесь от несуществующих адресов." at bounding box center [454, 195] width 304 height 29
click at [584, 117] on link "Инструменты" at bounding box center [586, 119] width 94 height 28
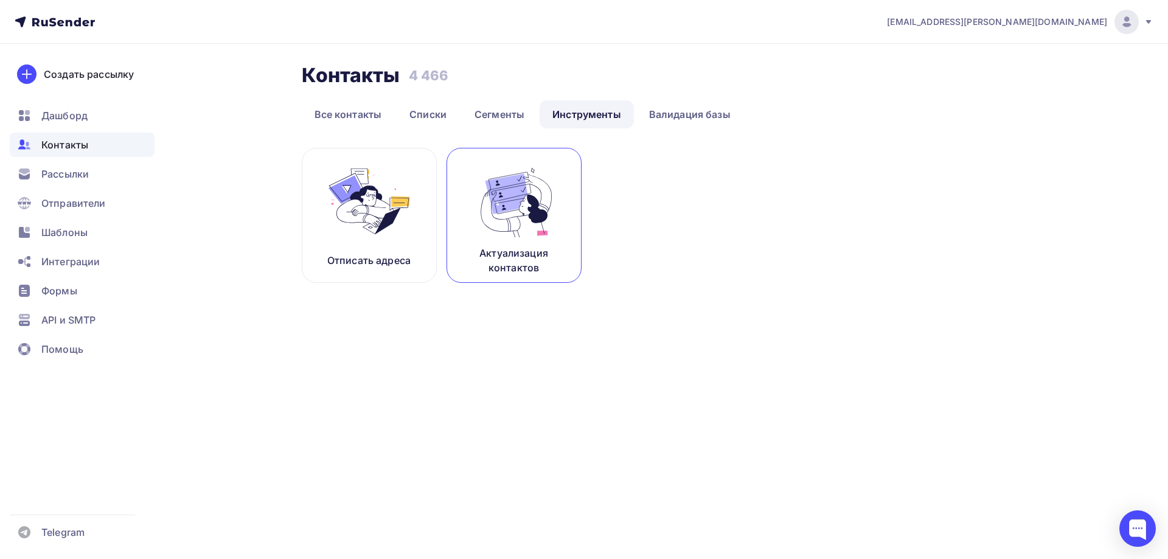
click at [530, 202] on img at bounding box center [513, 201] width 81 height 77
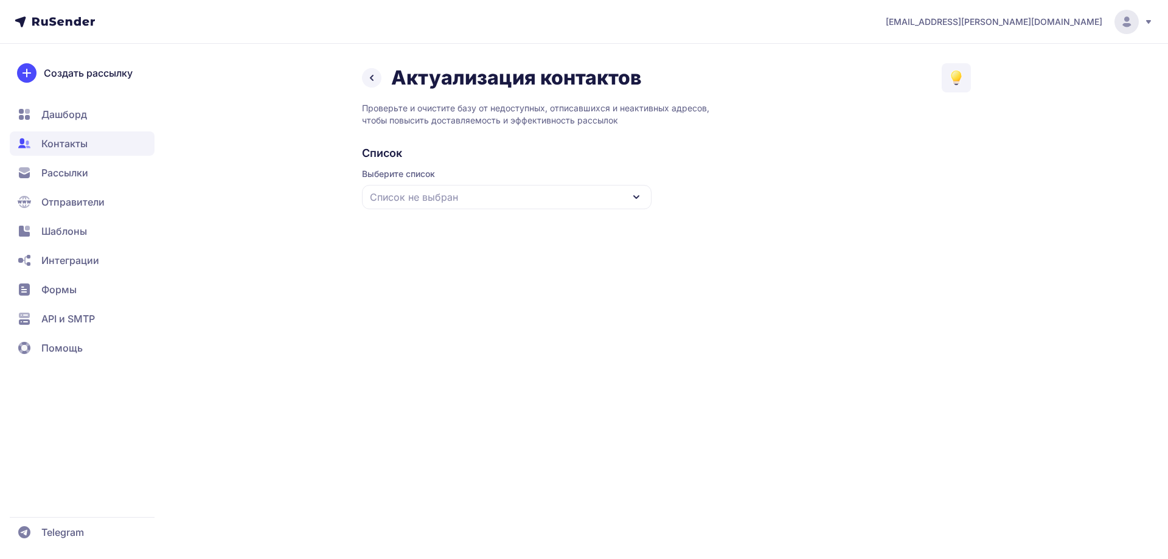
click at [511, 190] on div "Список не выбран" at bounding box center [506, 197] width 289 height 24
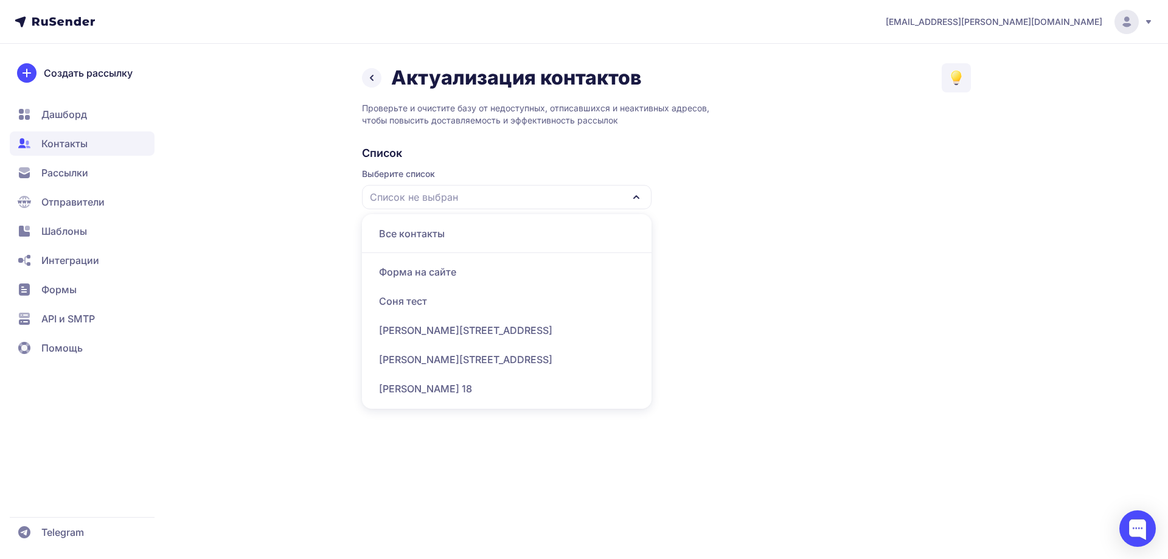
click at [389, 74] on div "Актуализация контактов" at bounding box center [502, 78] width 280 height 24
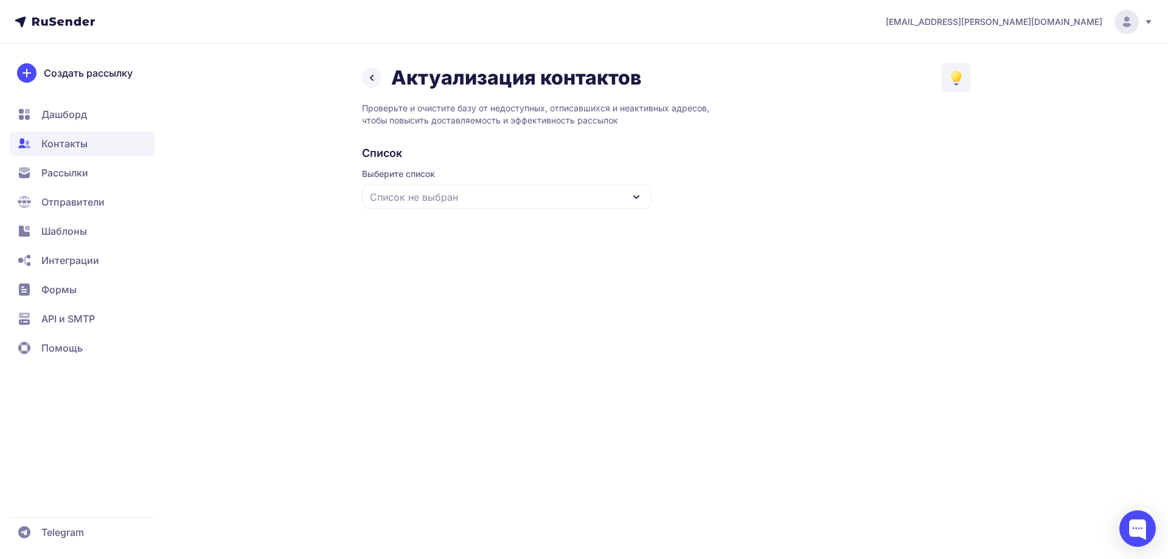
click at [367, 70] on link at bounding box center [371, 77] width 19 height 19
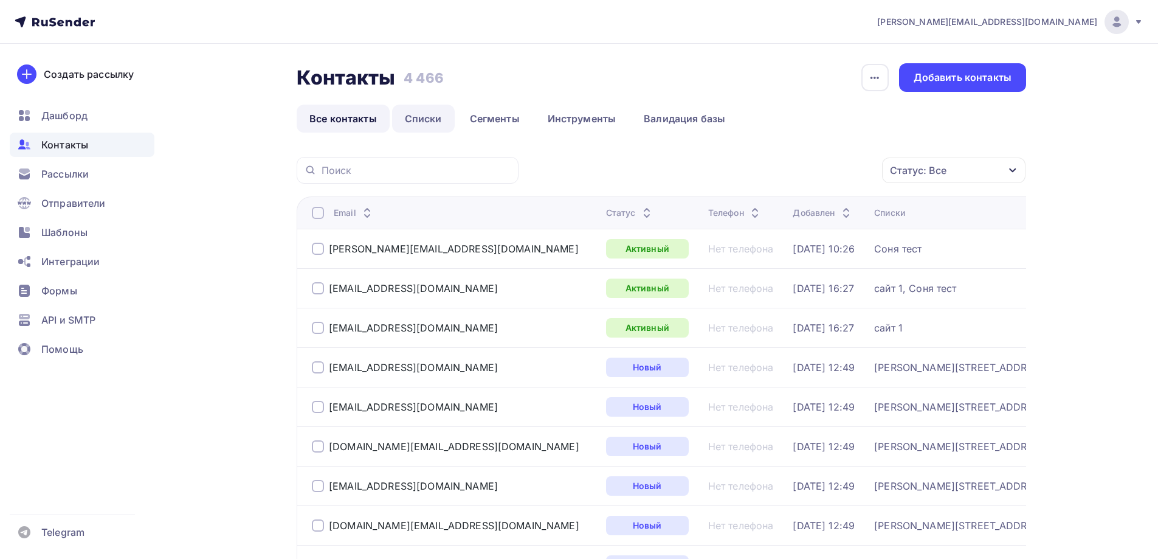
click at [414, 112] on link "Списки" at bounding box center [423, 119] width 63 height 28
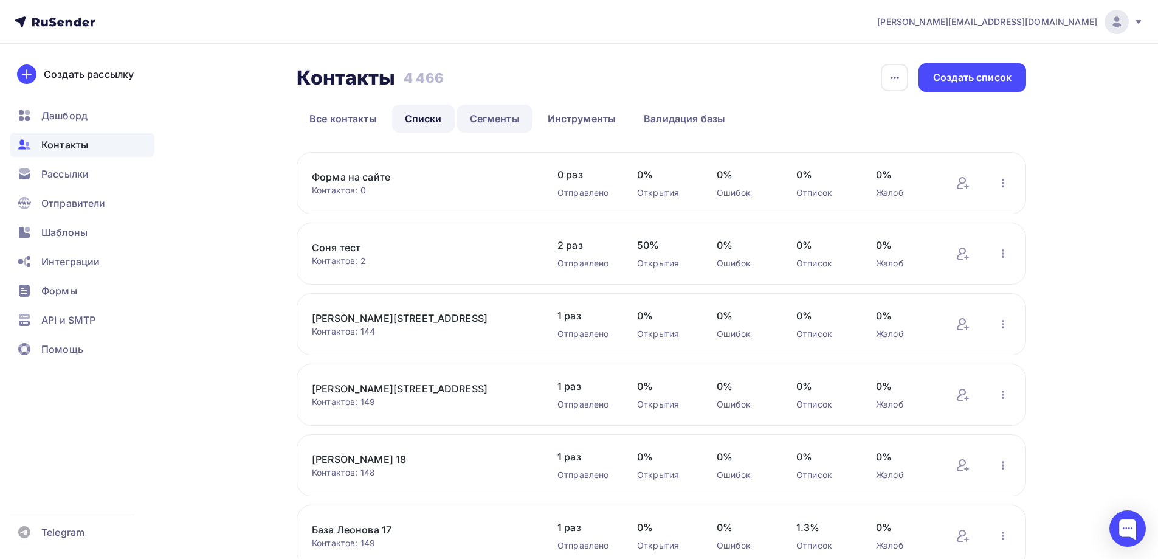
click at [516, 116] on link "Сегменты" at bounding box center [494, 119] width 75 height 28
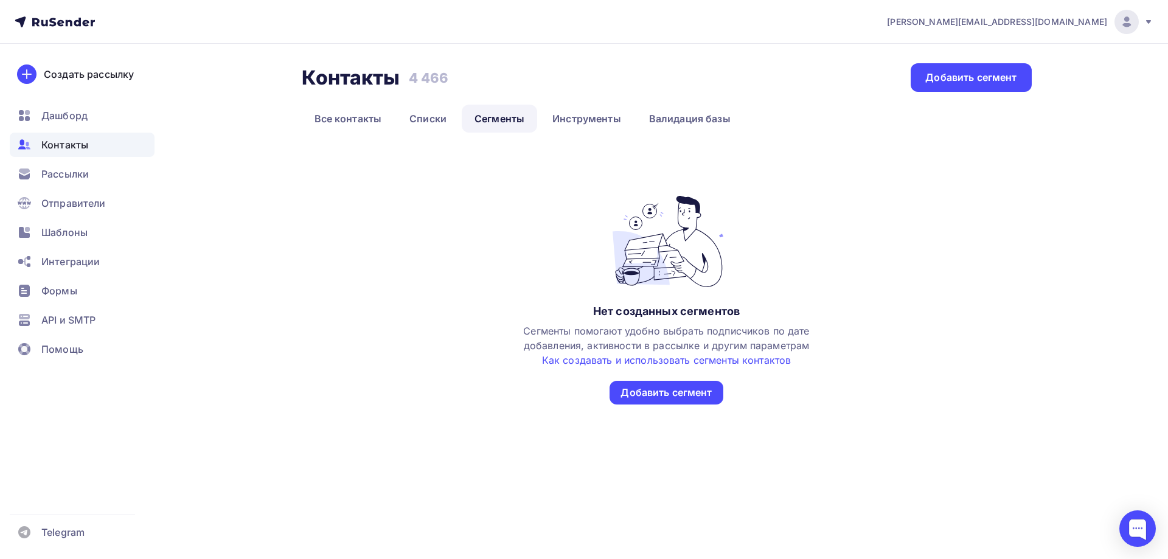
click at [300, 103] on div "Контакты Контакты 4 466 4 466 Добавить сегмент Все контакты Списки Сегменты Инс…" at bounding box center [584, 261] width 997 height 434
click at [325, 116] on link "Все контакты" at bounding box center [348, 119] width 93 height 28
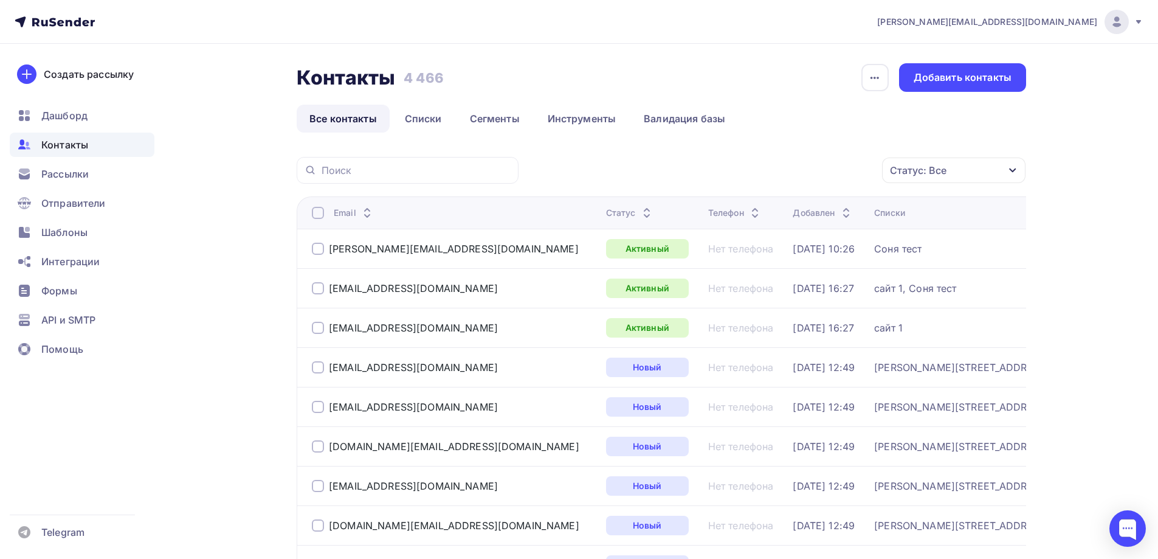
click at [928, 174] on div "Статус: Все" at bounding box center [918, 170] width 57 height 15
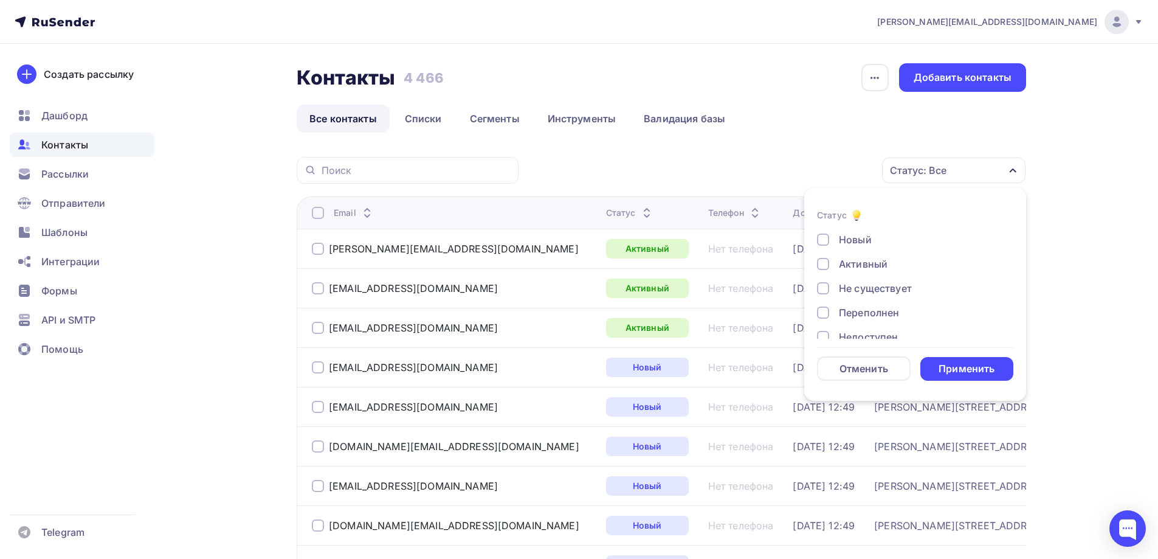
click at [928, 174] on div "Статус: Все" at bounding box center [918, 170] width 57 height 15
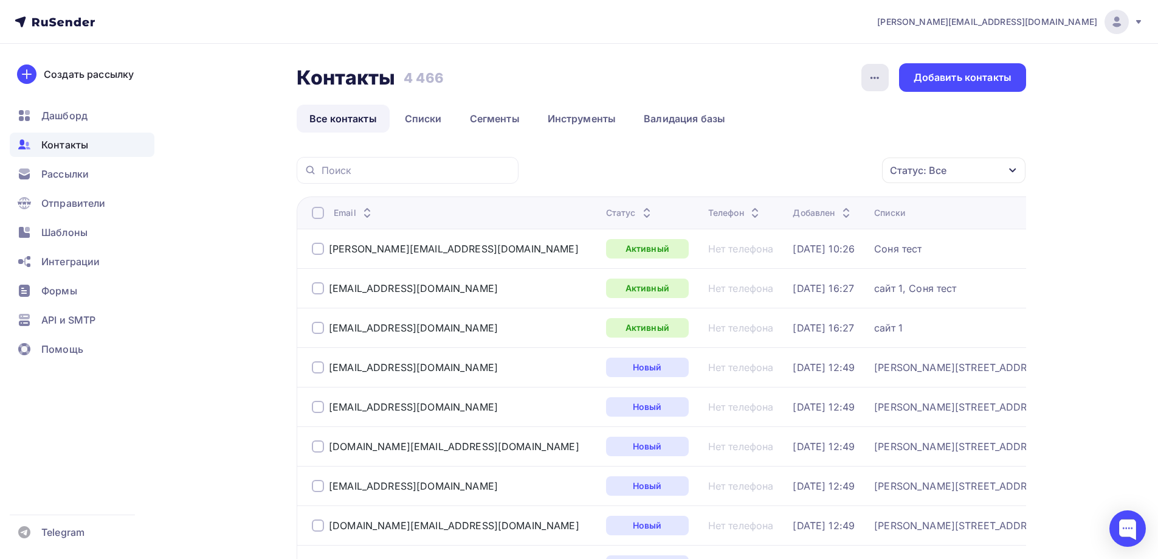
click at [880, 80] on icon "button" at bounding box center [875, 78] width 15 height 15
click at [846, 120] on div "История импорта" at bounding box center [828, 115] width 117 height 15
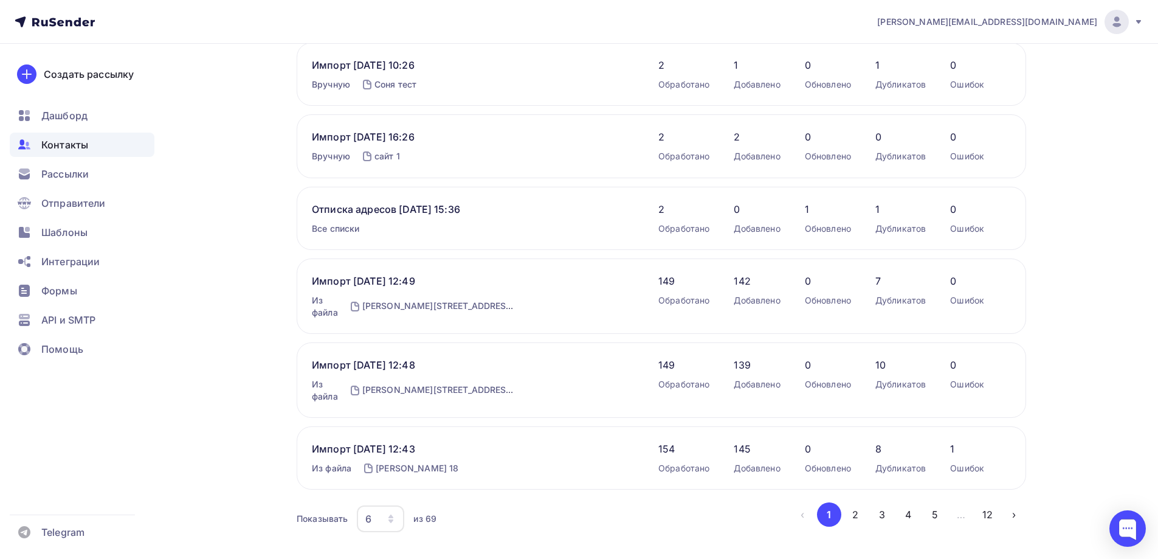
scroll to position [75, 0]
click at [362, 505] on div "6" at bounding box center [380, 518] width 47 height 27
click at [385, 452] on div "36" at bounding box center [429, 456] width 117 height 15
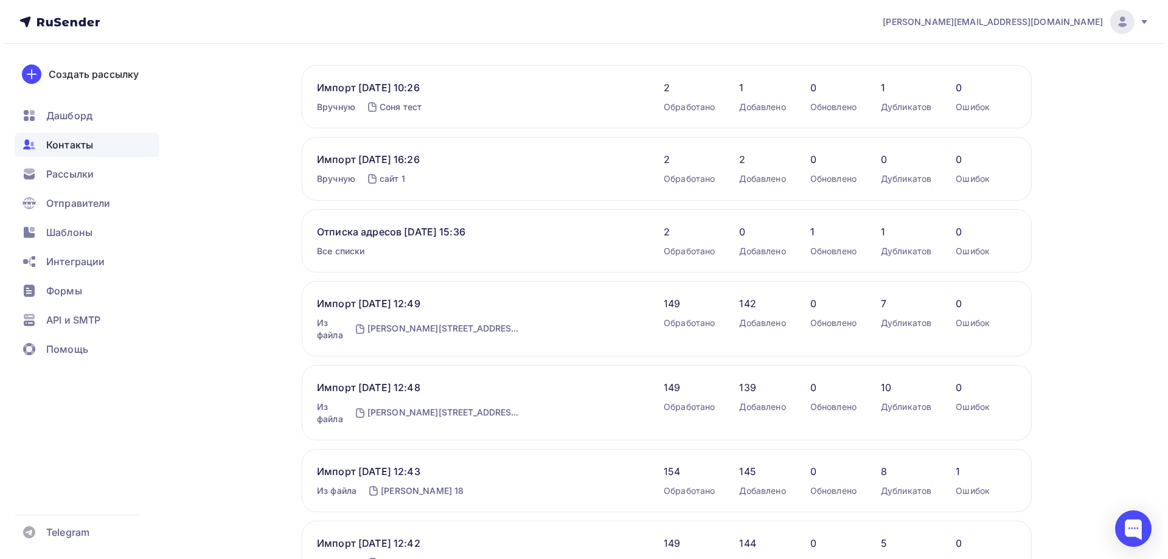
scroll to position [0, 0]
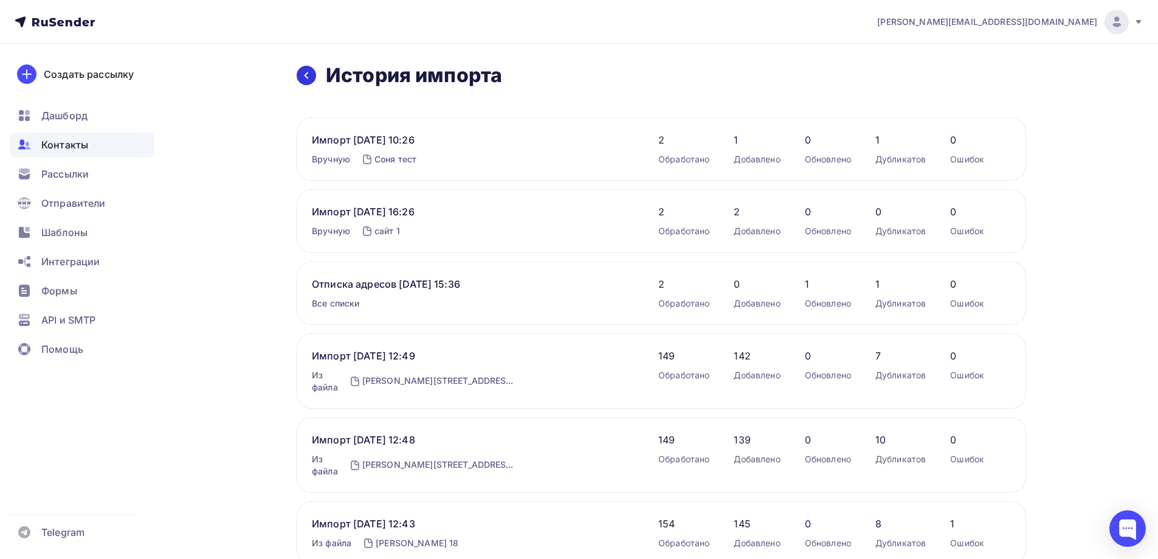
click at [304, 68] on link at bounding box center [306, 75] width 19 height 19
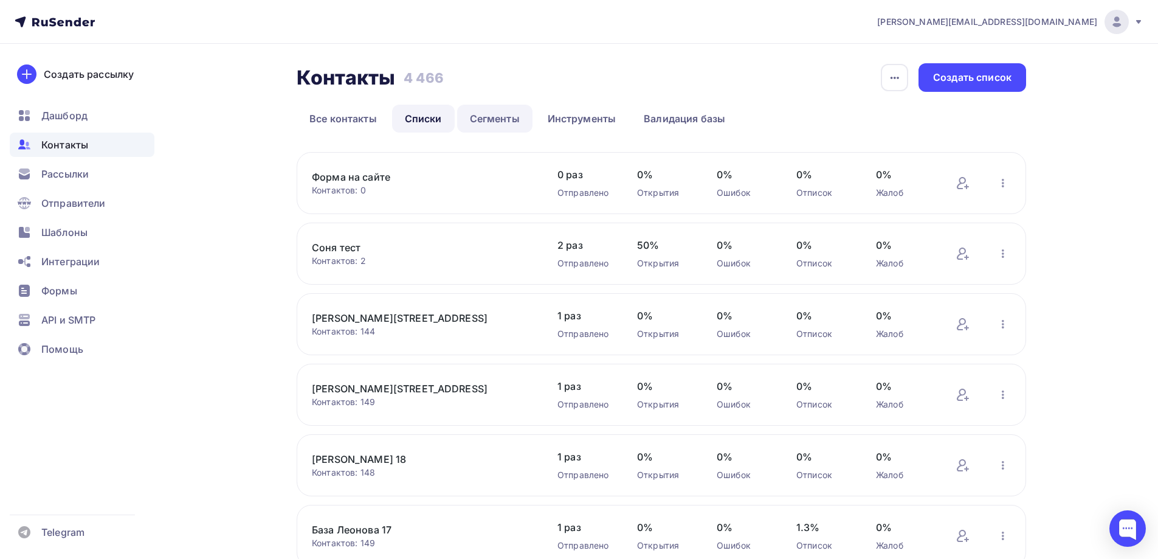
click at [486, 116] on link "Сегменты" at bounding box center [494, 119] width 75 height 28
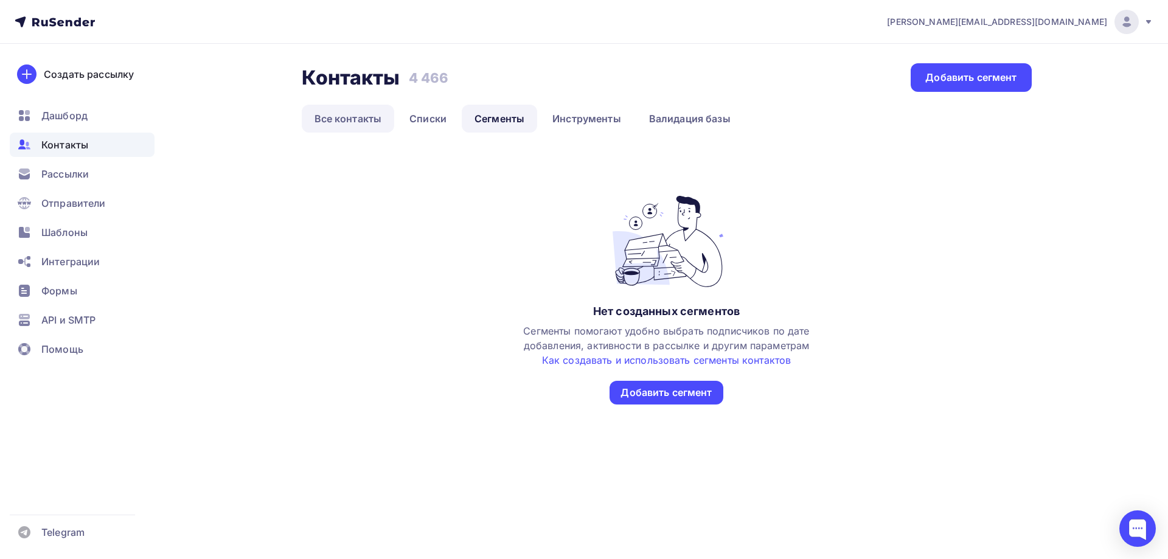
click at [358, 105] on link "Все контакты" at bounding box center [348, 119] width 93 height 28
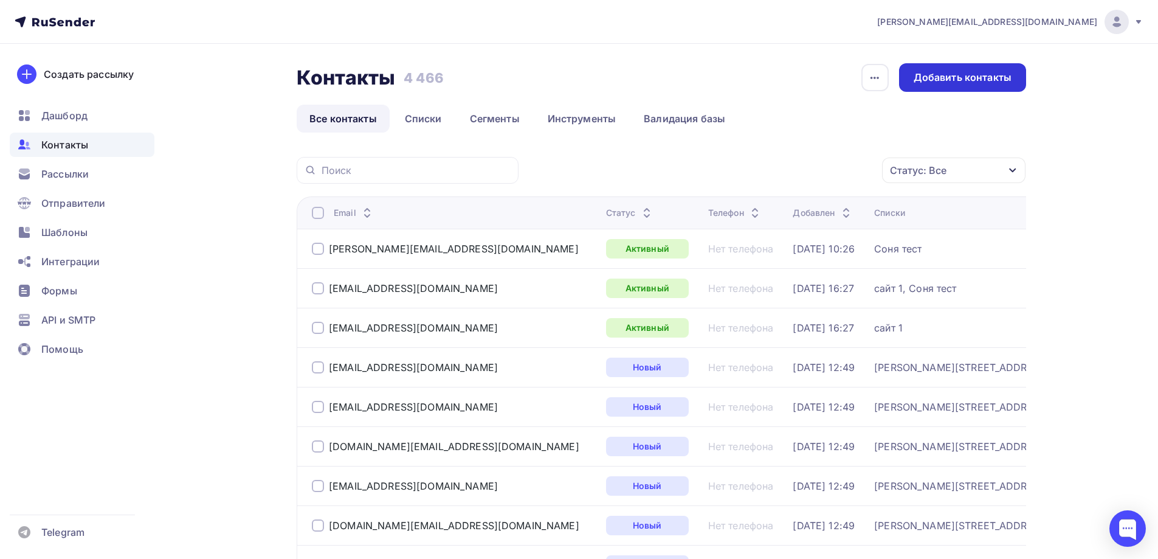
click at [1003, 75] on div "Добавить контакты" at bounding box center [963, 78] width 98 height 14
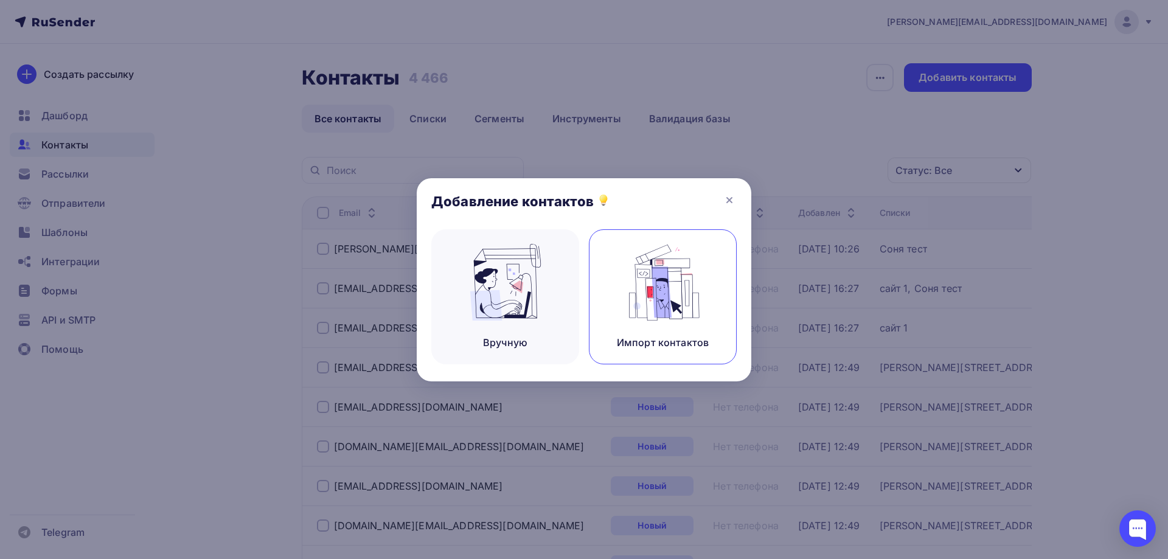
click at [634, 288] on img at bounding box center [662, 282] width 81 height 77
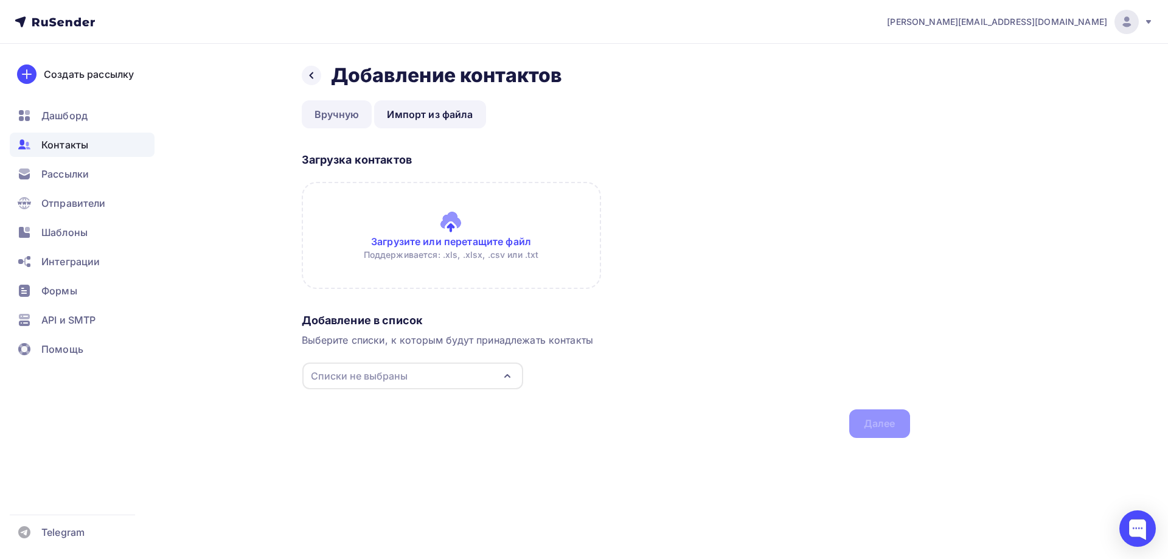
click at [335, 111] on link "Вручную" at bounding box center [337, 114] width 71 height 28
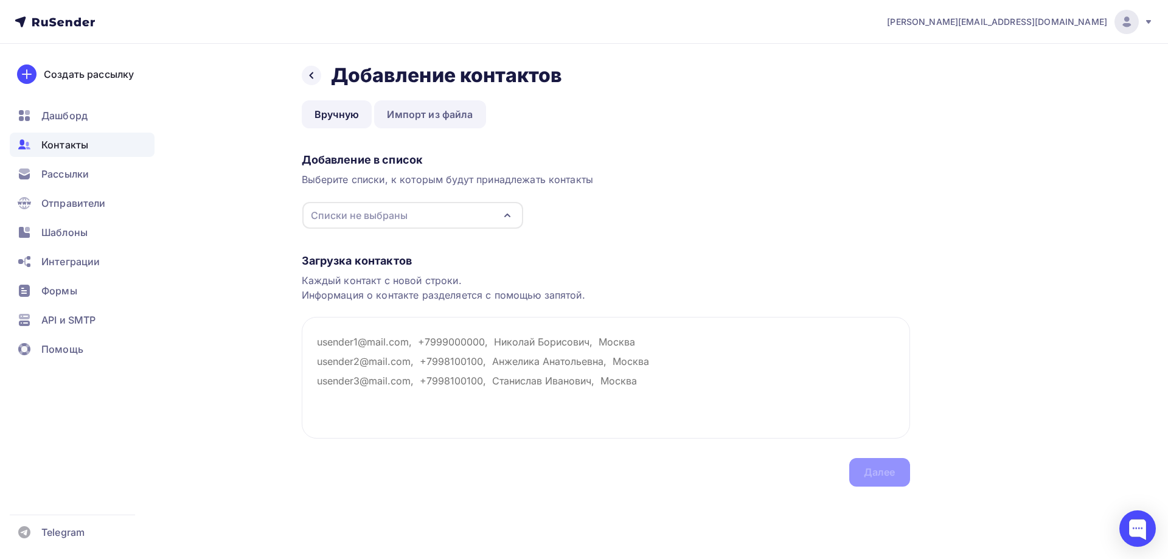
click at [421, 111] on link "Импорт из файла" at bounding box center [429, 114] width 111 height 28
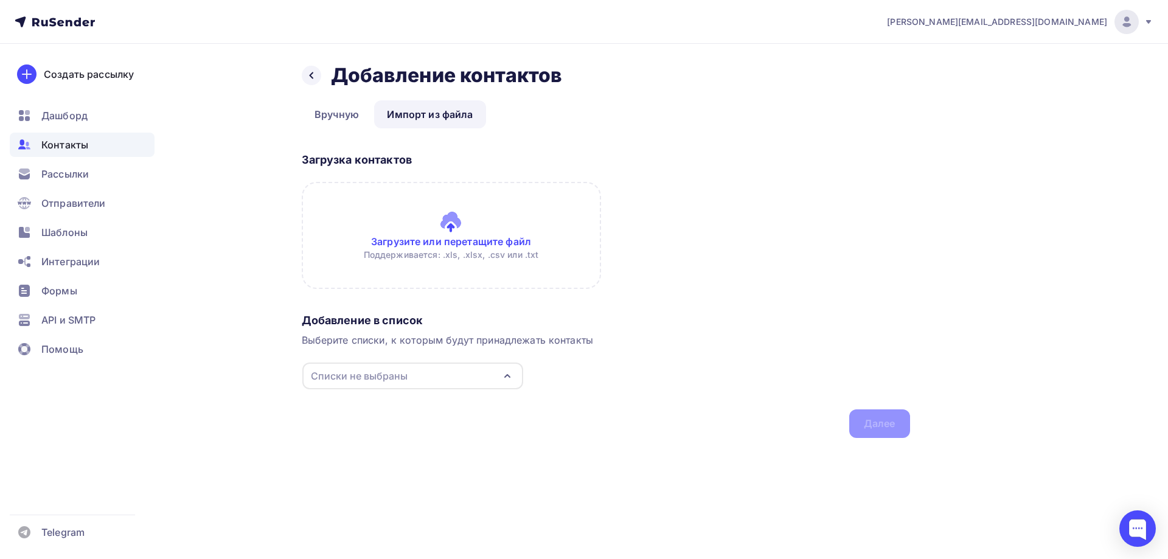
click at [384, 374] on div "Списки не выбраны" at bounding box center [359, 376] width 97 height 15
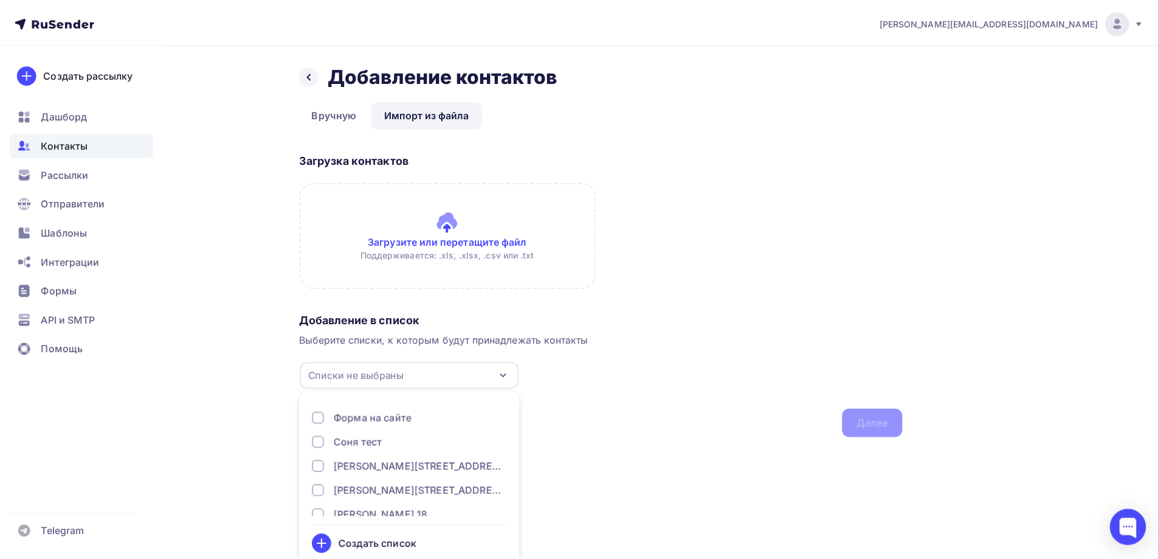
scroll to position [18, 0]
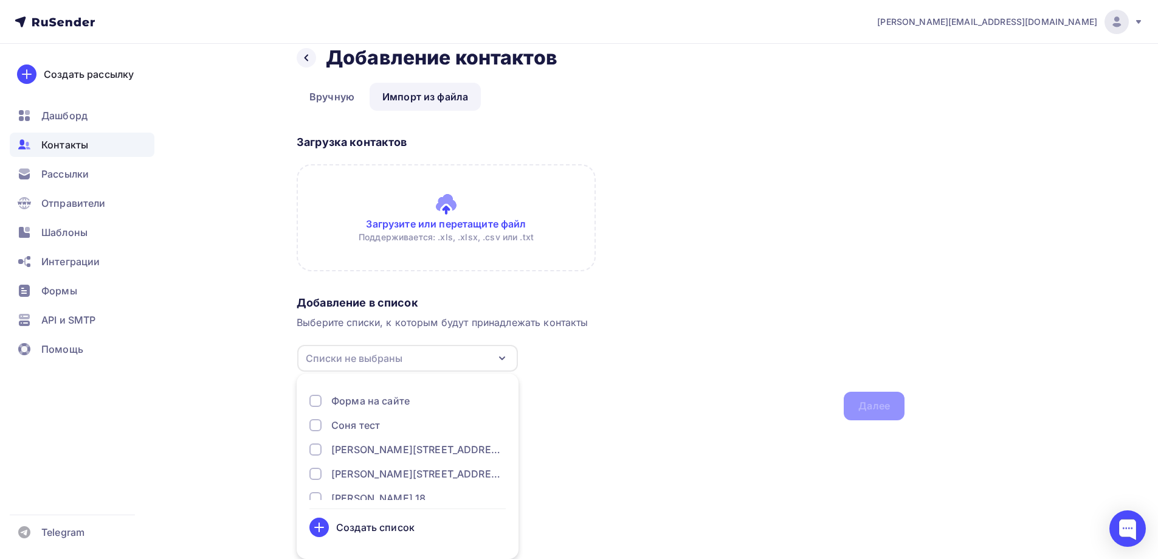
click at [588, 365] on div "Добавление в список Выберите списки, к которым будут принадлежать контакты Спис…" at bounding box center [601, 356] width 608 height 130
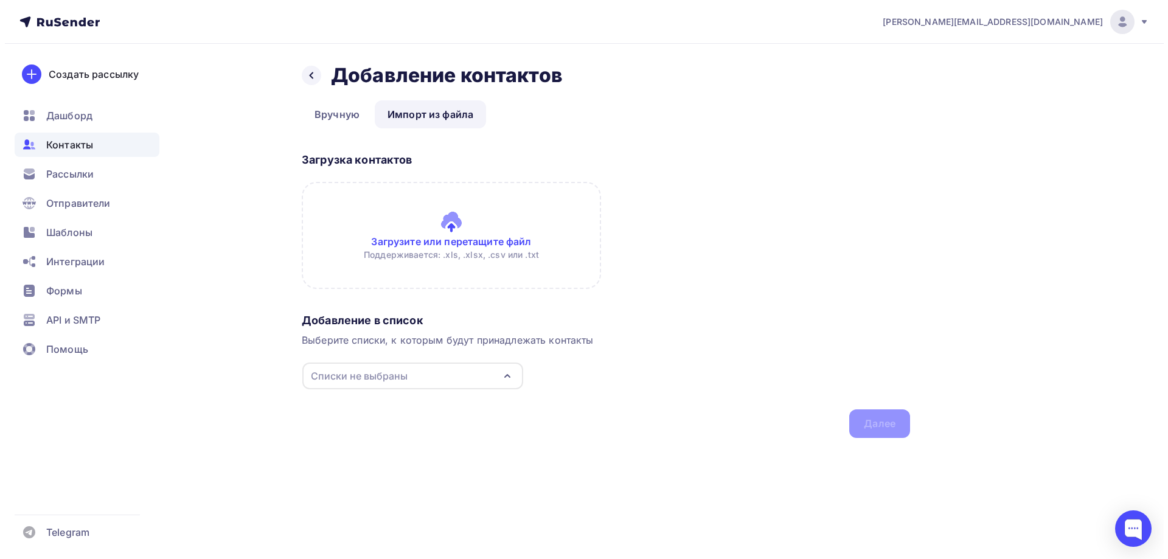
scroll to position [0, 0]
click at [80, 351] on span "Помощь" at bounding box center [62, 349] width 42 height 15
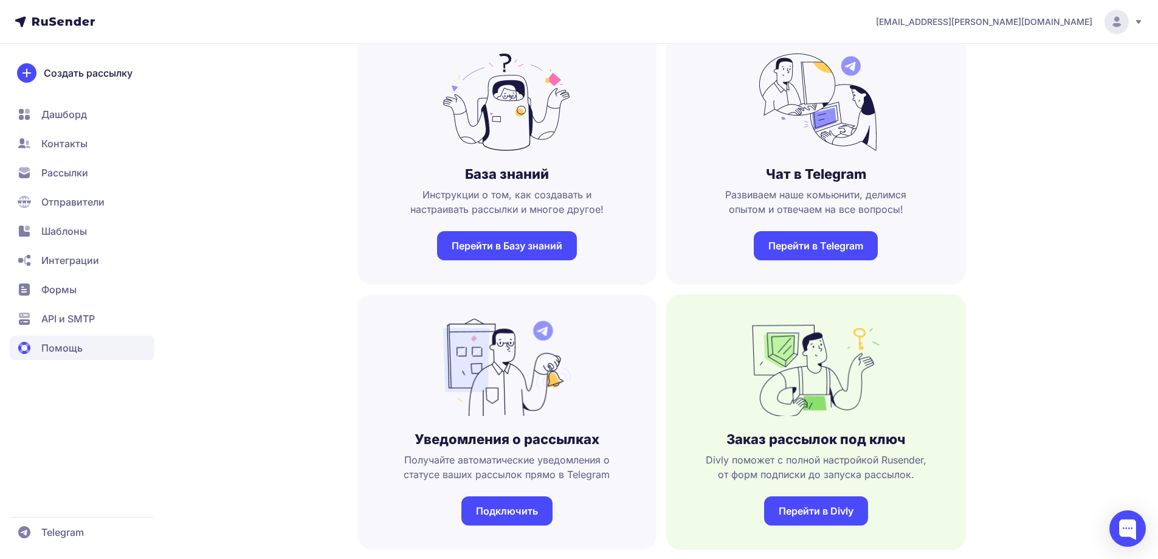
scroll to position [243, 0]
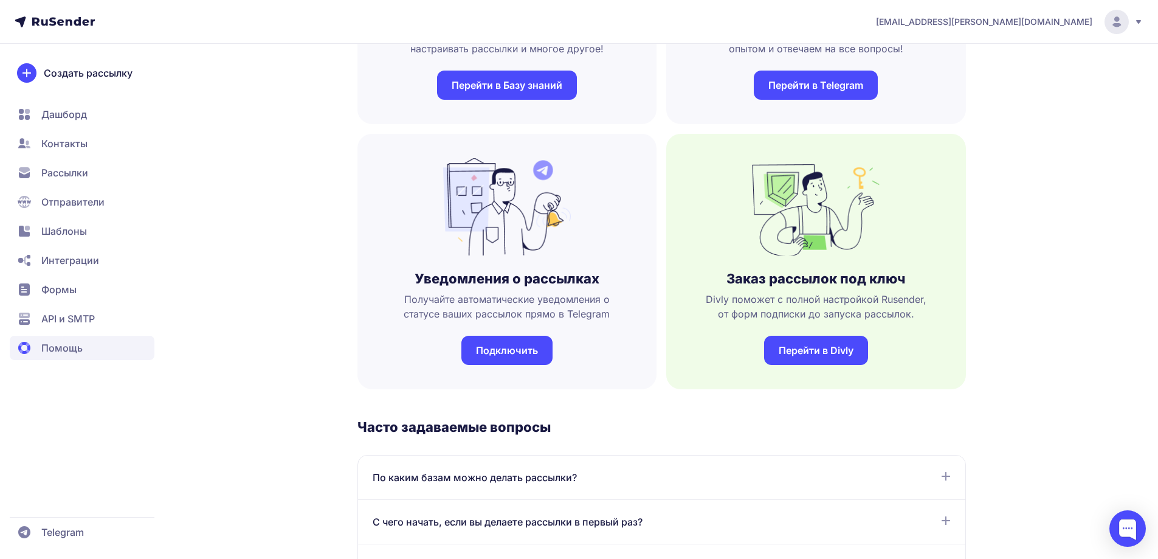
click at [525, 488] on div "По каким базам можно делать рассылки? Рассылки можно отправлять только по базам…" at bounding box center [662, 477] width 608 height 44
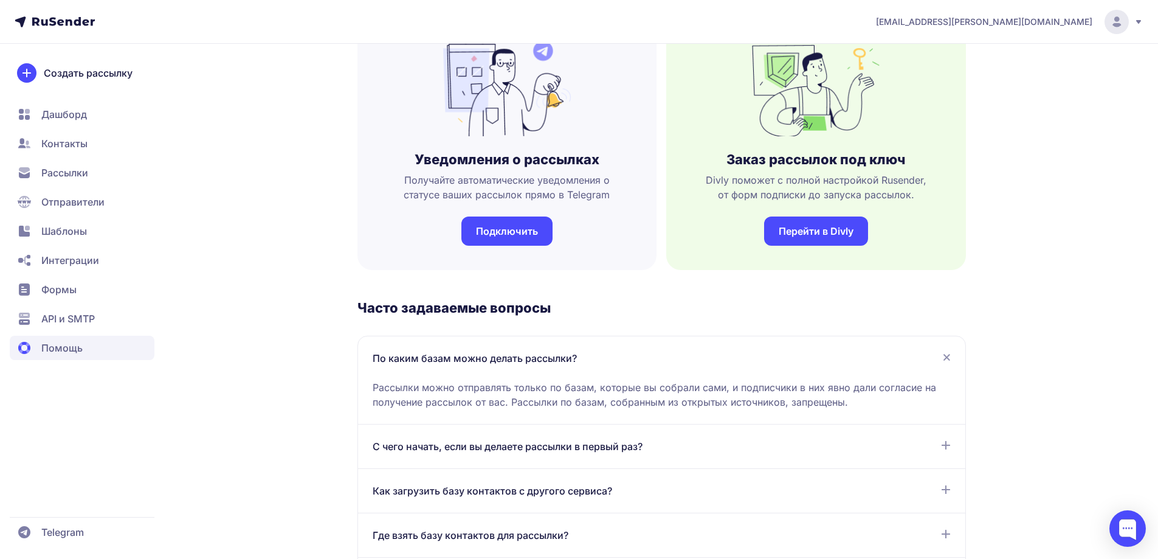
scroll to position [365, 0]
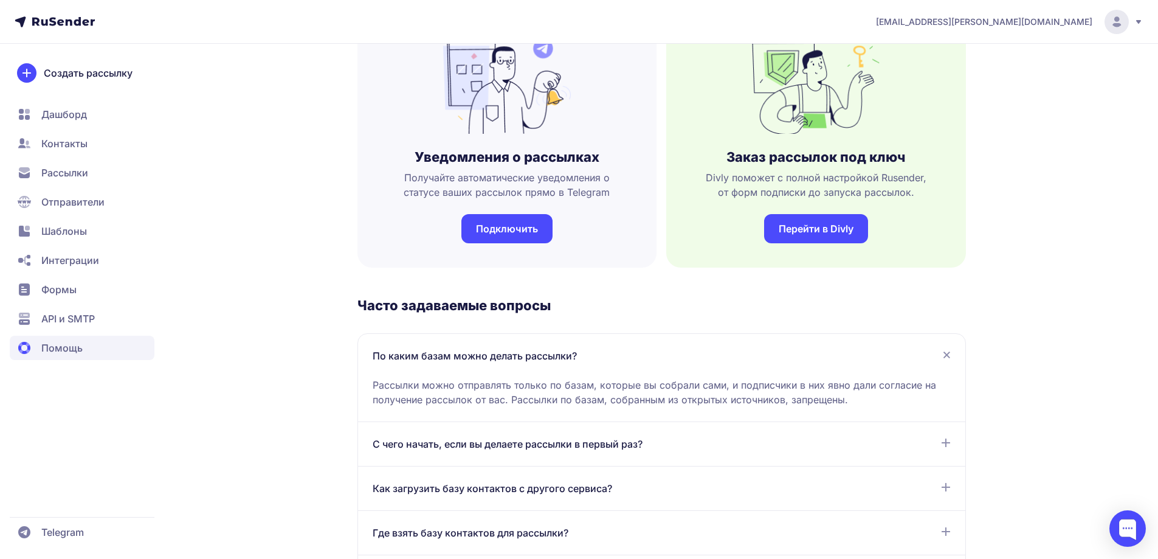
click at [516, 449] on span "С чего начать, если вы делаете рассылки в первый раз?" at bounding box center [508, 444] width 270 height 15
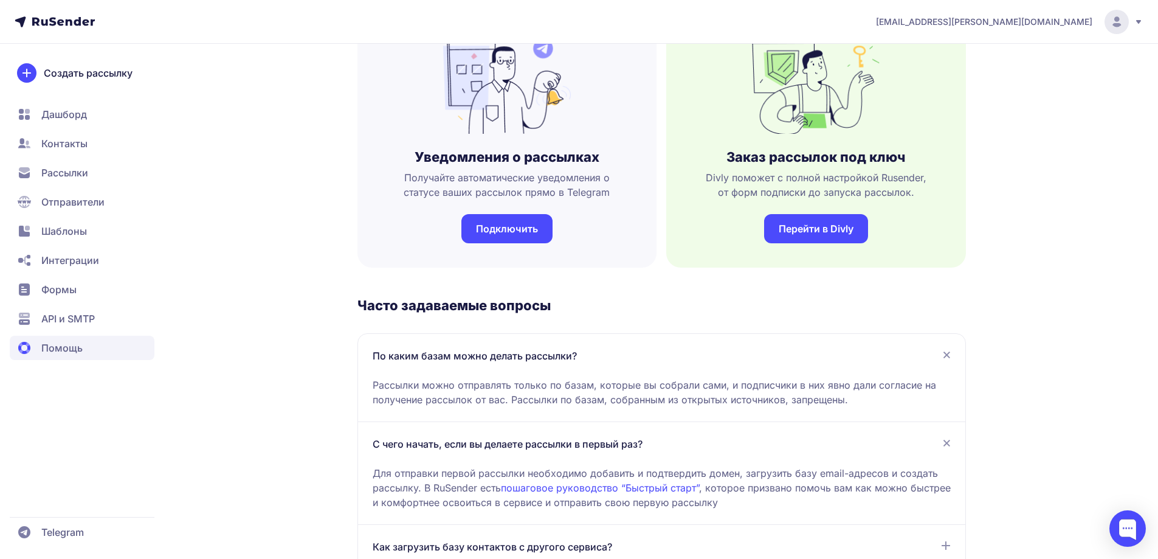
click at [516, 449] on span "С чего начать, если вы делаете рассылки в первый раз?" at bounding box center [508, 444] width 270 height 15
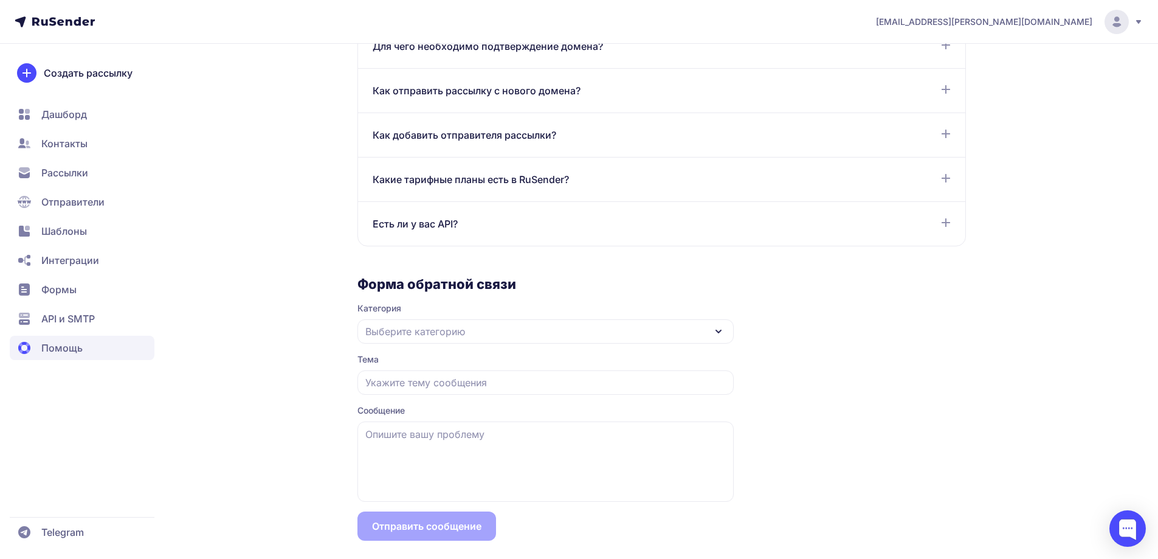
scroll to position [995, 0]
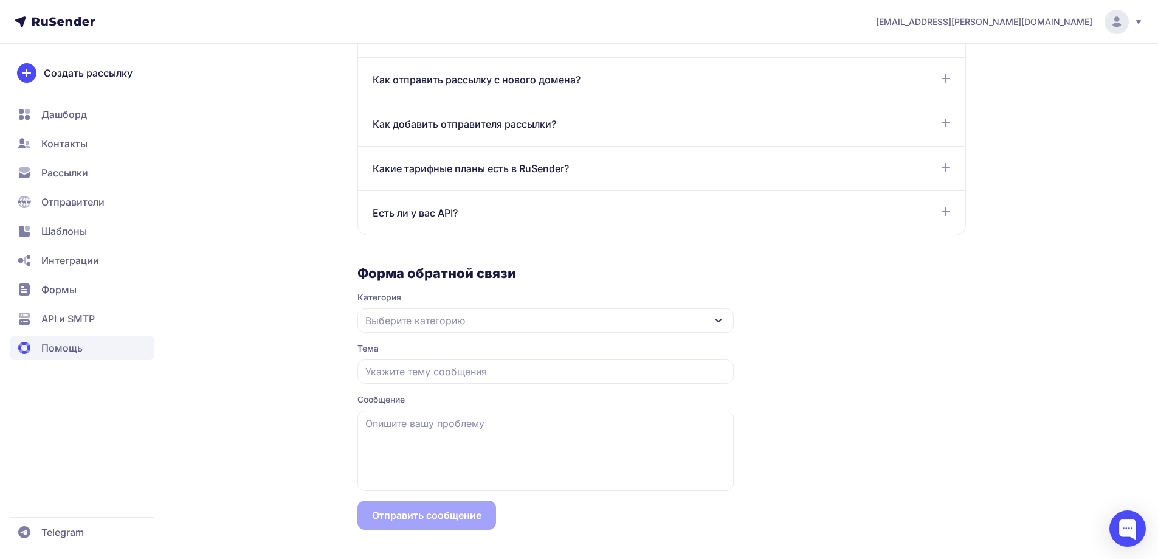
click at [76, 528] on span "Telegram" at bounding box center [62, 532] width 43 height 15
click at [1108, 22] on circle at bounding box center [1117, 22] width 24 height 24
click at [1134, 537] on div at bounding box center [1128, 528] width 36 height 36
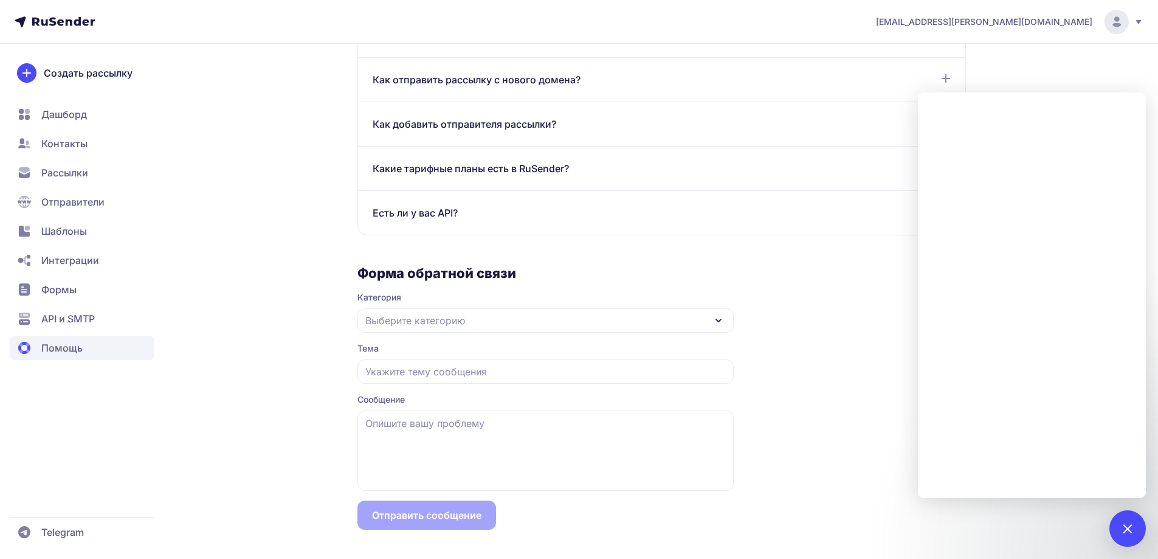
drag, startPoint x: 836, startPoint y: 348, endPoint x: 814, endPoint y: 334, distance: 25.1
click at [97, 63] on div "Создать рассылку" at bounding box center [82, 73] width 145 height 34
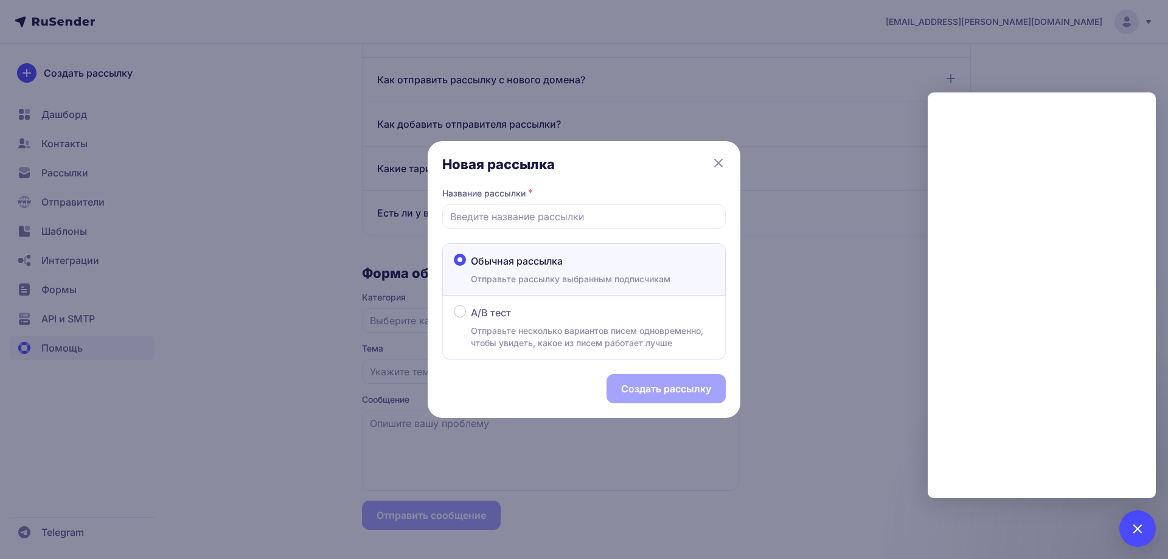
drag, startPoint x: 710, startPoint y: 166, endPoint x: 700, endPoint y: 161, distance: 11.4
click at [710, 165] on h3 "Новая рассылка" at bounding box center [583, 164] width 283 height 17
drag, startPoint x: 722, startPoint y: 162, endPoint x: 291, endPoint y: 184, distance: 431.1
click at [722, 161] on icon at bounding box center [718, 163] width 15 height 15
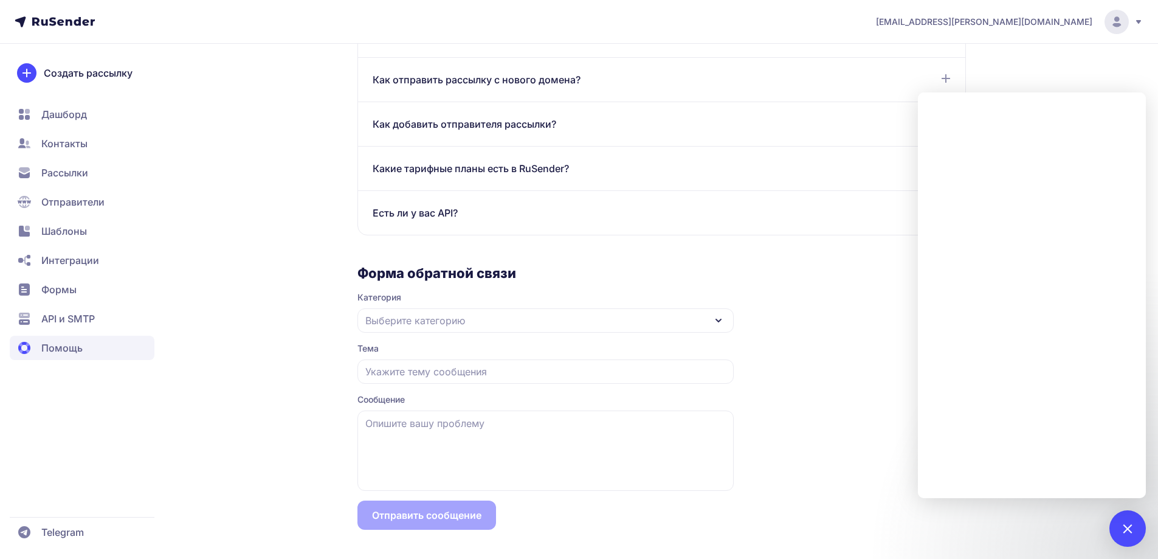
click at [108, 220] on span "Шаблоны" at bounding box center [82, 231] width 145 height 24
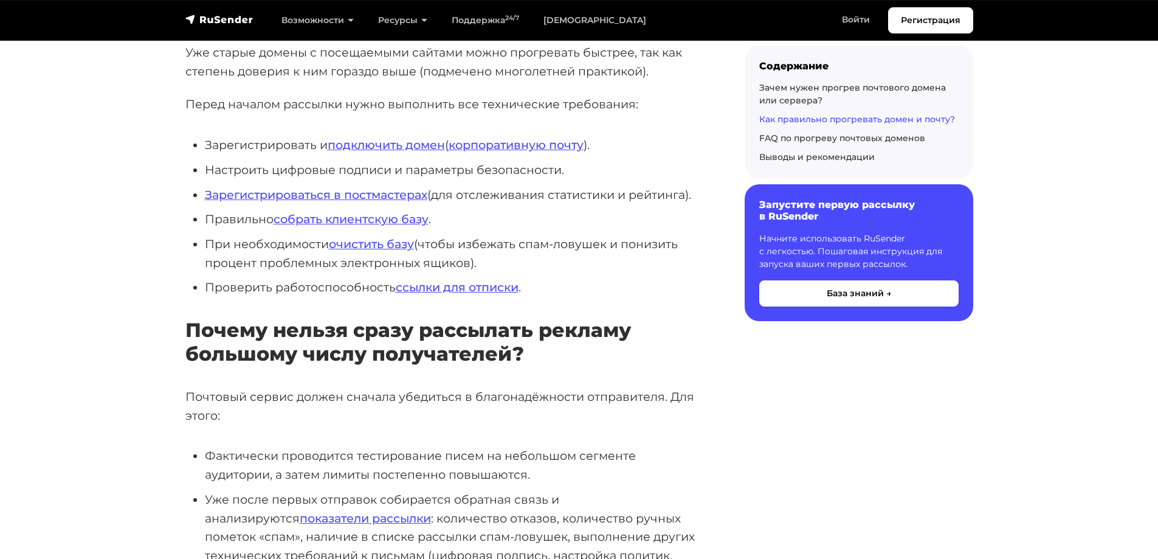
scroll to position [2189, 0]
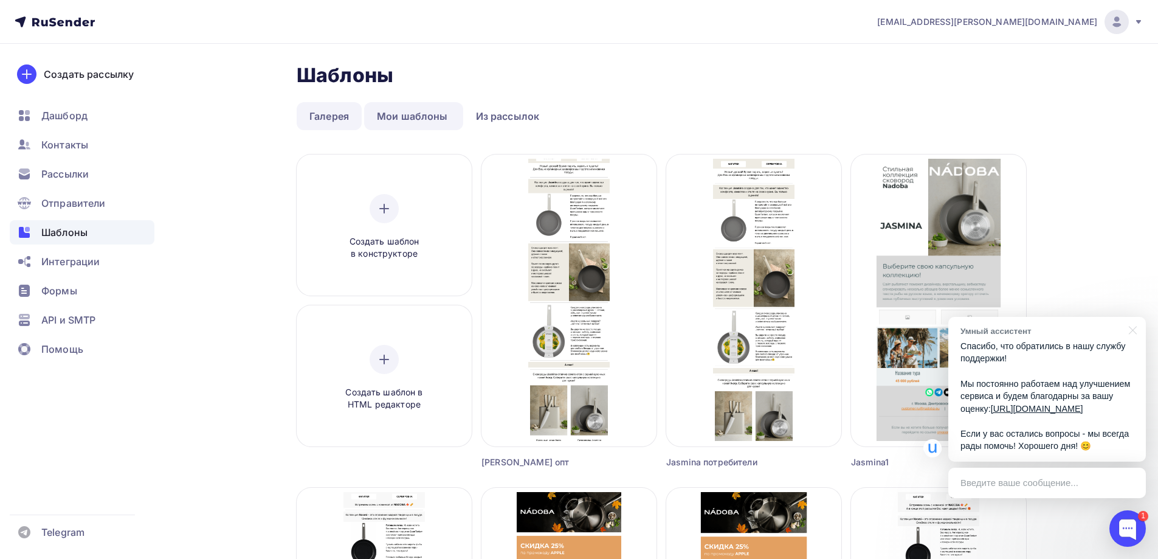
click at [344, 119] on link "Галерея" at bounding box center [329, 116] width 65 height 28
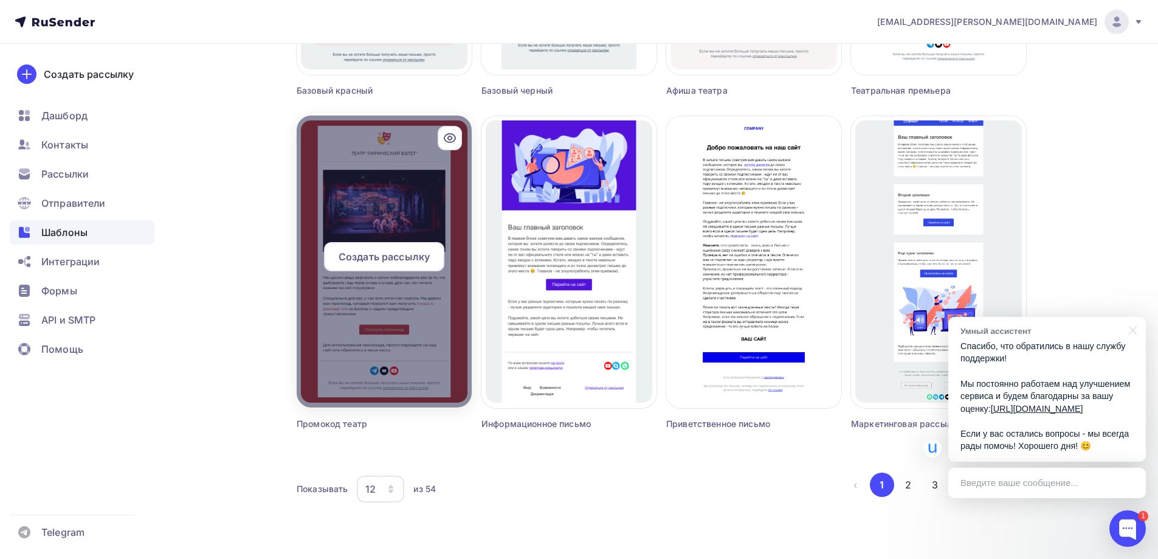
scroll to position [713, 0]
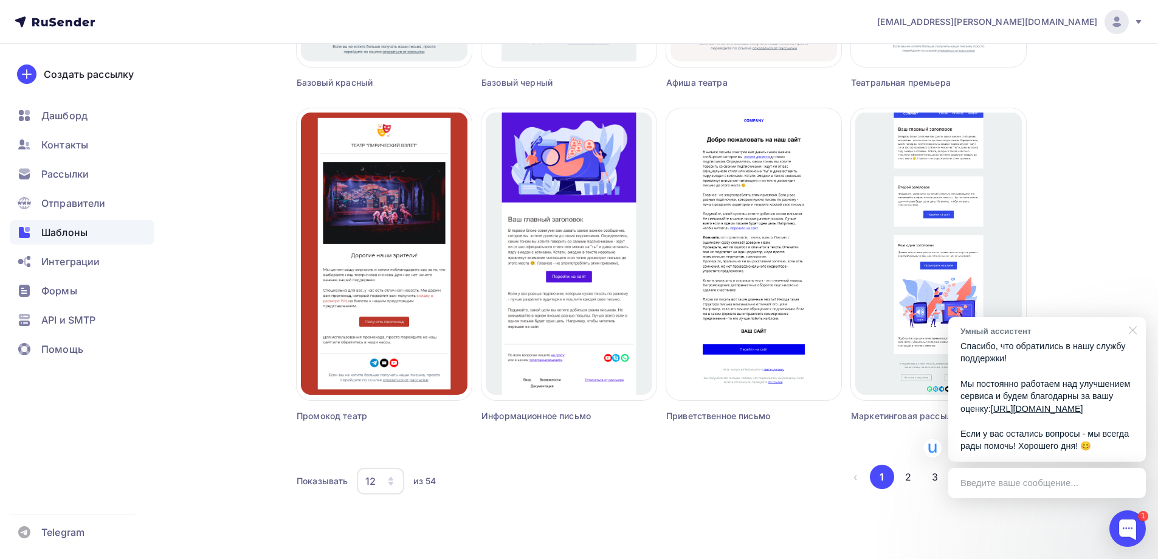
click at [1130, 320] on div at bounding box center [1131, 329] width 30 height 25
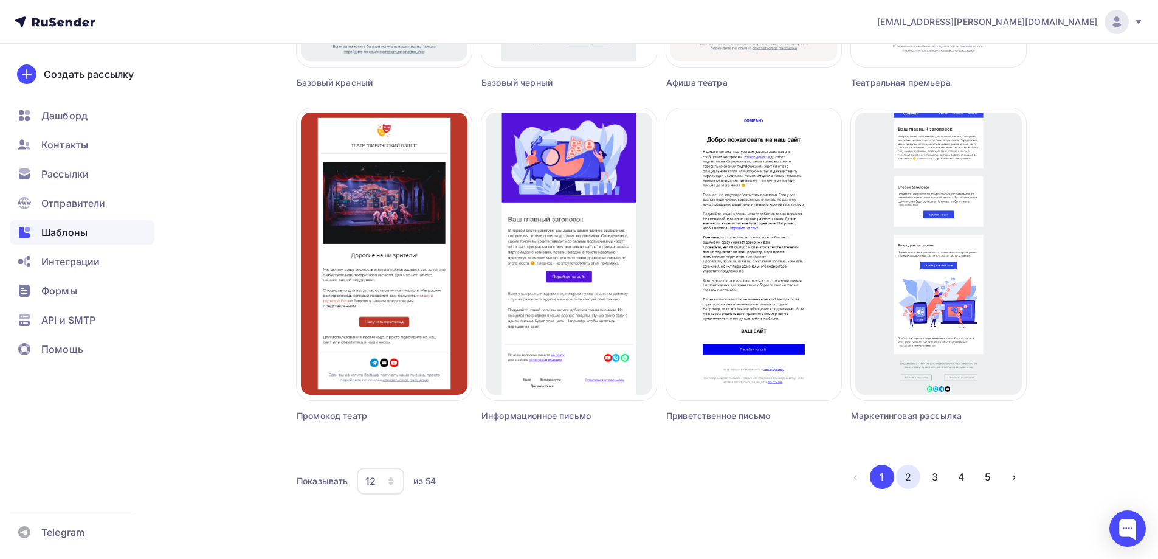
click at [912, 475] on button "2" at bounding box center [908, 477] width 24 height 24
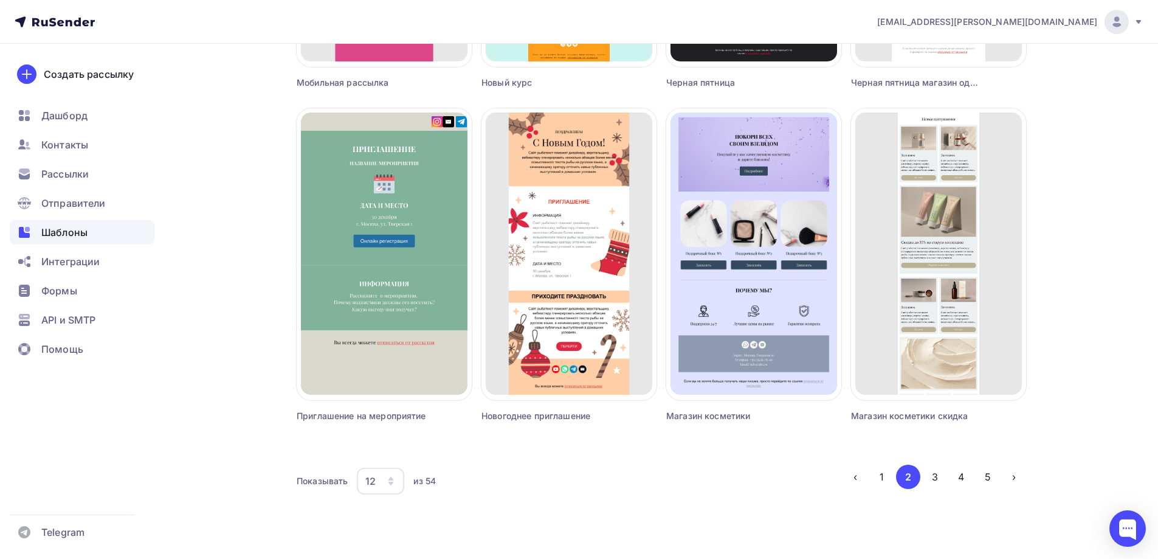
click at [367, 478] on div "12" at bounding box center [370, 481] width 10 height 15
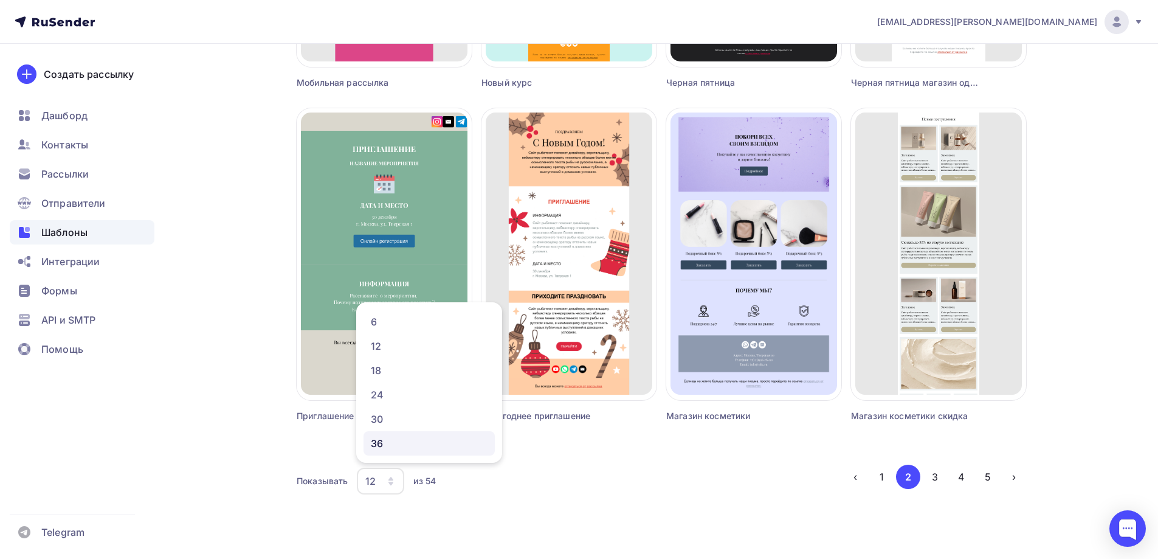
click at [387, 440] on div "36" at bounding box center [429, 443] width 117 height 15
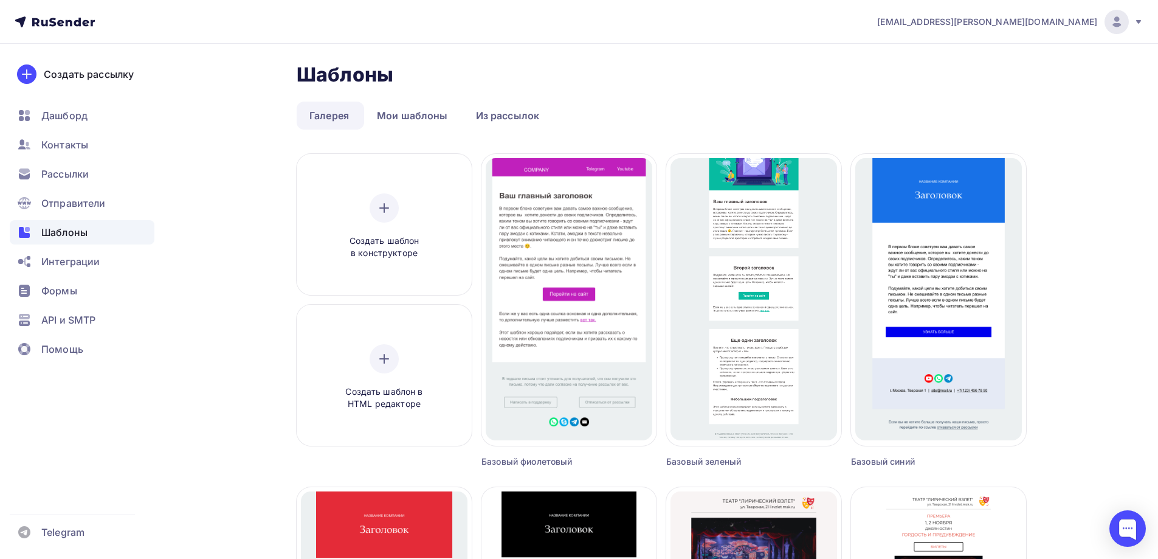
scroll to position [0, 0]
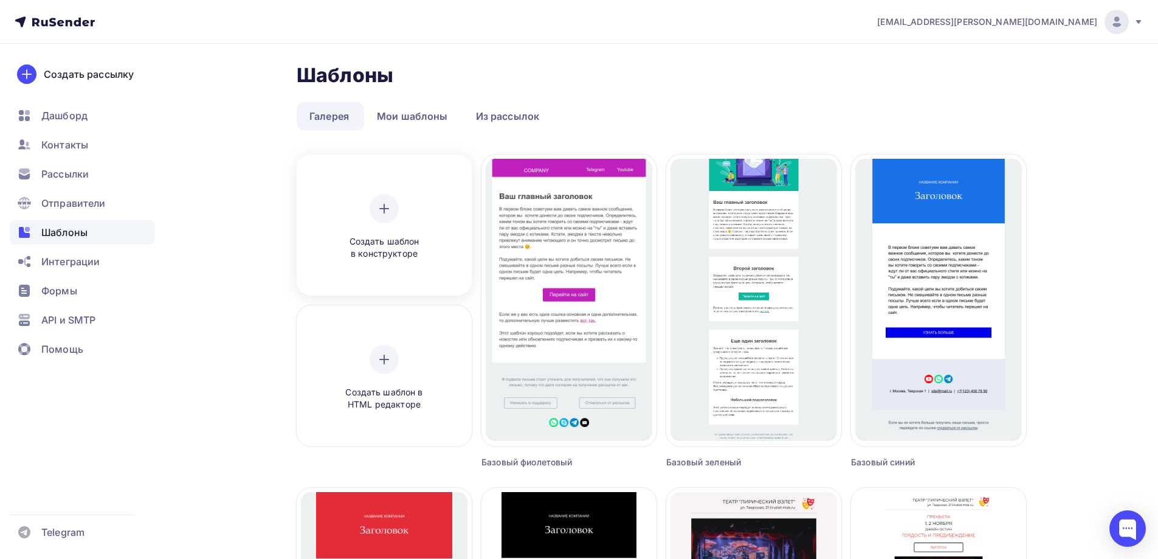
click at [387, 205] on icon at bounding box center [384, 208] width 15 height 15
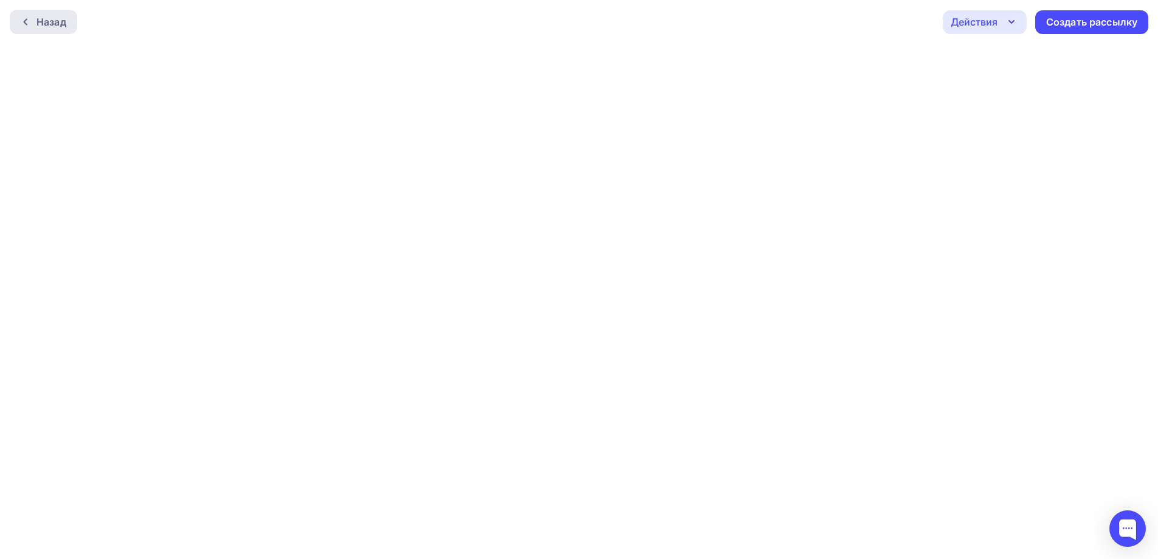
click at [58, 17] on div "Назад" at bounding box center [51, 22] width 30 height 15
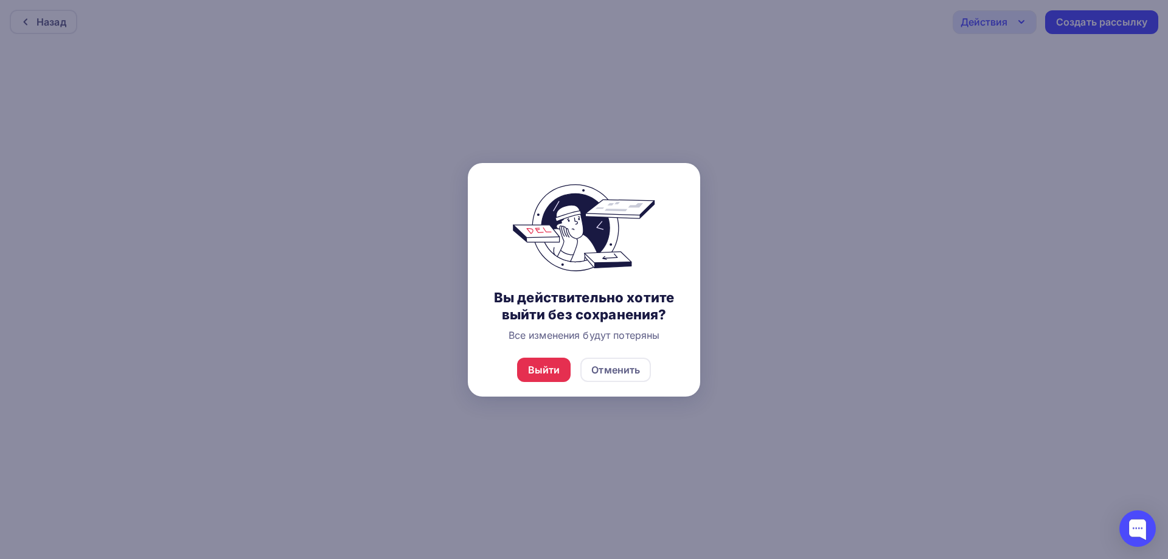
drag, startPoint x: 552, startPoint y: 373, endPoint x: 543, endPoint y: 341, distance: 34.1
click at [550, 368] on div "Выйти" at bounding box center [544, 369] width 32 height 15
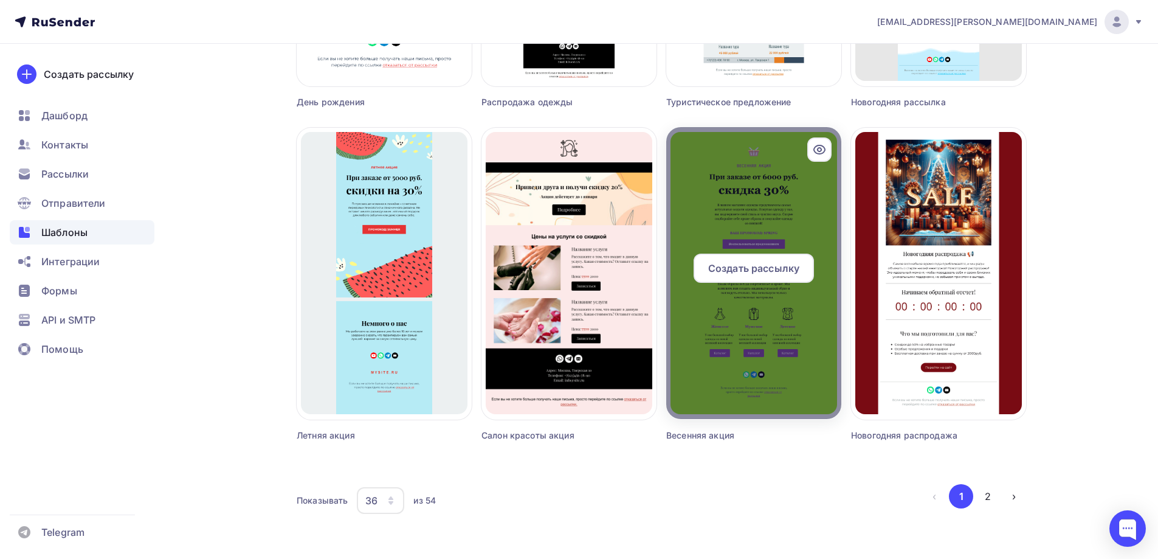
scroll to position [2712, 0]
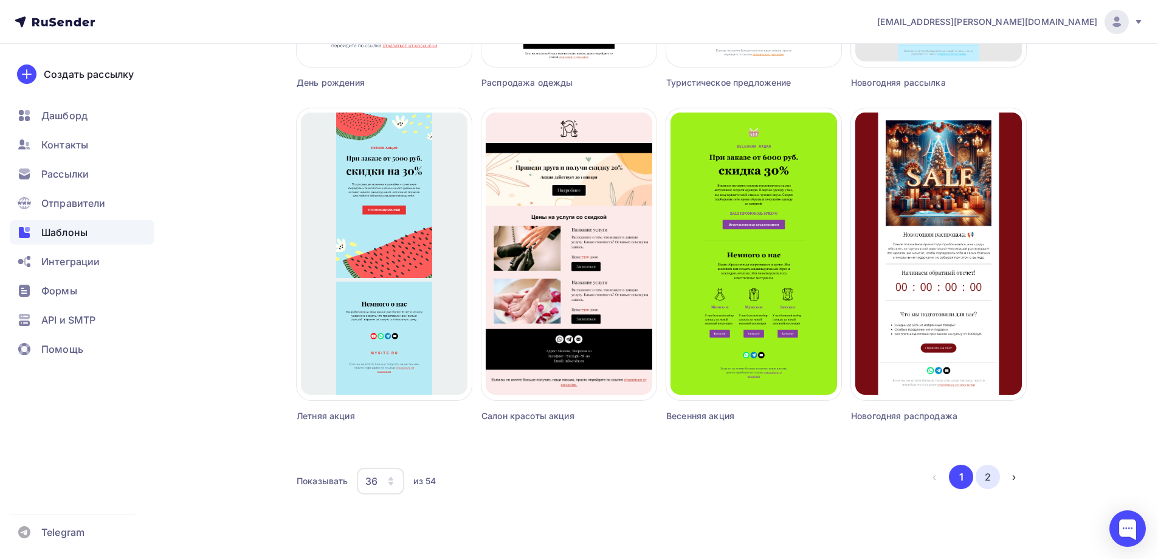
click at [994, 473] on button "2" at bounding box center [988, 477] width 24 height 24
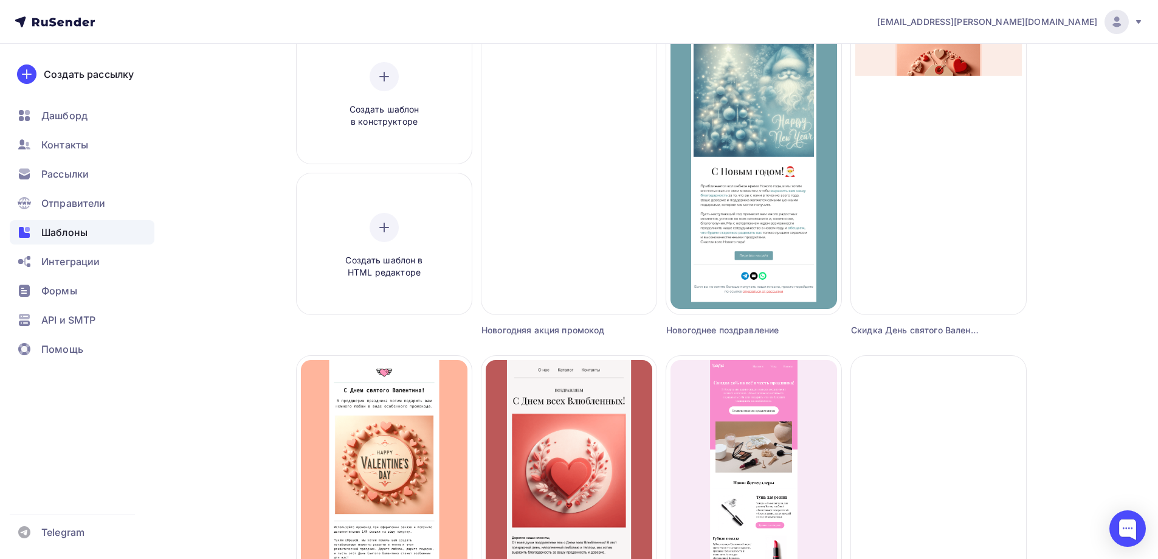
scroll to position [122, 0]
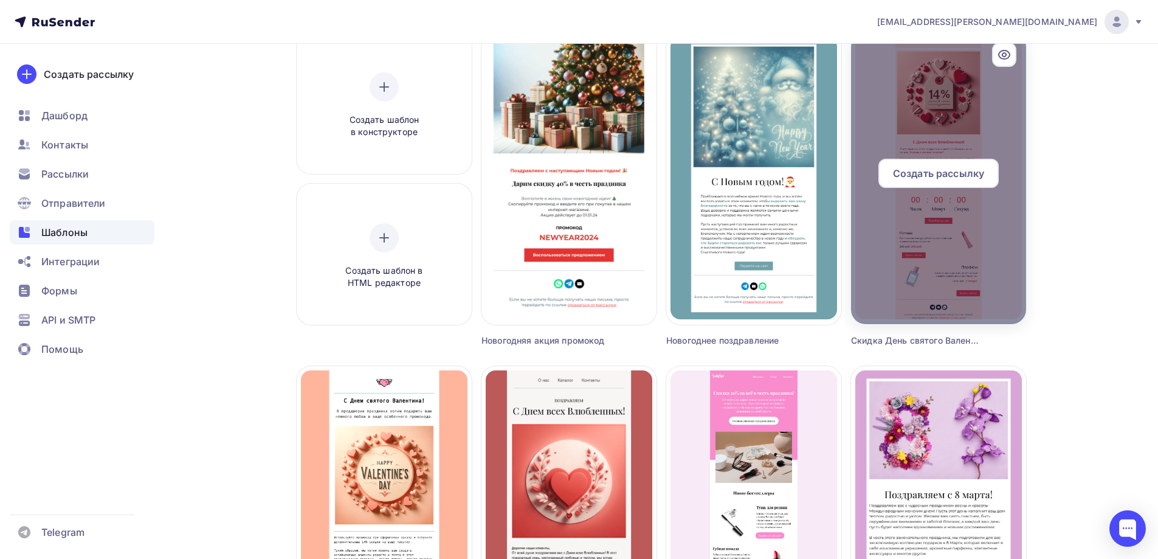
click at [949, 168] on span "Создать рассылку" at bounding box center [938, 173] width 91 height 15
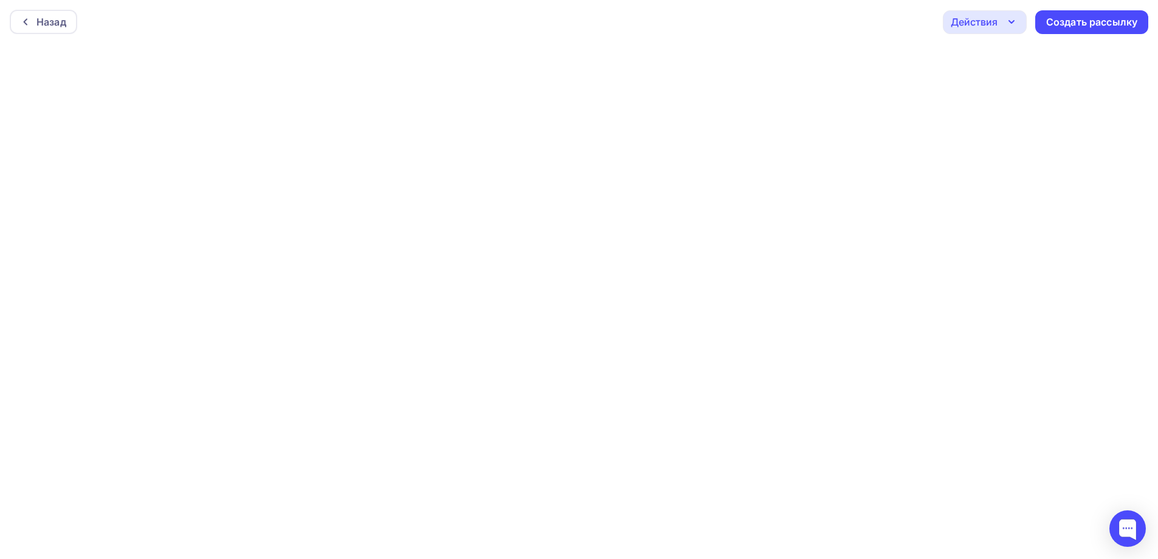
click at [987, 20] on div "Действия" at bounding box center [974, 22] width 47 height 15
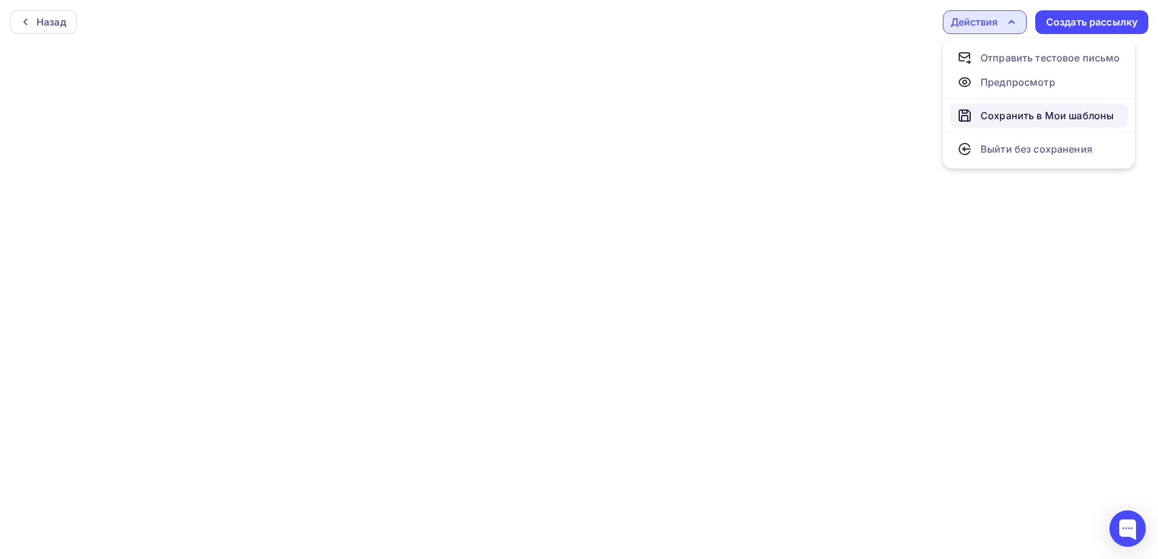
click at [1035, 116] on div "Сохранить в Мои шаблоны" at bounding box center [1047, 115] width 133 height 15
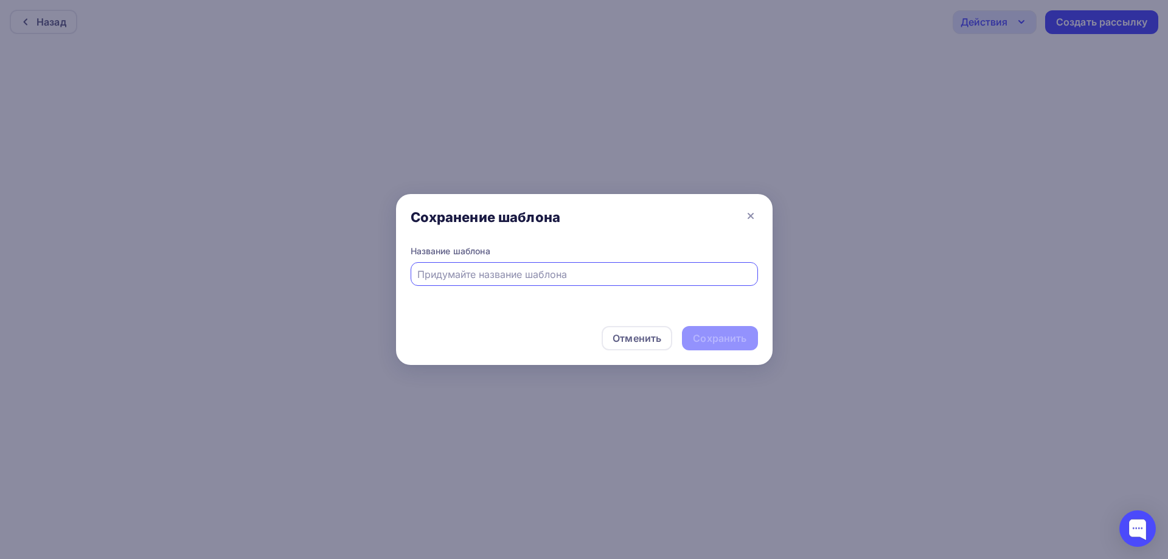
click at [637, 269] on input "text" at bounding box center [583, 274] width 333 height 15
type input "День учителя (1шаблон)"
click at [727, 339] on div "Сохранить" at bounding box center [720, 338] width 54 height 14
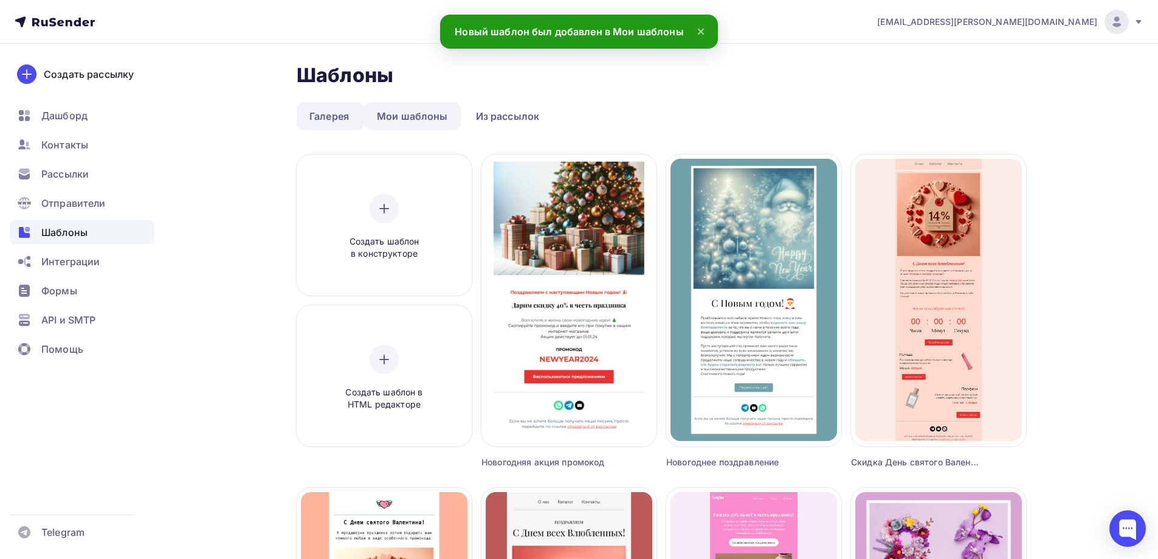
click at [403, 111] on link "Мои шаблоны" at bounding box center [412, 116] width 97 height 28
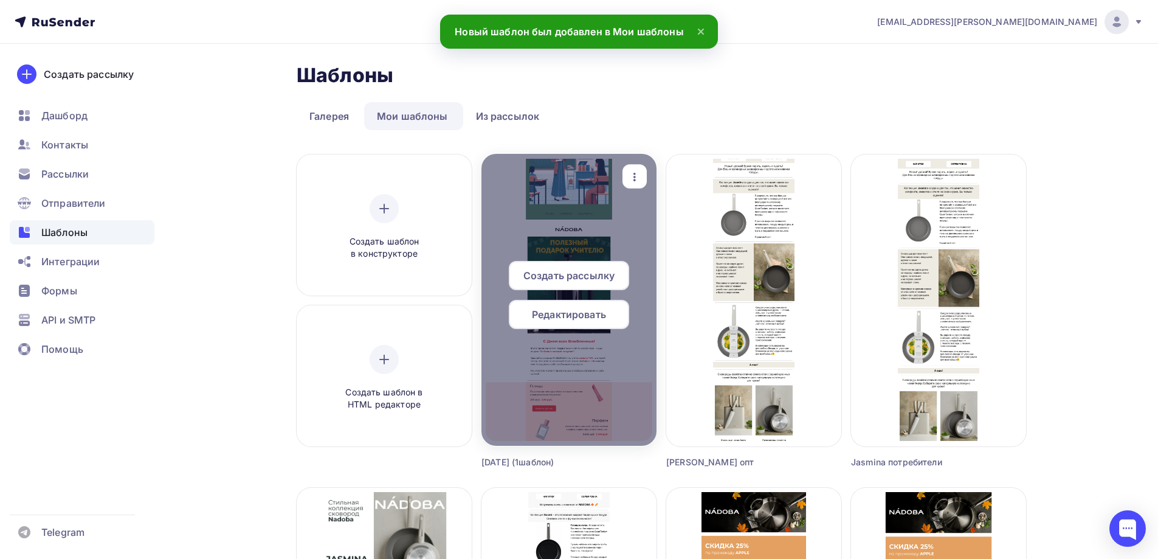
click at [637, 171] on icon "button" at bounding box center [635, 177] width 15 height 15
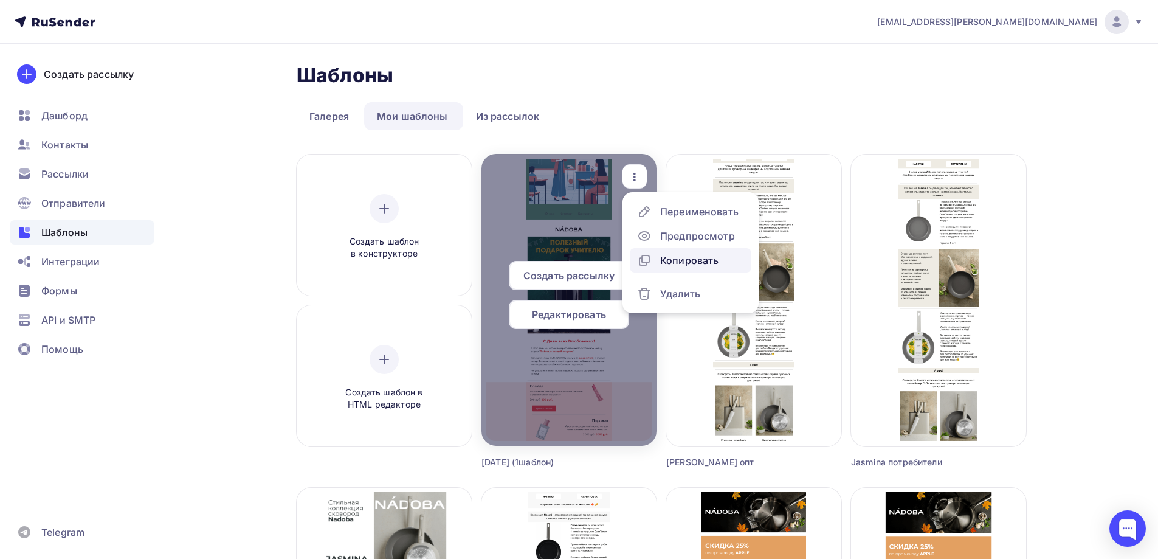
click at [684, 267] on div "Копировать" at bounding box center [689, 260] width 58 height 15
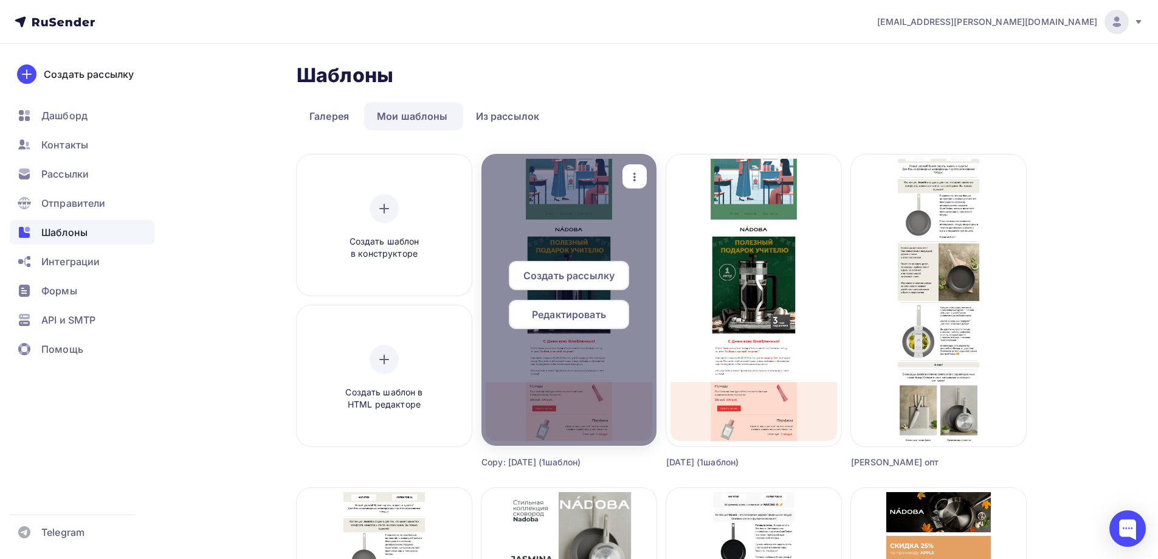
click at [586, 306] on div "Редактировать" at bounding box center [569, 314] width 120 height 29
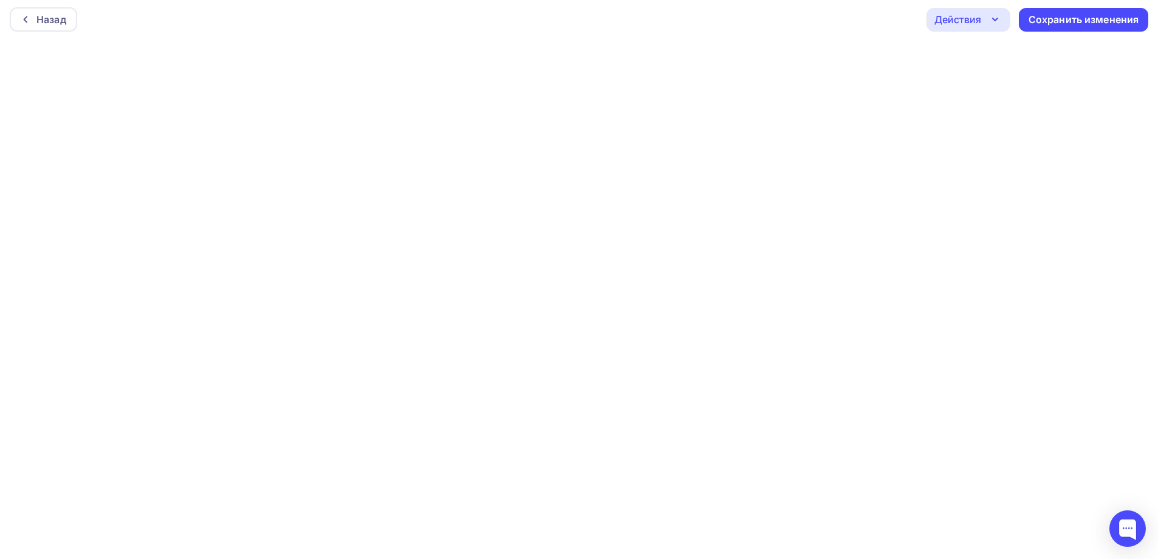
scroll to position [3, 0]
click at [715, 21] on div "Назад Действия Отправить тестовое письмо Предпросмотр Выйти без сохранения Сохр…" at bounding box center [579, 19] width 1158 height 44
click at [226, 23] on div "Назад Действия Отправить тестовое письмо Предпросмотр Выйти без сохранения Сохр…" at bounding box center [579, 22] width 1158 height 44
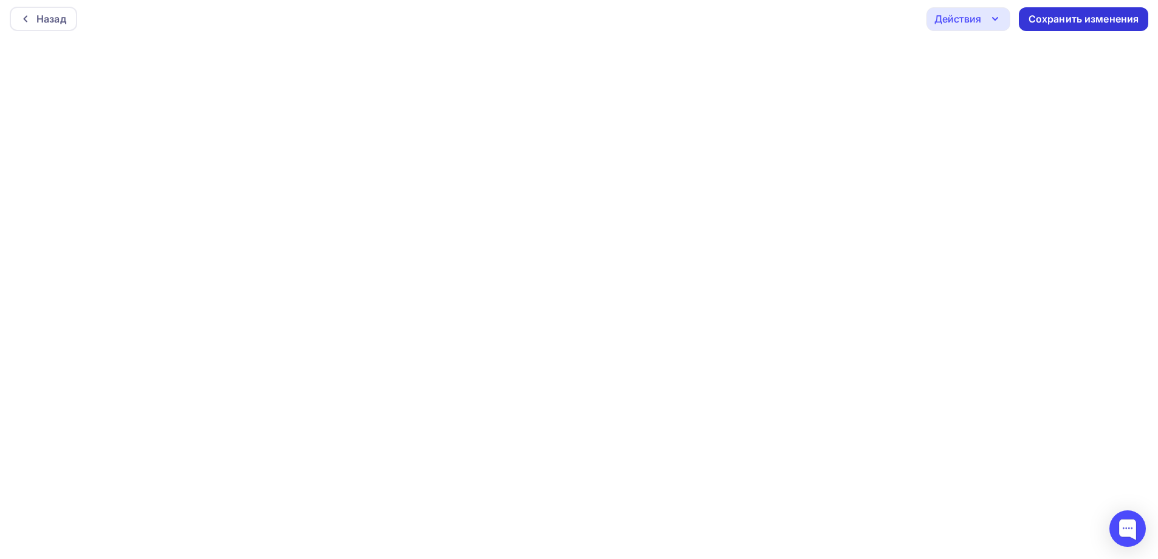
click at [1094, 23] on div "Сохранить изменения" at bounding box center [1084, 19] width 111 height 14
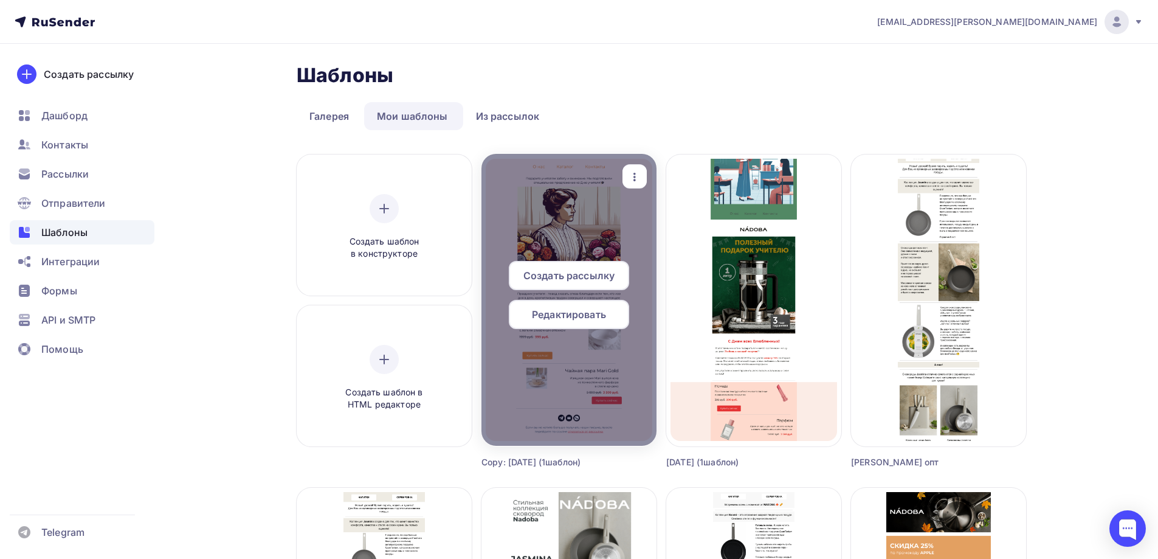
click at [564, 314] on span "Редактировать" at bounding box center [569, 314] width 74 height 15
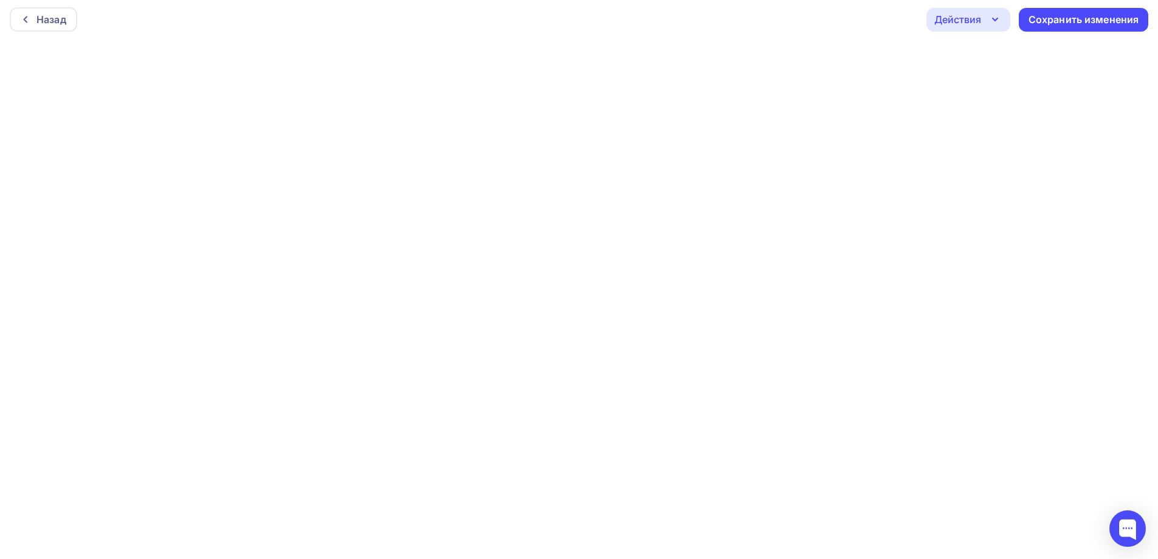
scroll to position [3, 0]
